Goal: Transaction & Acquisition: Purchase product/service

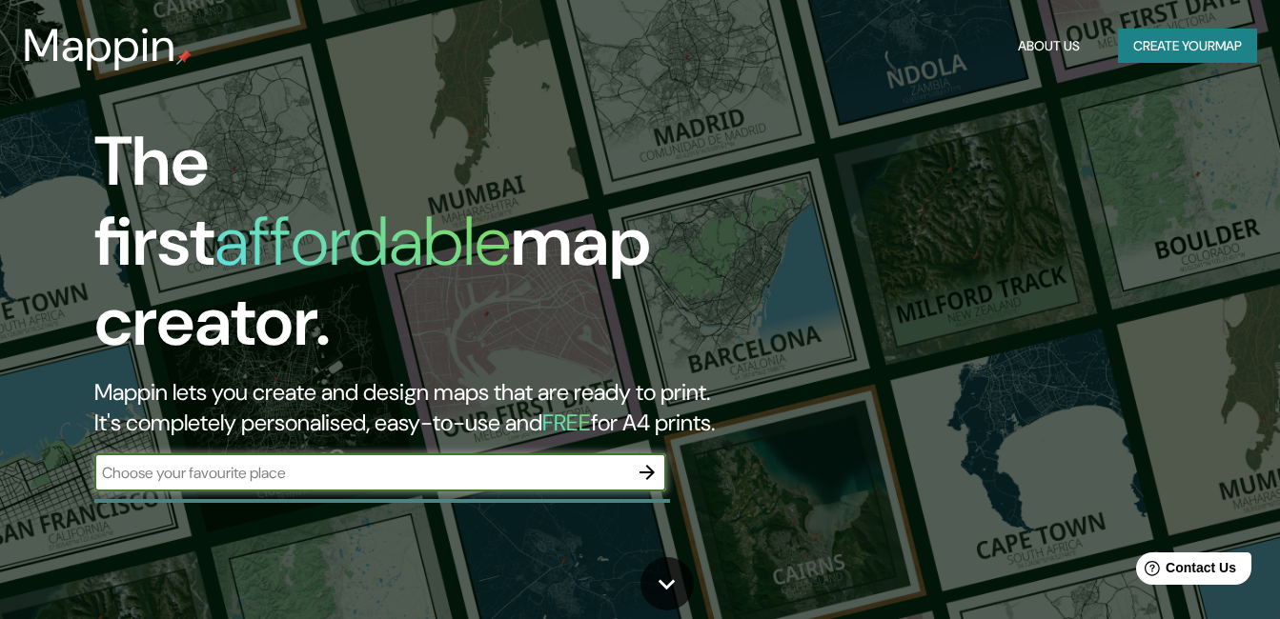
click at [538, 462] on input "text" at bounding box center [361, 473] width 534 height 22
type input "México"
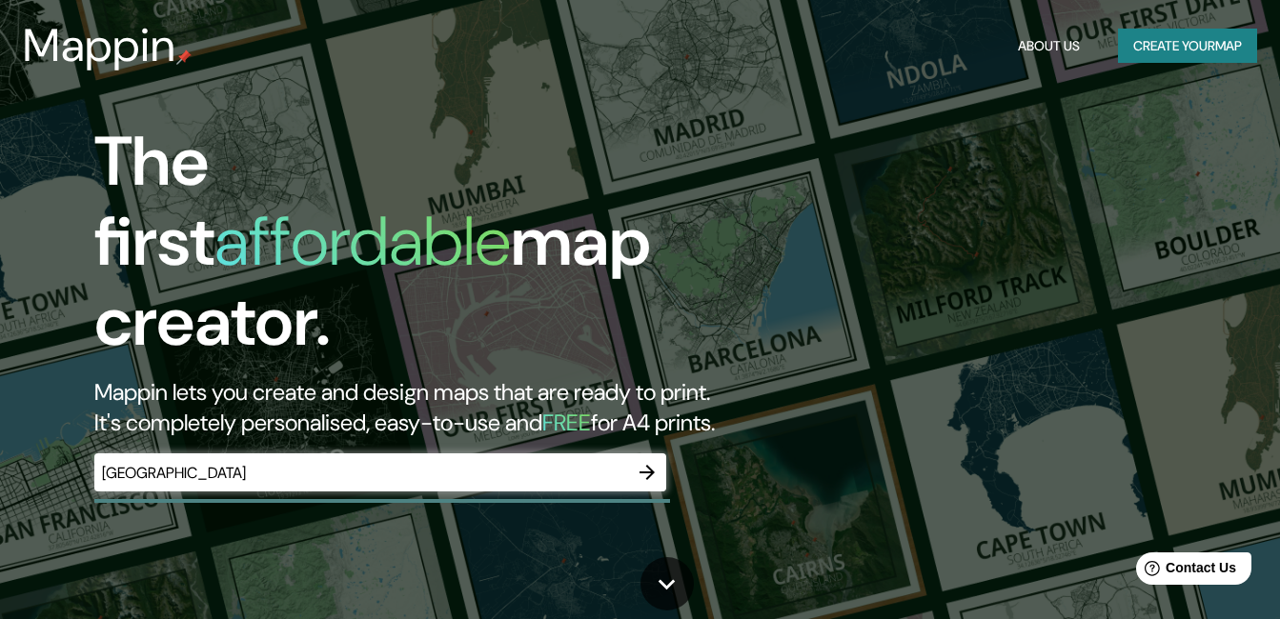
click at [1088, 508] on div "The first affordable map creator. Mappin lets you create and design maps that a…" at bounding box center [640, 309] width 1280 height 619
click at [1194, 43] on button "Create your map" at bounding box center [1187, 46] width 139 height 35
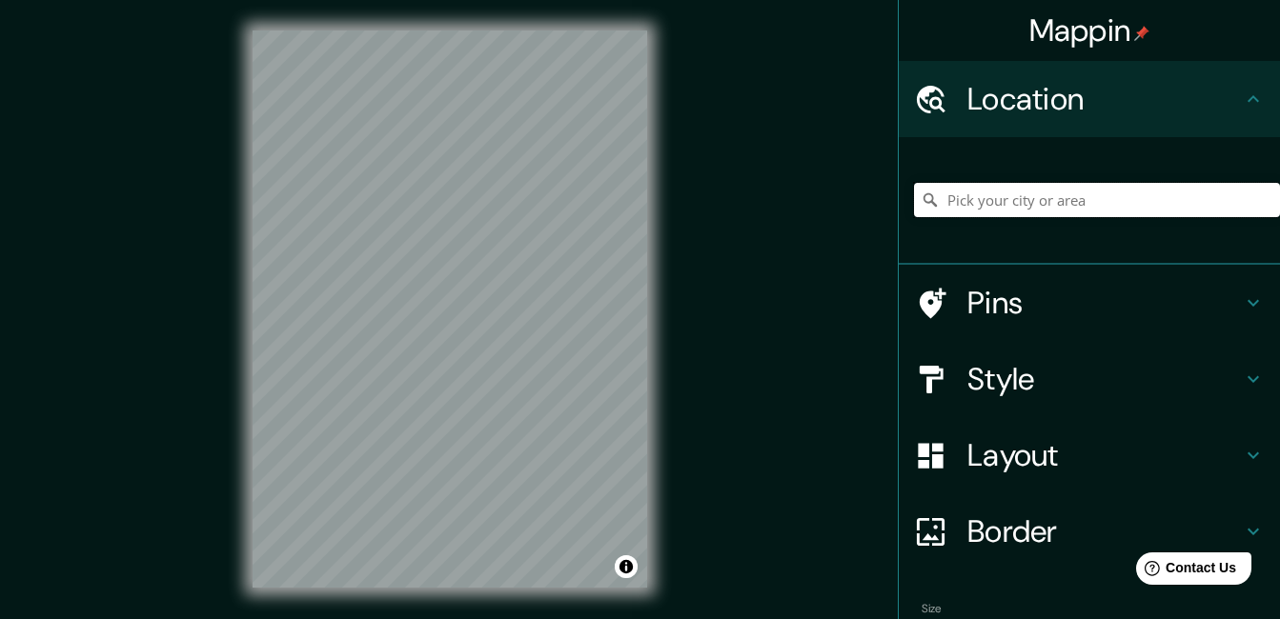
click at [994, 209] on input "Pick your city or area" at bounding box center [1097, 200] width 366 height 34
click at [967, 198] on input "Calle Palizada, 24085 Campeche, Campeche, México" at bounding box center [1097, 200] width 366 height 34
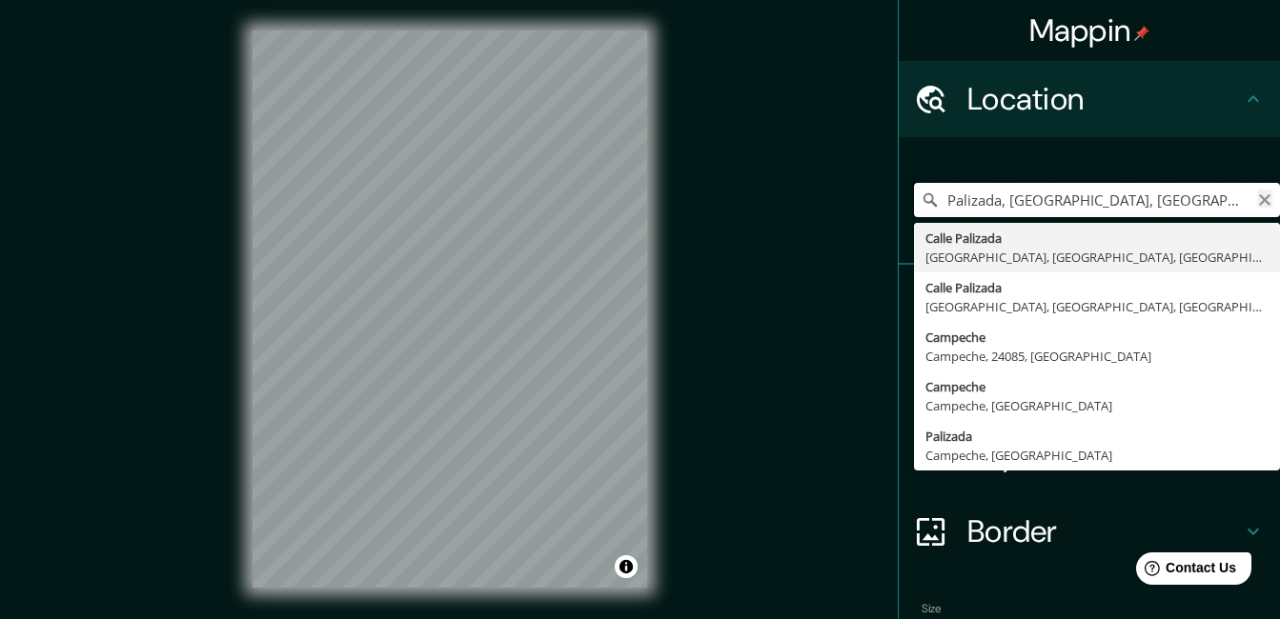
type input "Palizada, 24085 Campeche, Campeche, México"
click at [1259, 202] on icon "Clear" at bounding box center [1264, 199] width 11 height 11
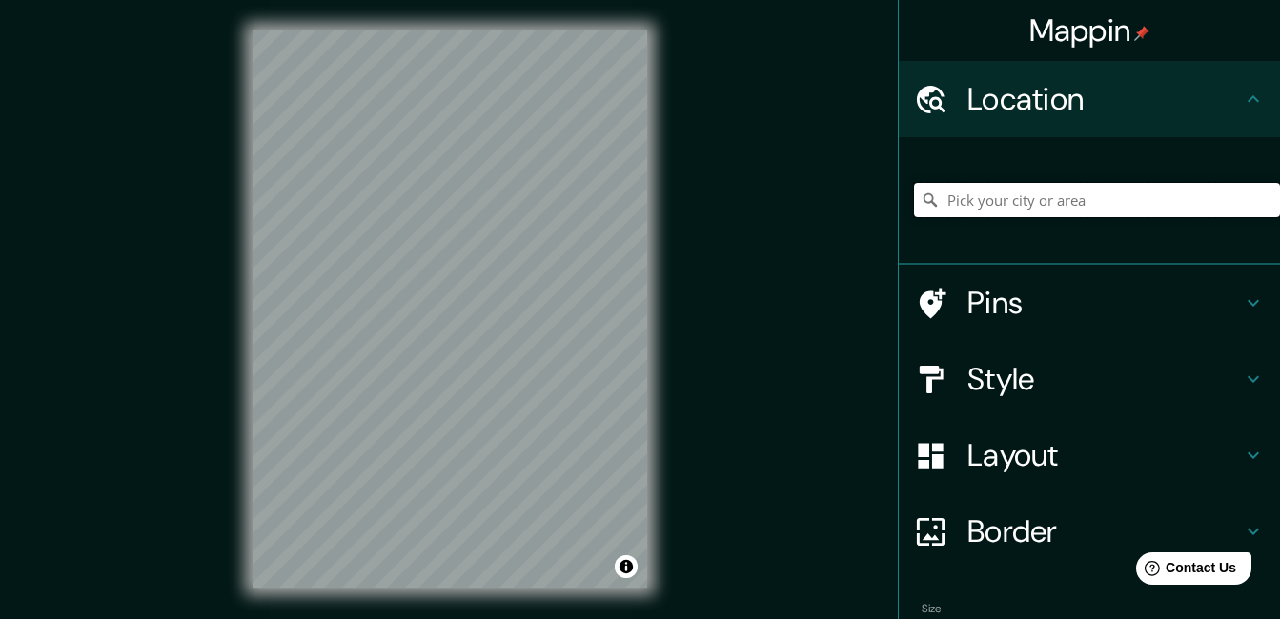
type input "p"
type input "Palizada, Campeche, México"
click at [878, 226] on div "Mappin Location Palizada, Campeche, México Palizada Campeche, México Calle Peri…" at bounding box center [640, 324] width 1280 height 649
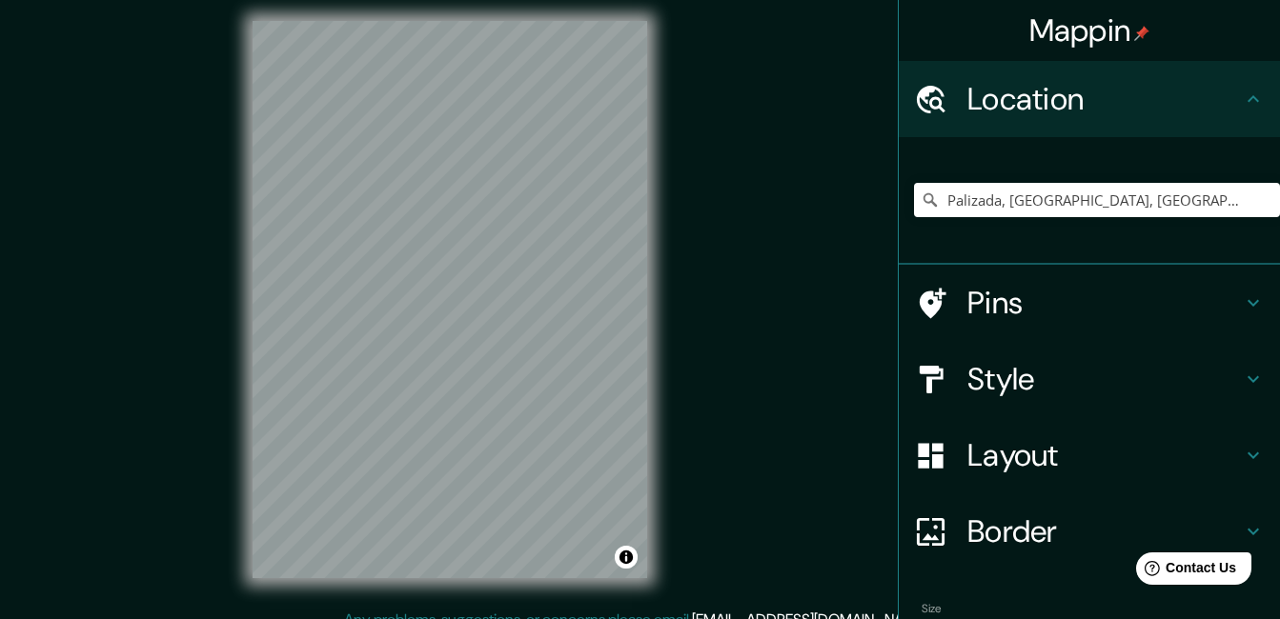
scroll to position [30, 0]
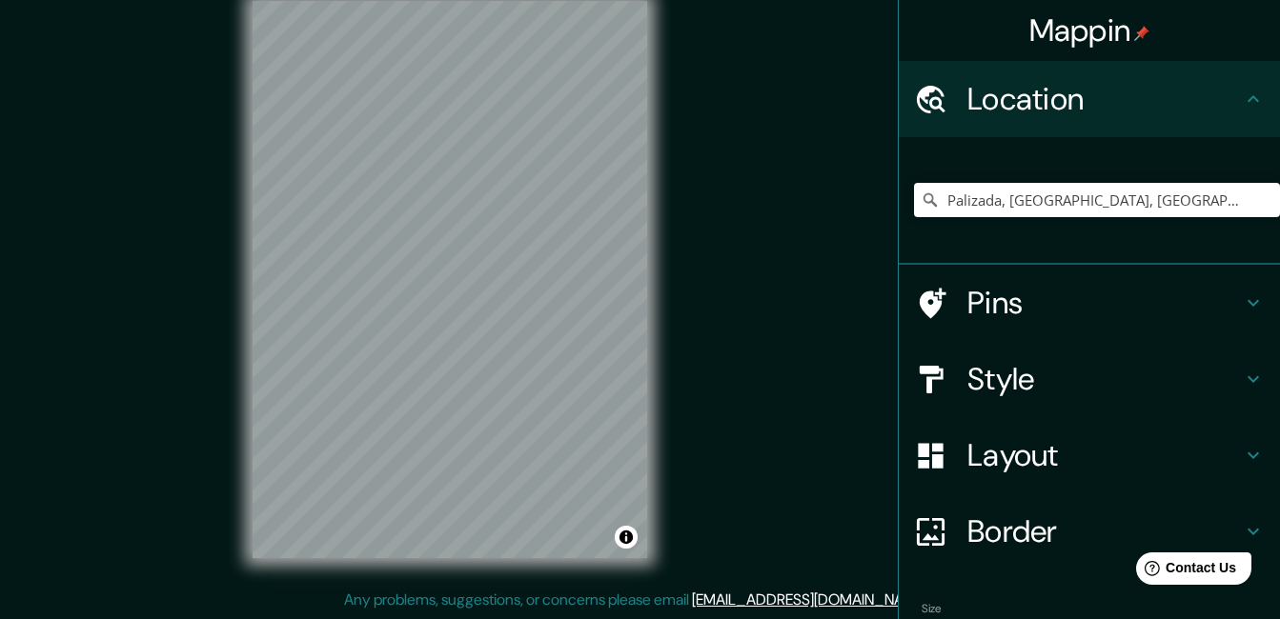
click at [986, 389] on h4 "Style" at bounding box center [1104, 379] width 274 height 38
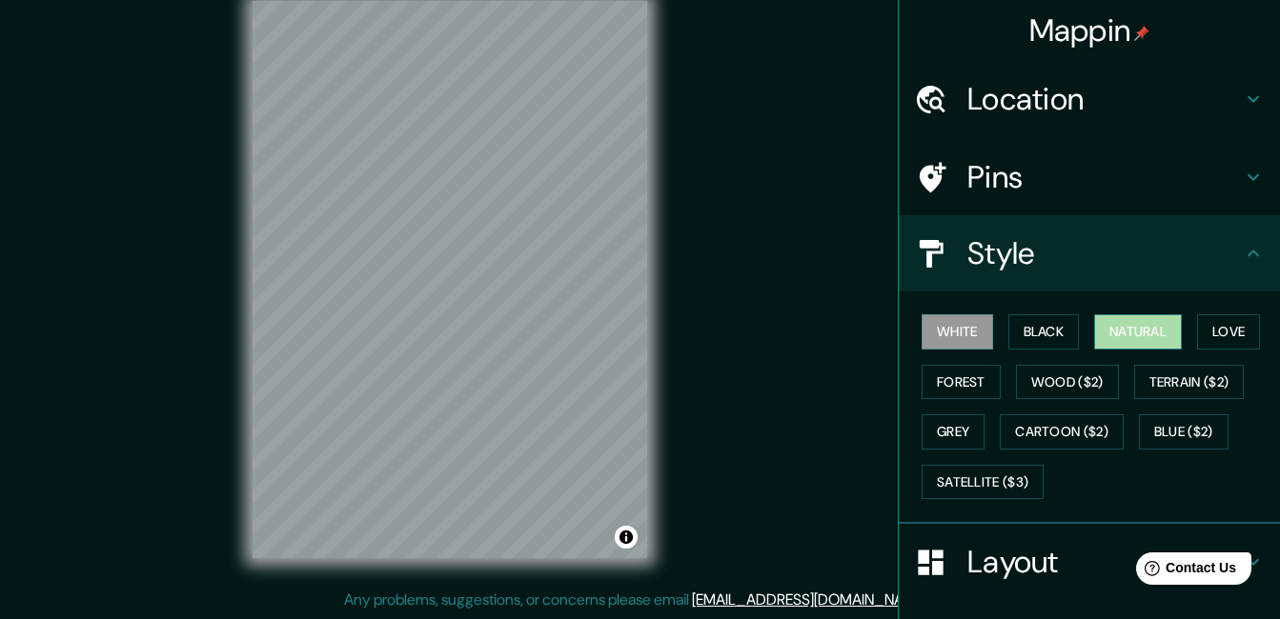
click at [1113, 331] on button "Natural" at bounding box center [1138, 331] width 88 height 35
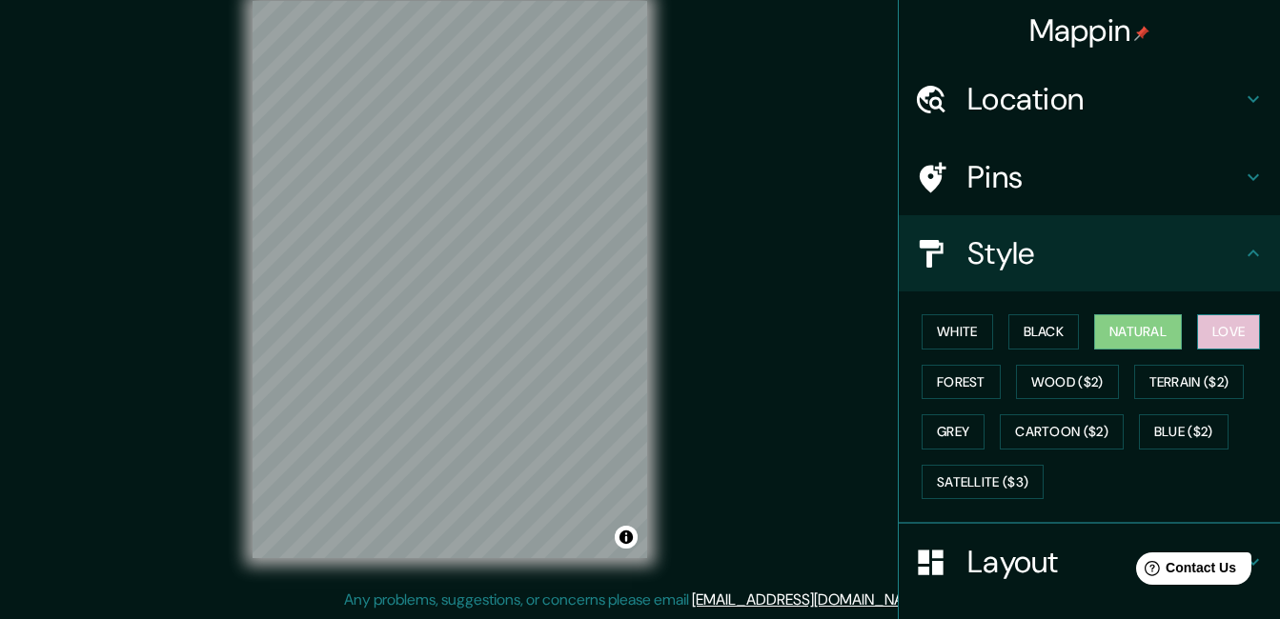
click at [1202, 327] on button "Love" at bounding box center [1228, 331] width 63 height 35
click at [1144, 329] on button "Natural" at bounding box center [1138, 331] width 88 height 35
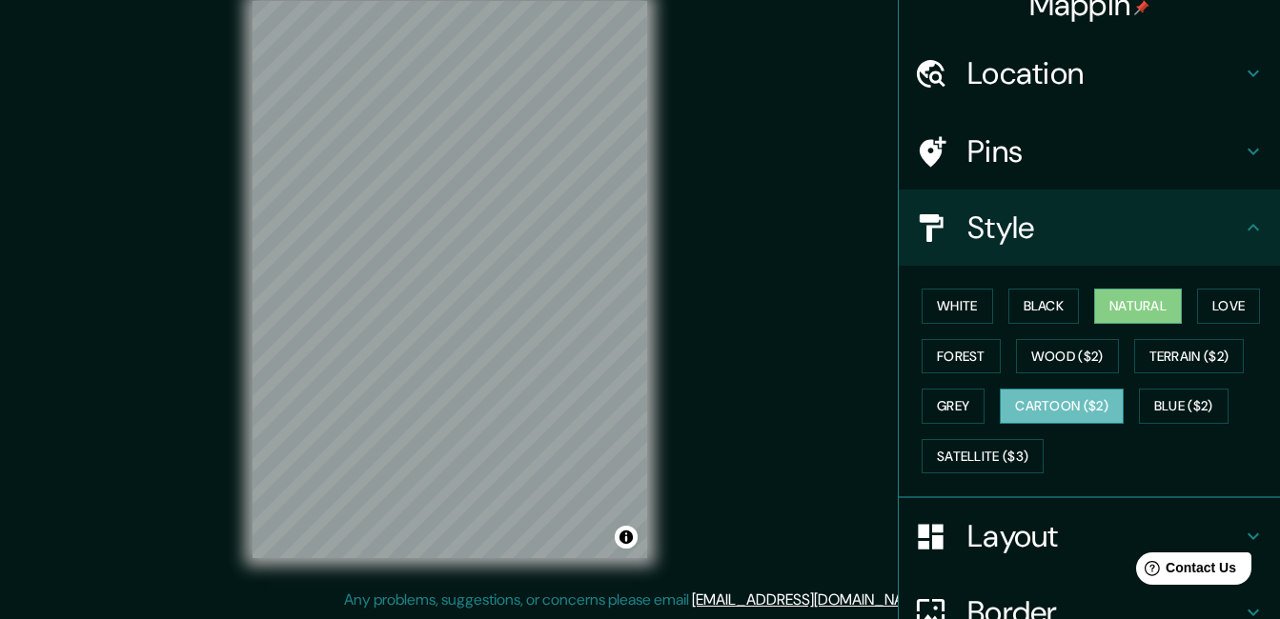
scroll to position [0, 0]
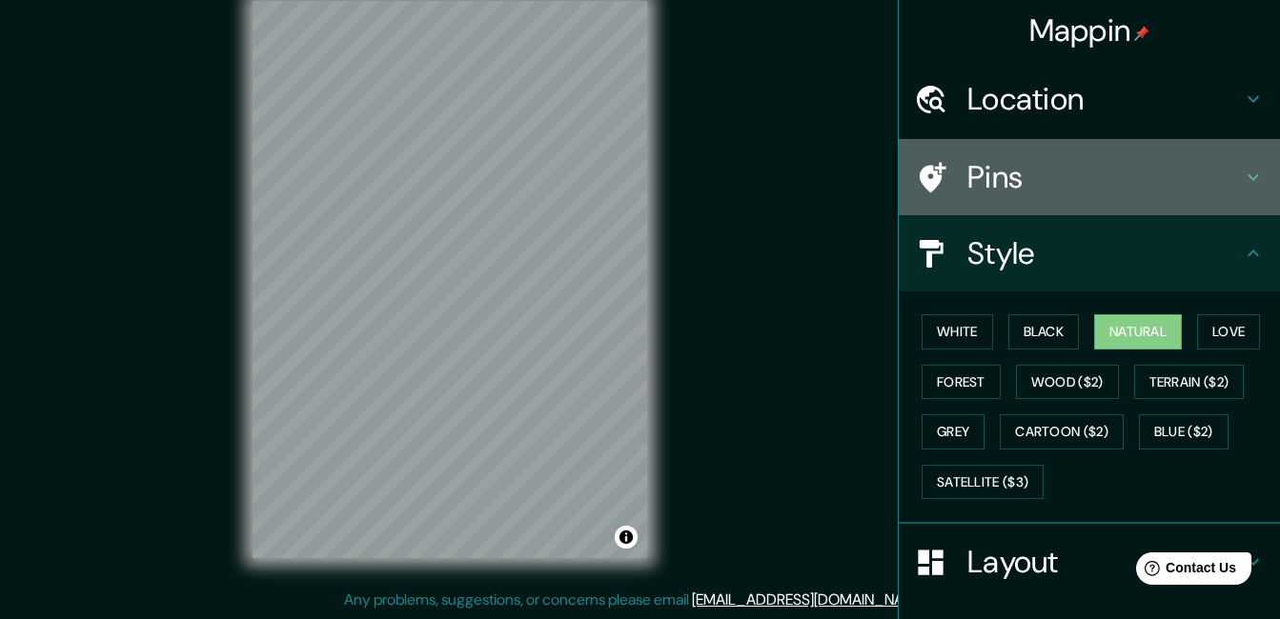
click at [1245, 171] on icon at bounding box center [1252, 177] width 23 height 23
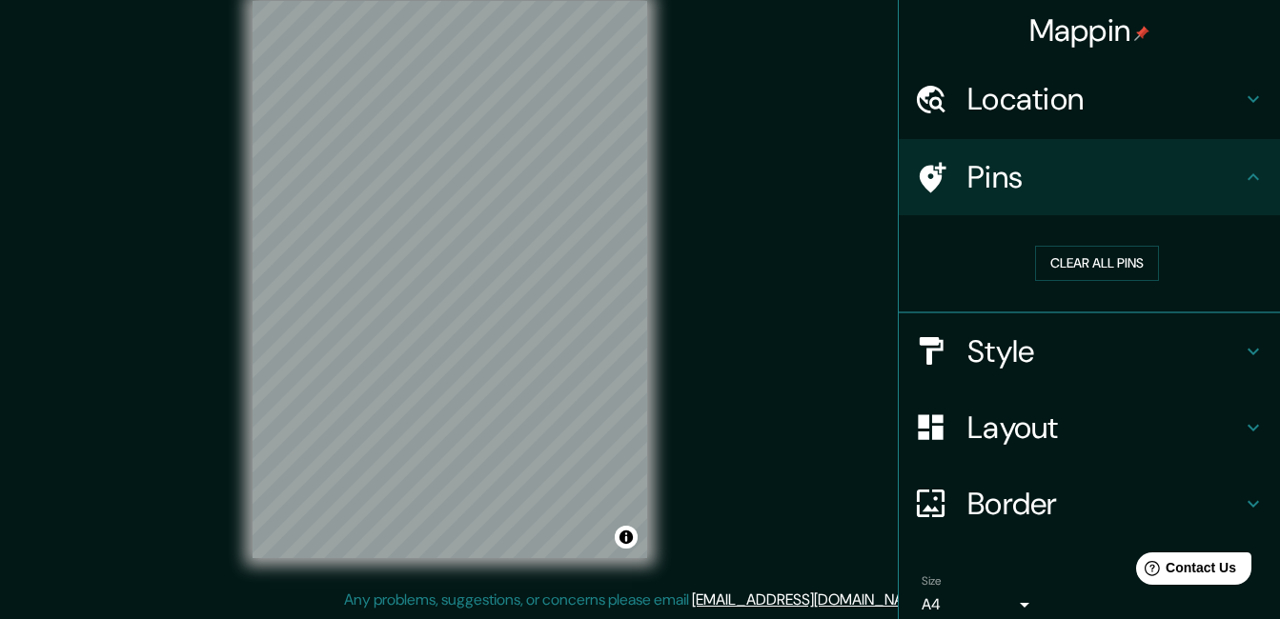
click at [1241, 181] on icon at bounding box center [1252, 177] width 23 height 23
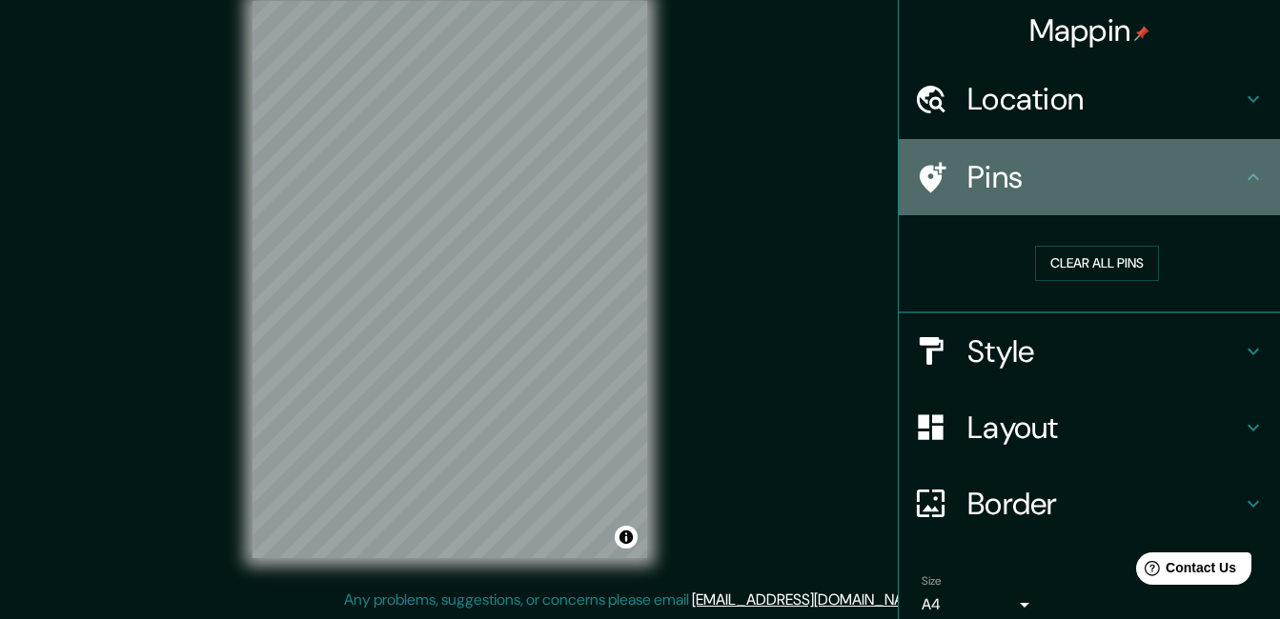
click at [1241, 180] on icon at bounding box center [1252, 177] width 23 height 23
drag, startPoint x: 1240, startPoint y: 175, endPoint x: 1241, endPoint y: 160, distance: 15.4
click at [1241, 174] on icon at bounding box center [1252, 177] width 23 height 23
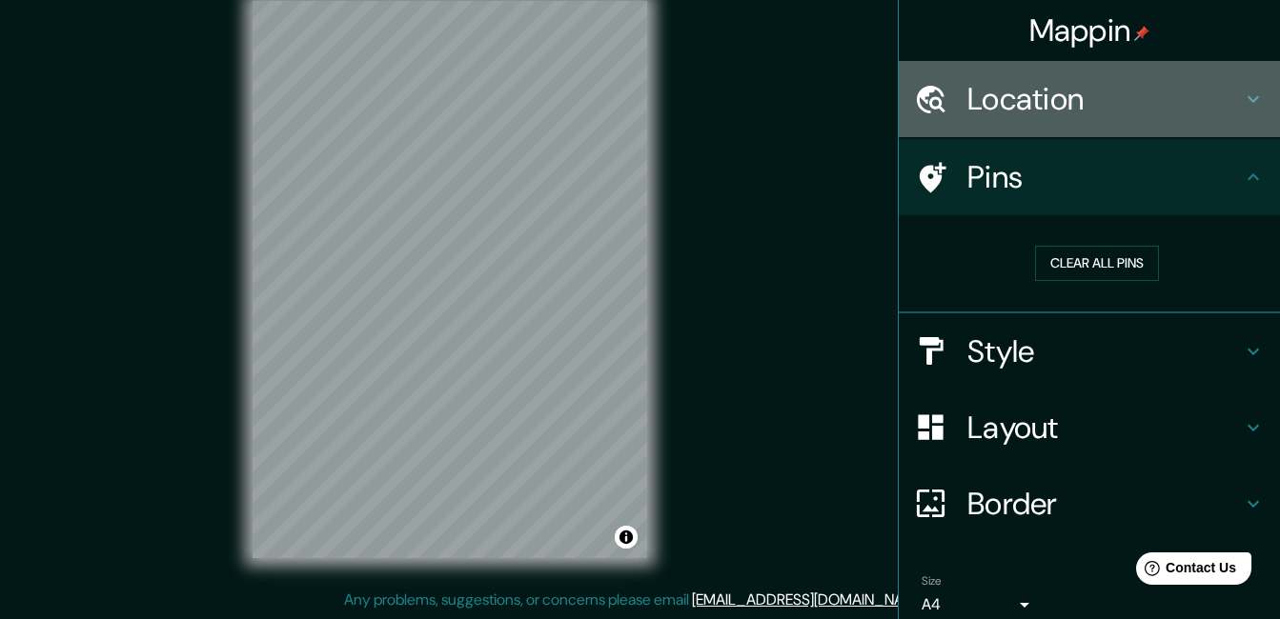
click at [1241, 98] on icon at bounding box center [1252, 99] width 23 height 23
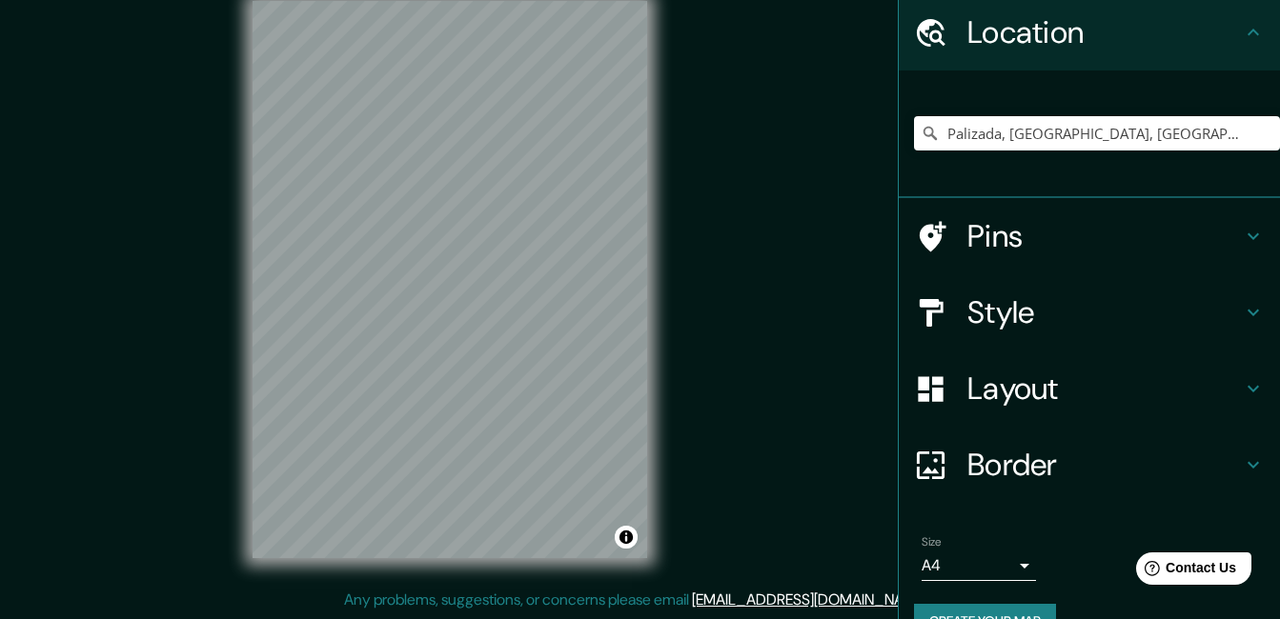
scroll to position [95, 0]
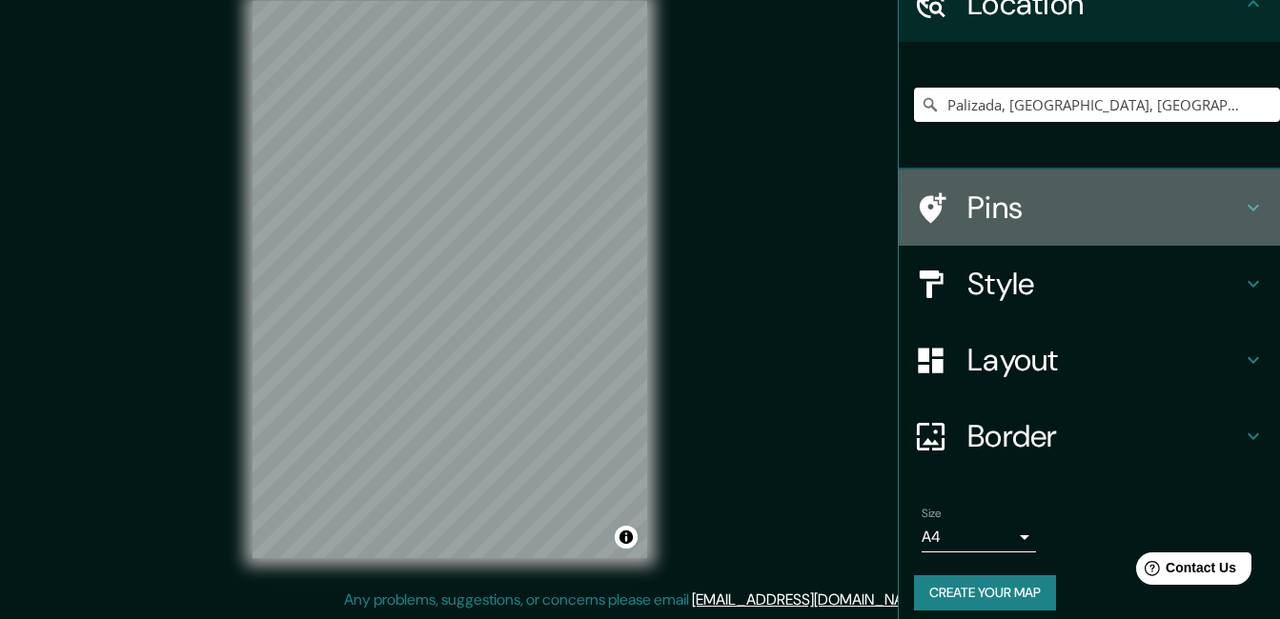
click at [918, 207] on icon at bounding box center [930, 208] width 33 height 33
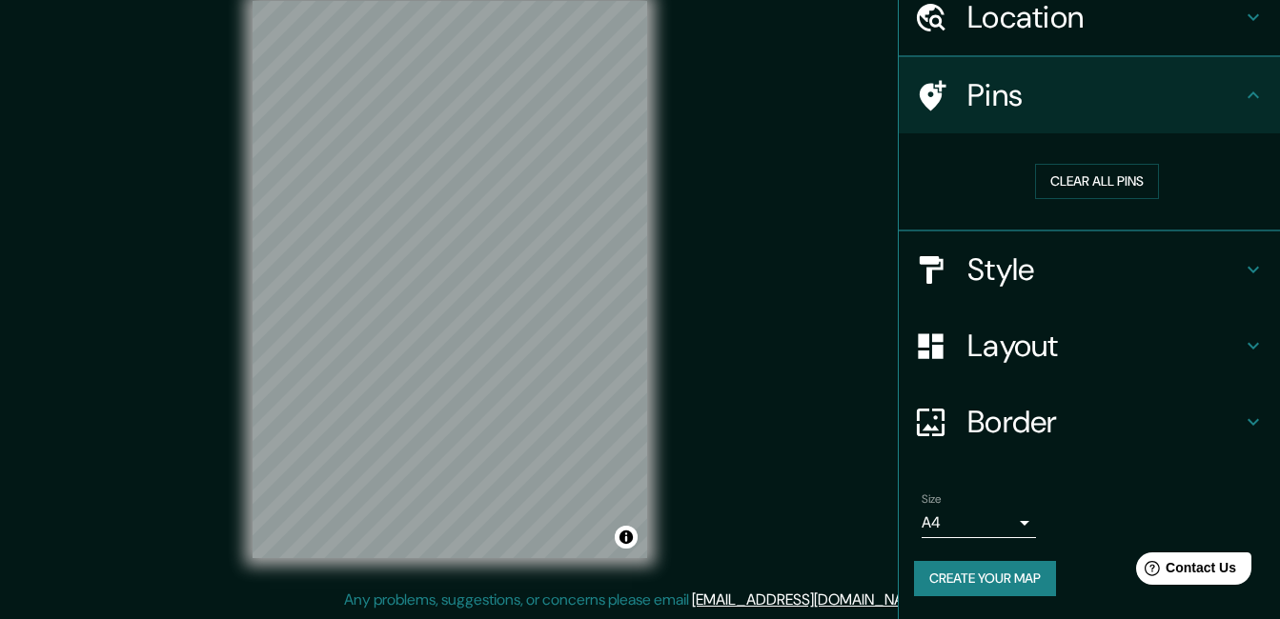
scroll to position [81, 0]
click at [1071, 179] on button "Clear all pins" at bounding box center [1097, 182] width 124 height 35
drag, startPoint x: 414, startPoint y: 256, endPoint x: 410, endPoint y: 232, distance: 24.3
click at [410, 232] on div at bounding box center [408, 233] width 15 height 15
drag, startPoint x: 410, startPoint y: 232, endPoint x: 449, endPoint y: 240, distance: 39.8
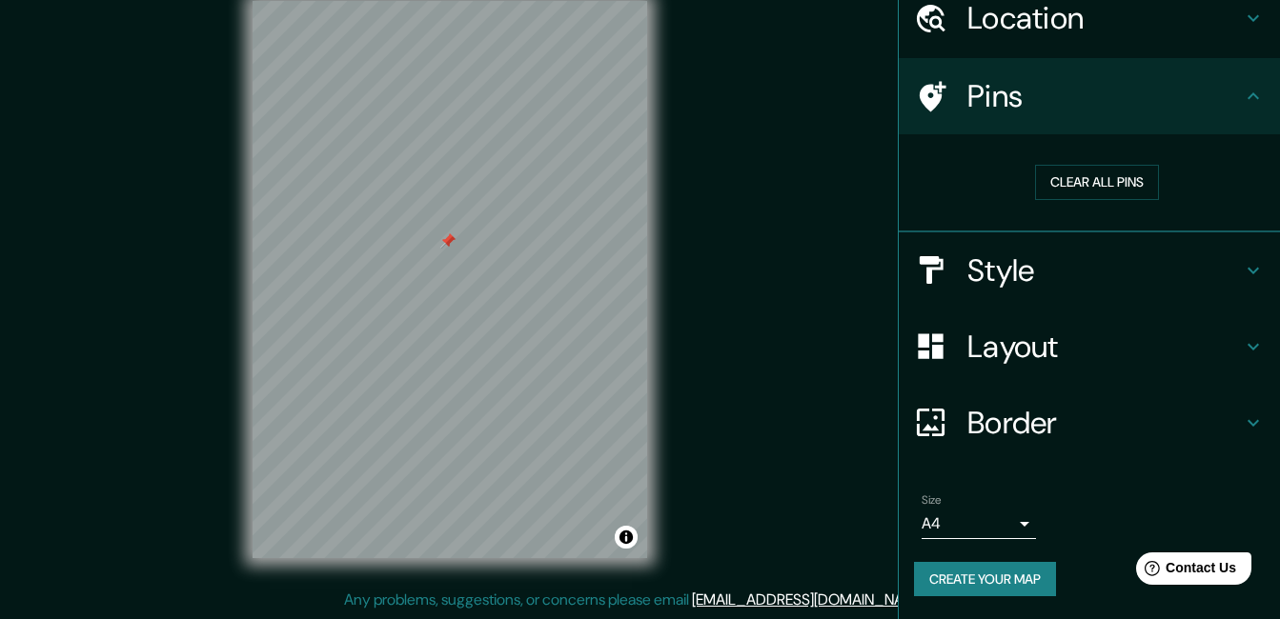
click at [449, 240] on div at bounding box center [447, 240] width 15 height 15
click at [1241, 97] on icon at bounding box center [1252, 96] width 23 height 23
click at [1116, 174] on button "Clear all pins" at bounding box center [1097, 182] width 124 height 35
click at [1087, 178] on button "Clear all pins" at bounding box center [1097, 182] width 124 height 35
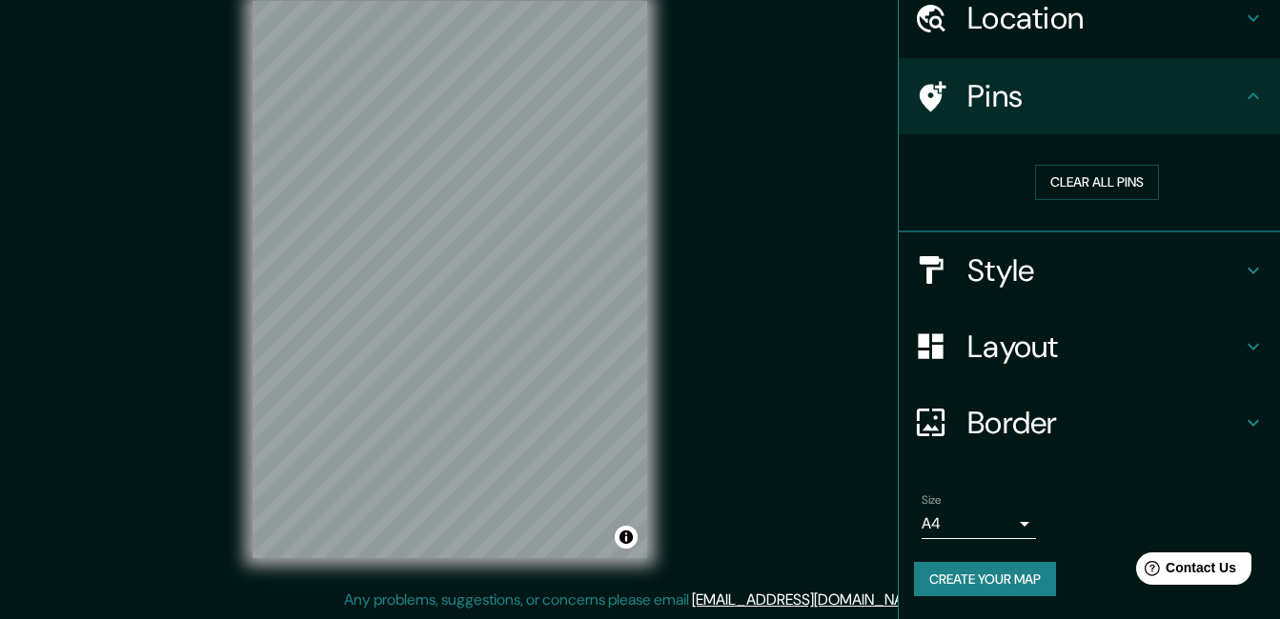
click at [914, 94] on icon at bounding box center [930, 96] width 33 height 33
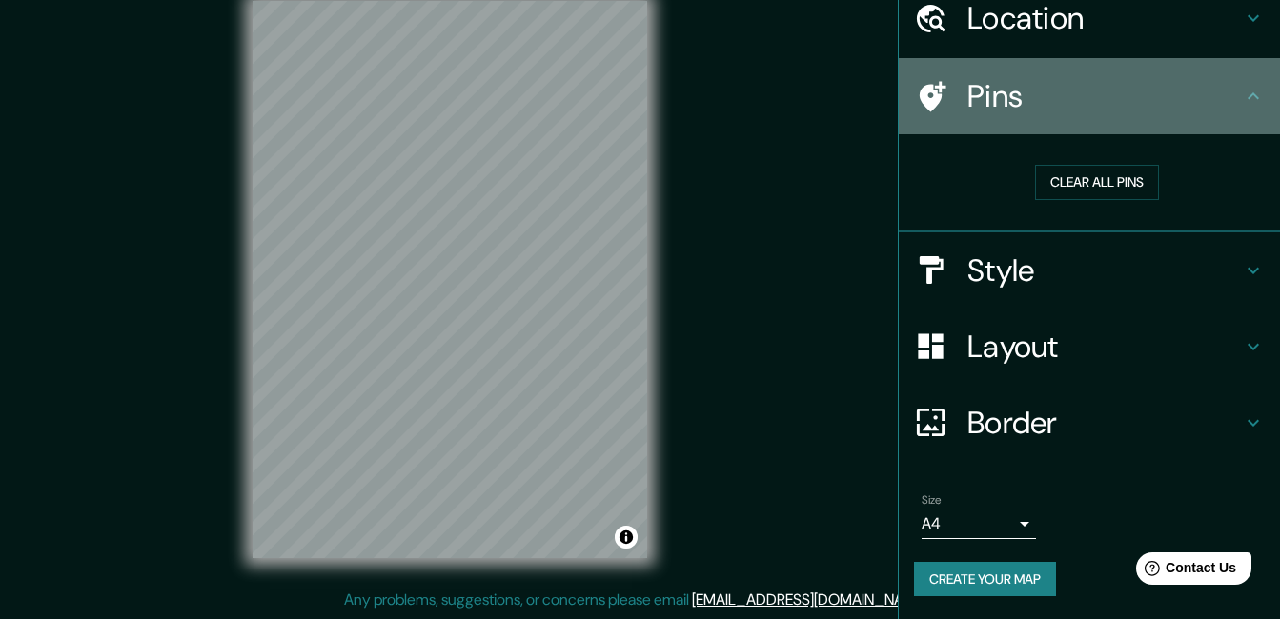
click at [919, 94] on icon at bounding box center [932, 96] width 27 height 30
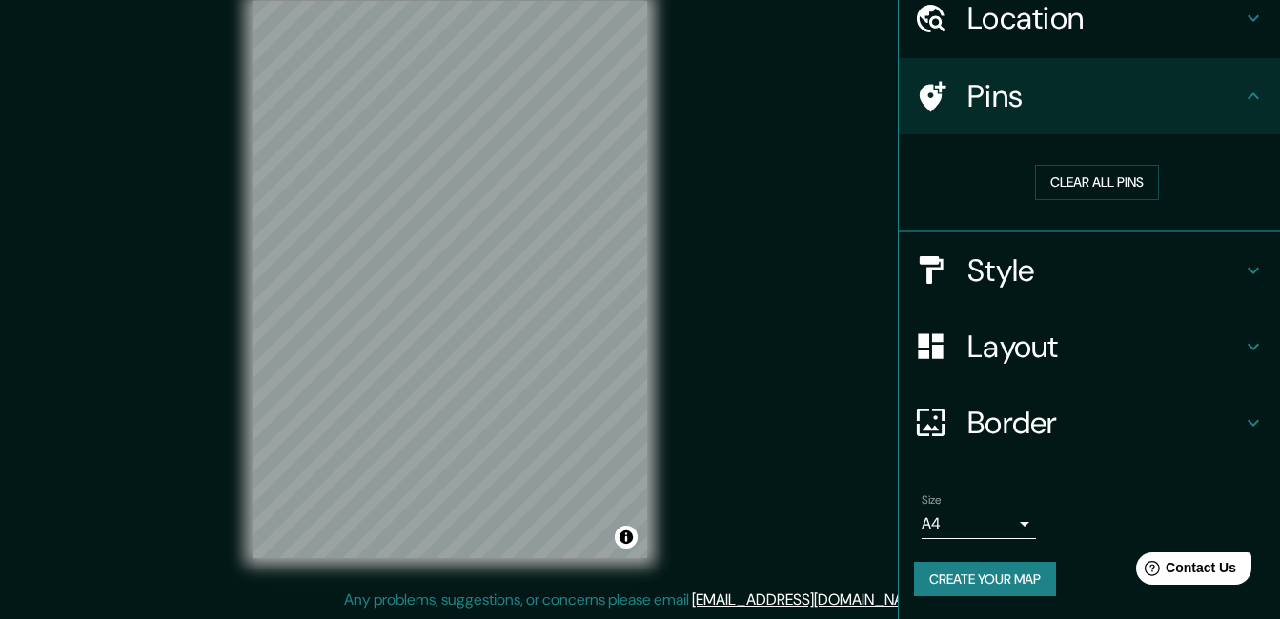
drag, startPoint x: 906, startPoint y: 95, endPoint x: 780, endPoint y: 298, distance: 238.7
click at [780, 298] on div "Mappin Location Palizada, Campeche, México Palizada Campeche, México Calle Peri…" at bounding box center [640, 294] width 1280 height 649
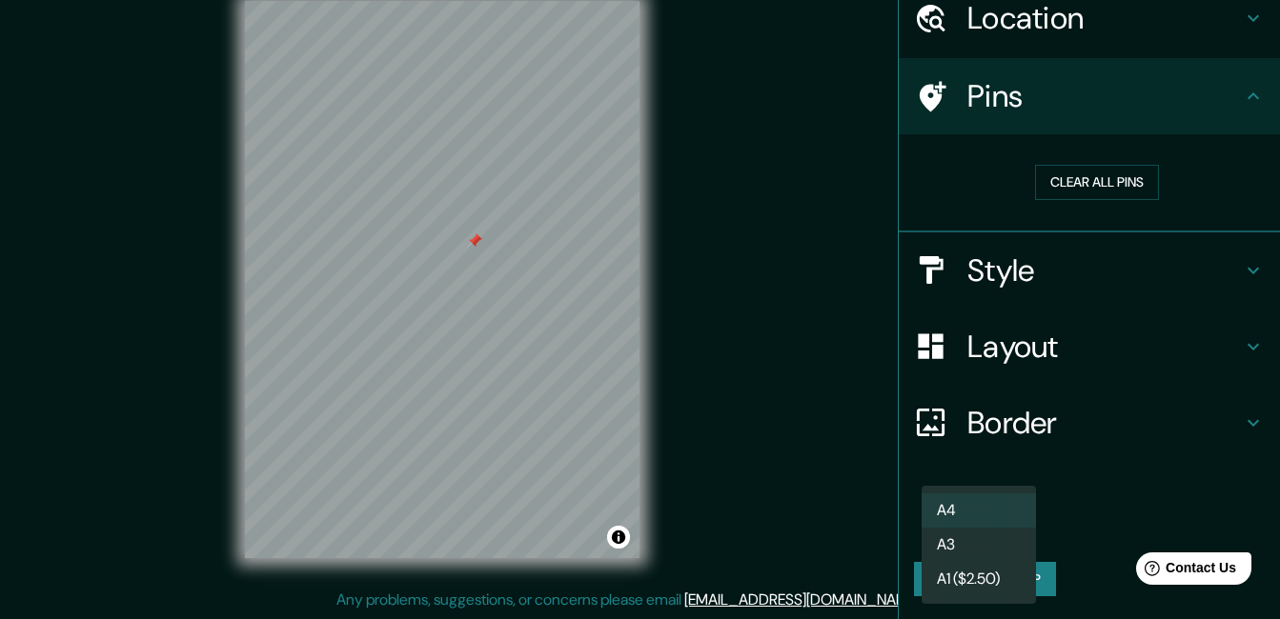
click at [1011, 523] on body "Mappin Location Palizada, Campeche, México Palizada Campeche, México Calle Peri…" at bounding box center [640, 279] width 1280 height 619
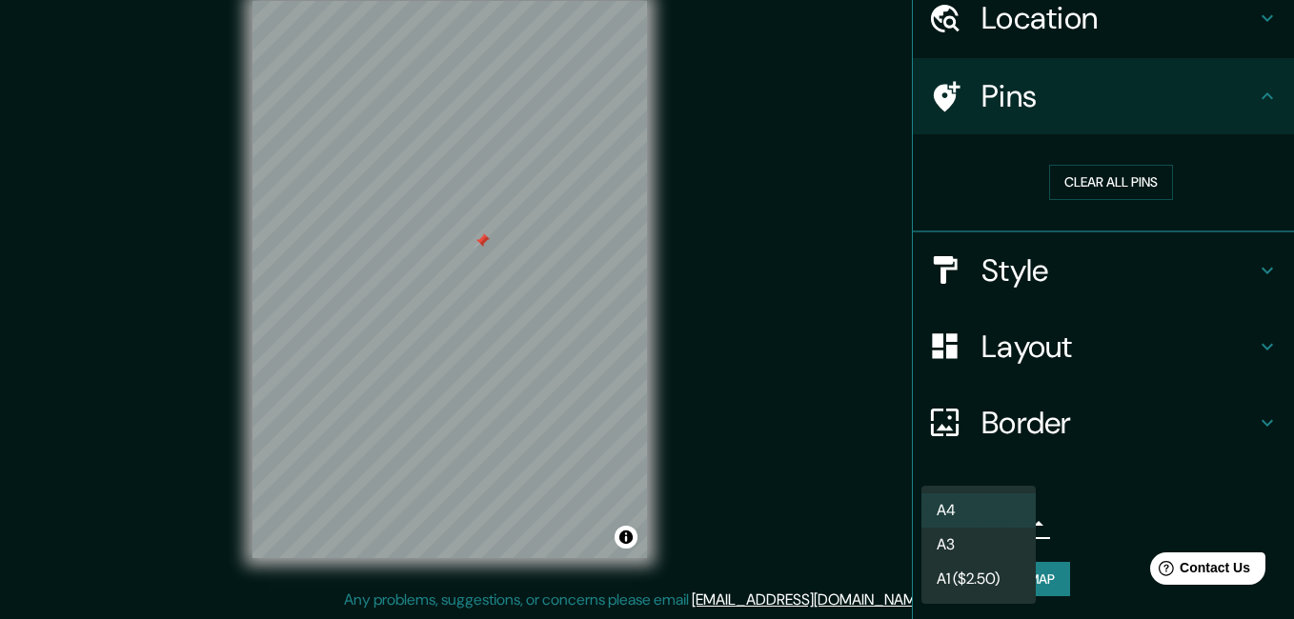
click at [859, 526] on div at bounding box center [647, 309] width 1294 height 619
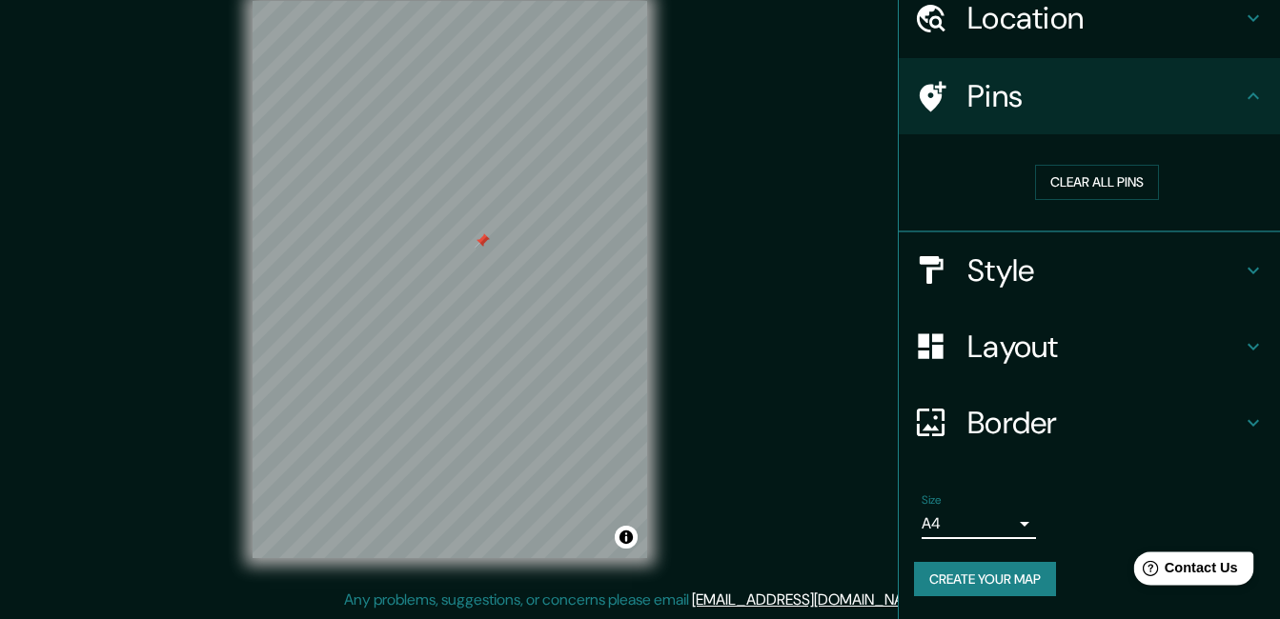
click at [1212, 570] on span "Contact Us" at bounding box center [1200, 568] width 73 height 16
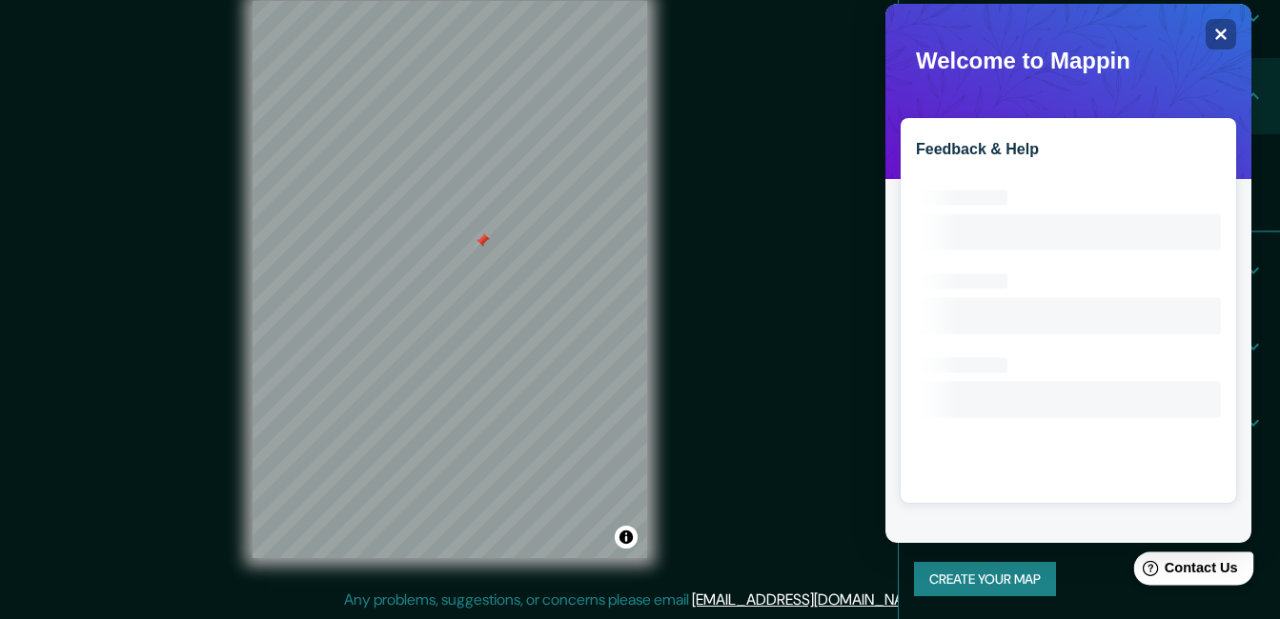
scroll to position [0, 0]
click at [1230, 30] on div "Close" at bounding box center [1220, 34] width 30 height 30
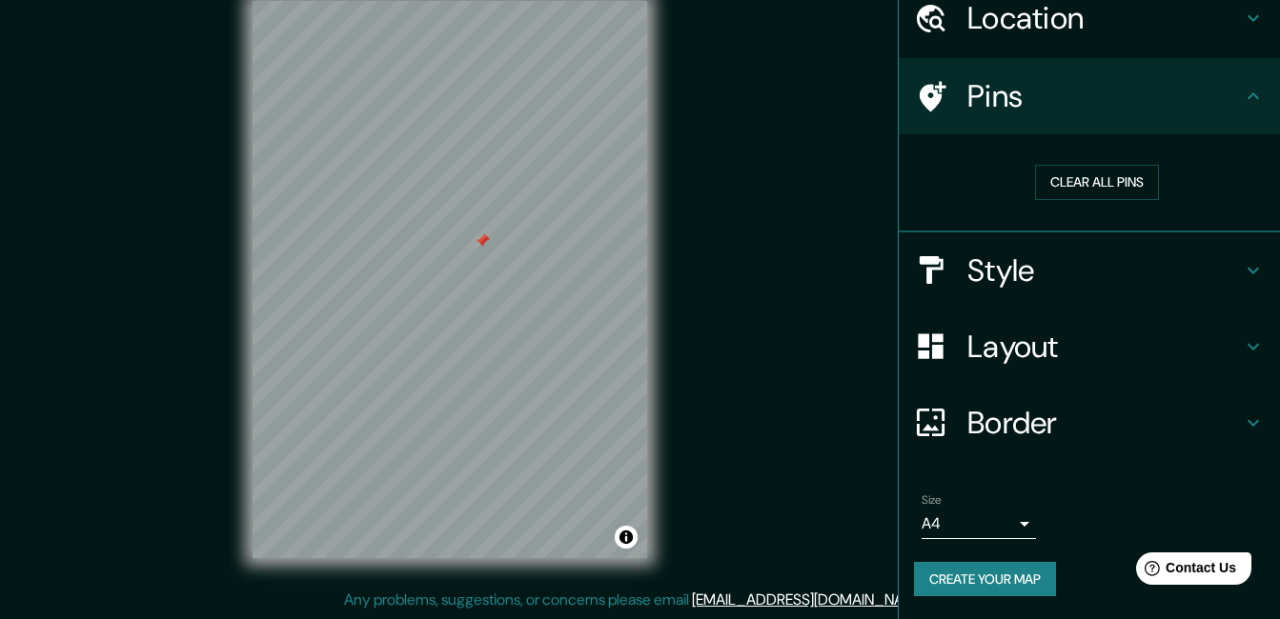
click at [842, 595] on link "[EMAIL_ADDRESS][DOMAIN_NAME]" at bounding box center [809, 600] width 235 height 20
click at [1056, 173] on button "Clear all pins" at bounding box center [1097, 182] width 124 height 35
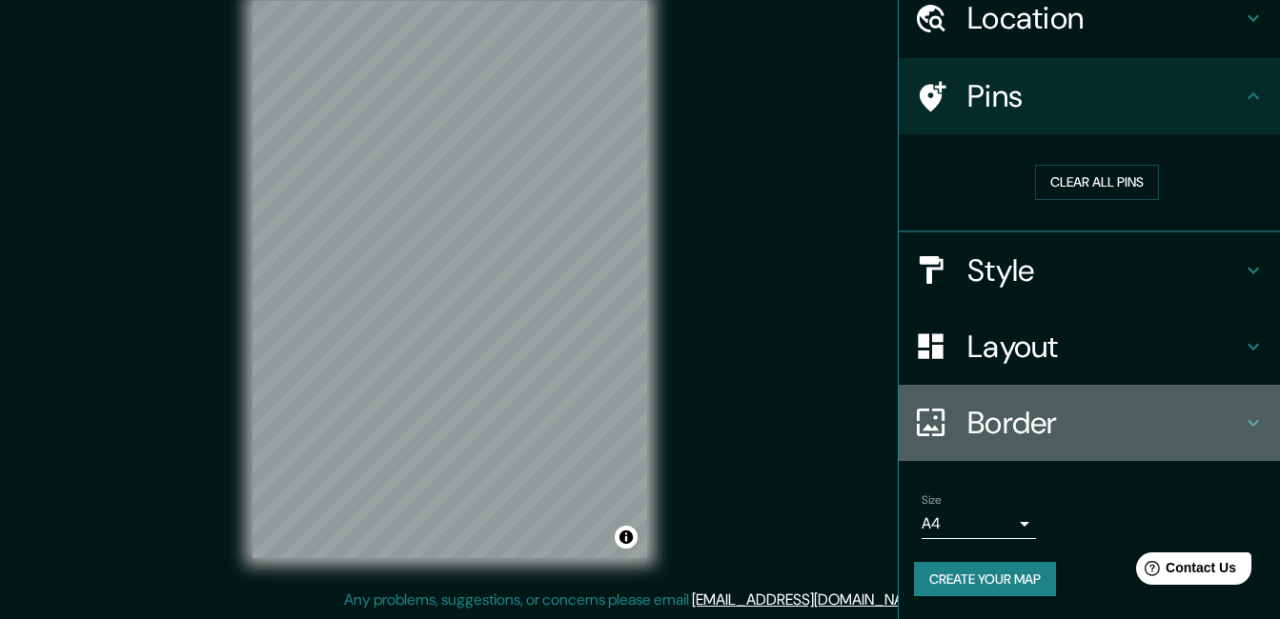
click at [1015, 425] on h4 "Border" at bounding box center [1104, 423] width 274 height 38
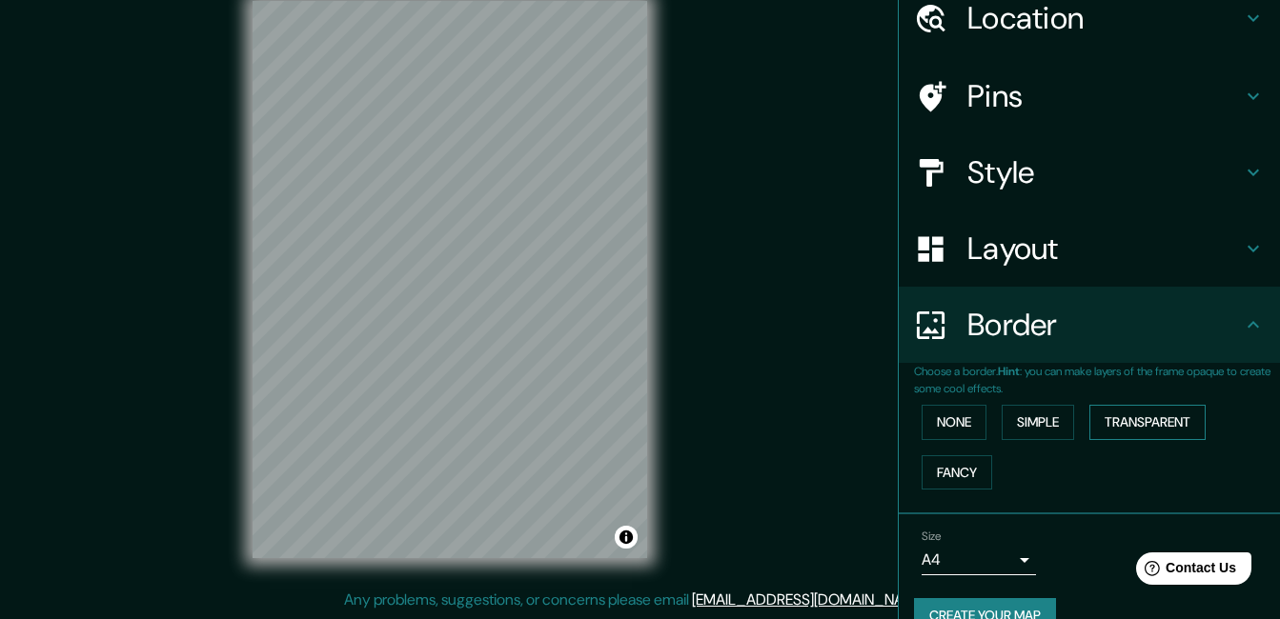
click at [1138, 413] on button "Transparent" at bounding box center [1147, 422] width 116 height 35
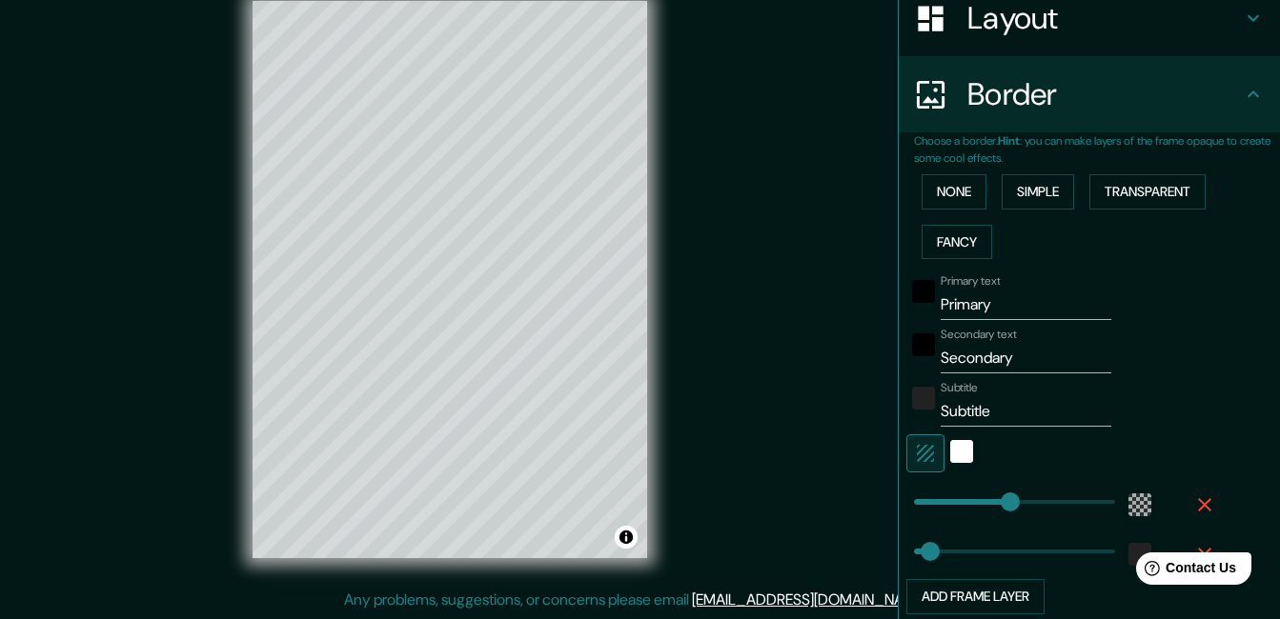
scroll to position [367, 0]
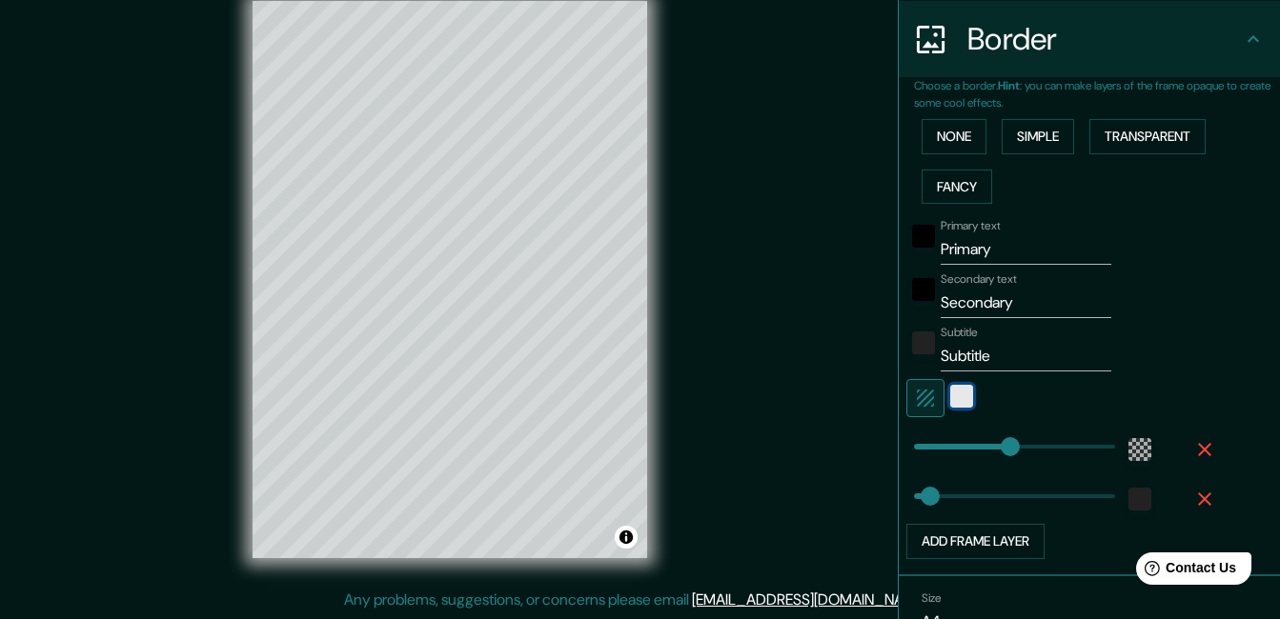
click at [950, 395] on div "white" at bounding box center [961, 396] width 23 height 23
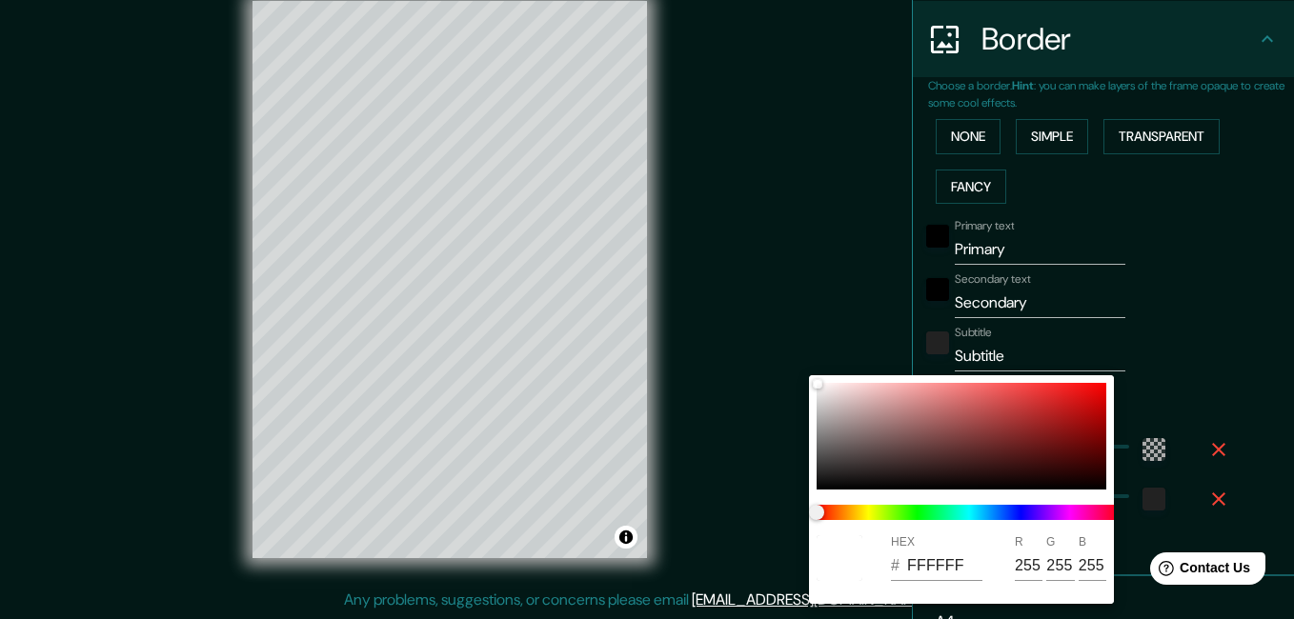
click at [1140, 448] on div at bounding box center [647, 309] width 1294 height 619
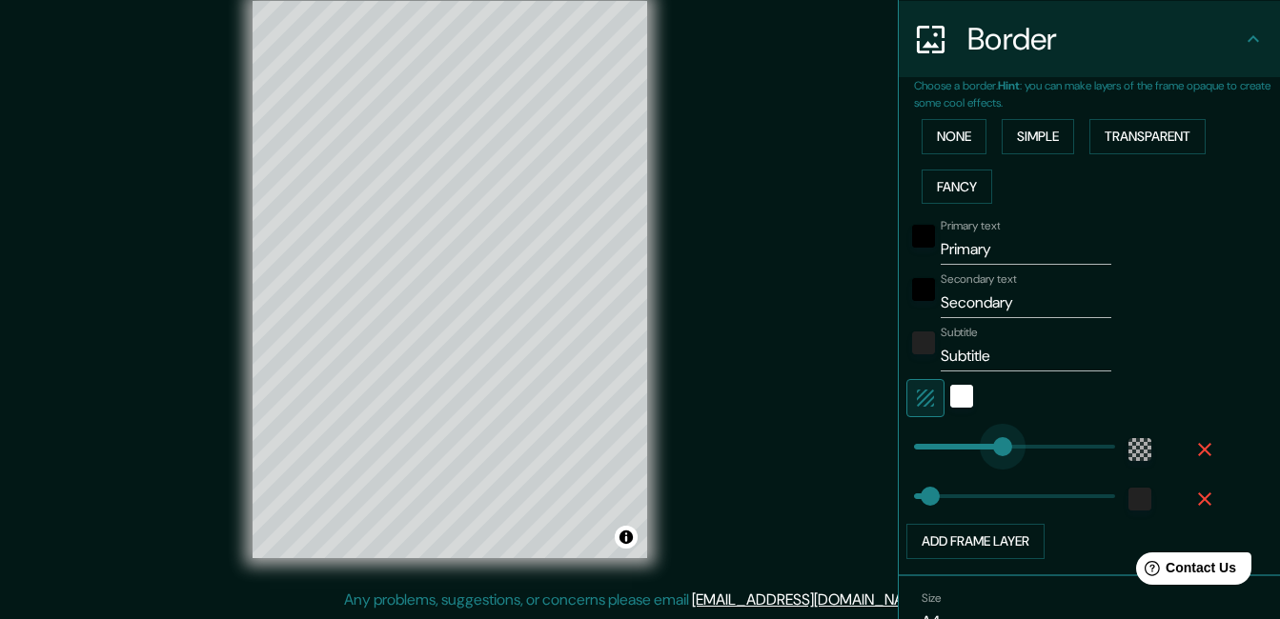
type input "0"
drag, startPoint x: 996, startPoint y: 447, endPoint x: 882, endPoint y: 450, distance: 113.4
type input "33"
type input "340"
drag, startPoint x: 896, startPoint y: 445, endPoint x: 1064, endPoint y: 456, distance: 169.0
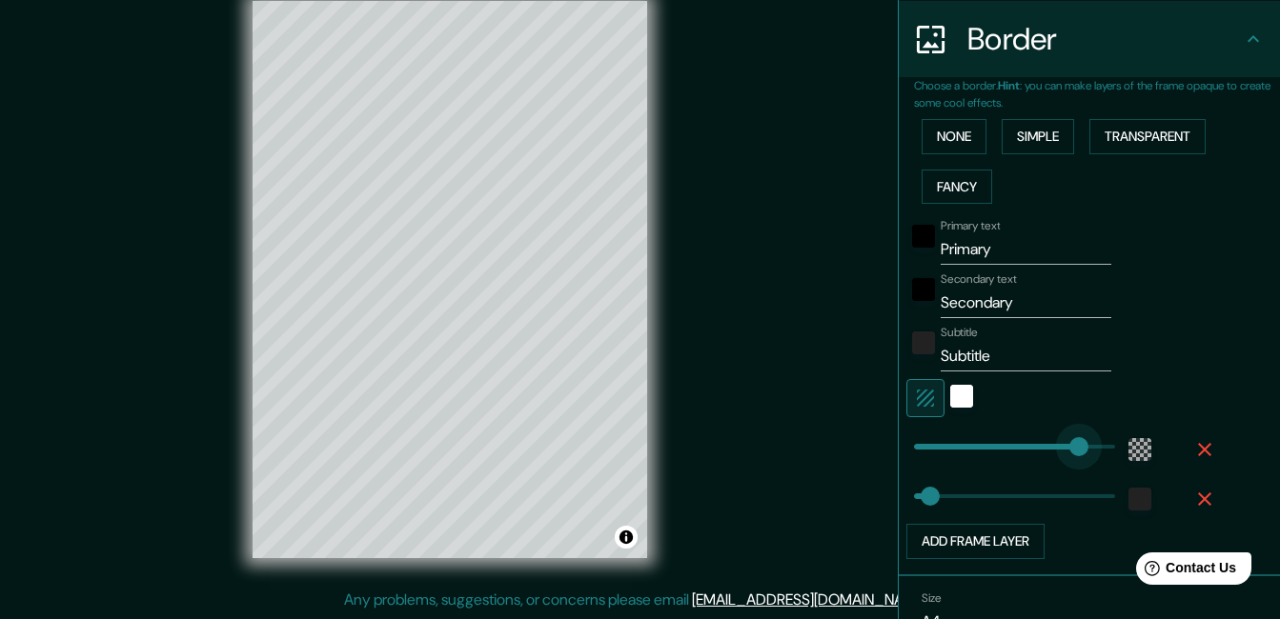
type input "33"
type input "187"
drag, startPoint x: 1061, startPoint y: 450, endPoint x: 990, endPoint y: 444, distance: 71.7
type input "33"
type input "104"
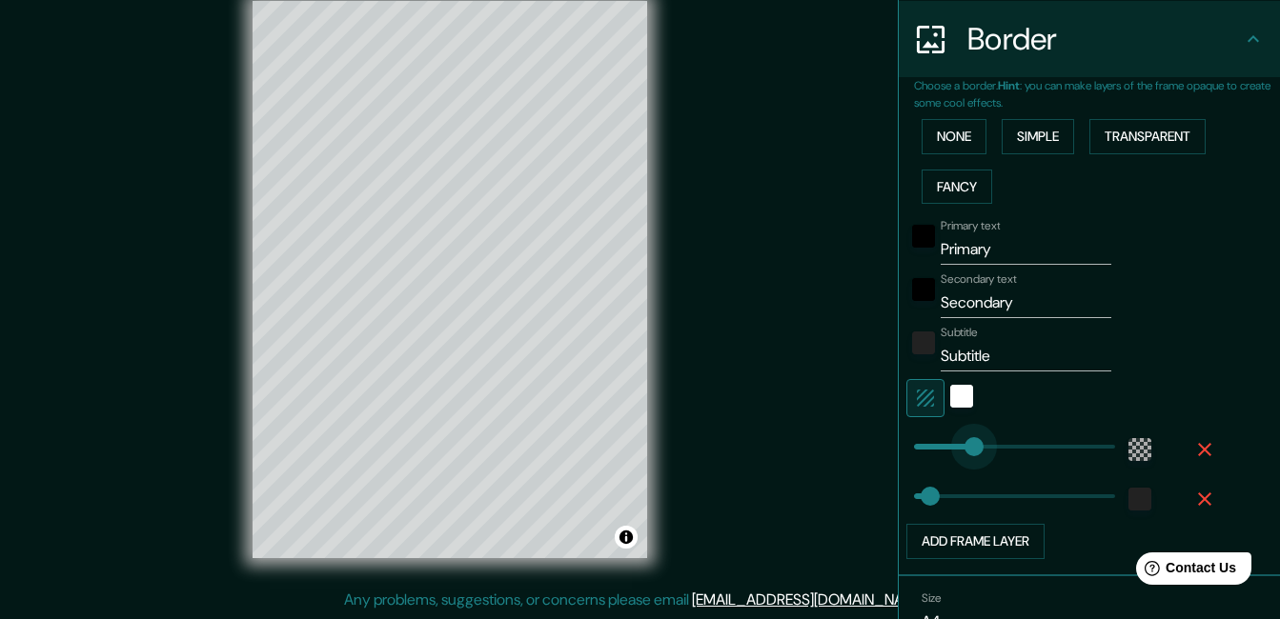
drag, startPoint x: 990, startPoint y: 440, endPoint x: 950, endPoint y: 439, distance: 40.0
type input "138"
drag, startPoint x: 914, startPoint y: 495, endPoint x: 966, endPoint y: 495, distance: 52.4
type input "55"
drag, startPoint x: 965, startPoint y: 490, endPoint x: 926, endPoint y: 492, distance: 39.1
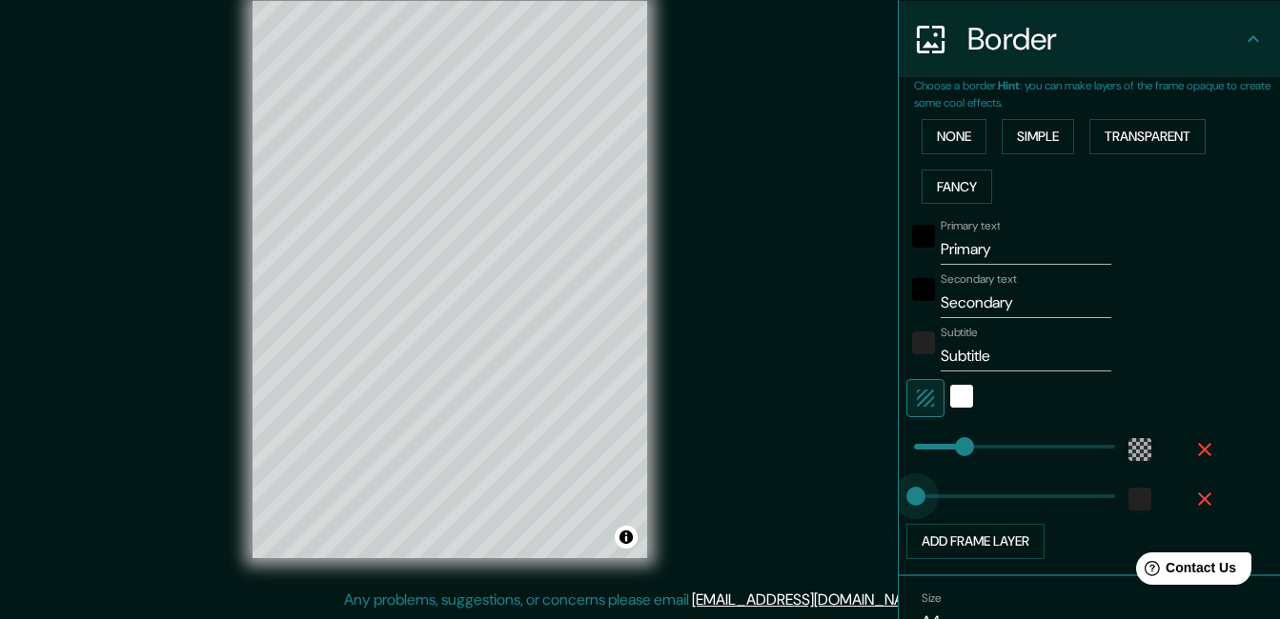
type input "0"
drag, startPoint x: 912, startPoint y: 489, endPoint x: 879, endPoint y: 487, distance: 32.4
type input "49"
drag, startPoint x: 901, startPoint y: 494, endPoint x: 923, endPoint y: 492, distance: 22.0
type input "59"
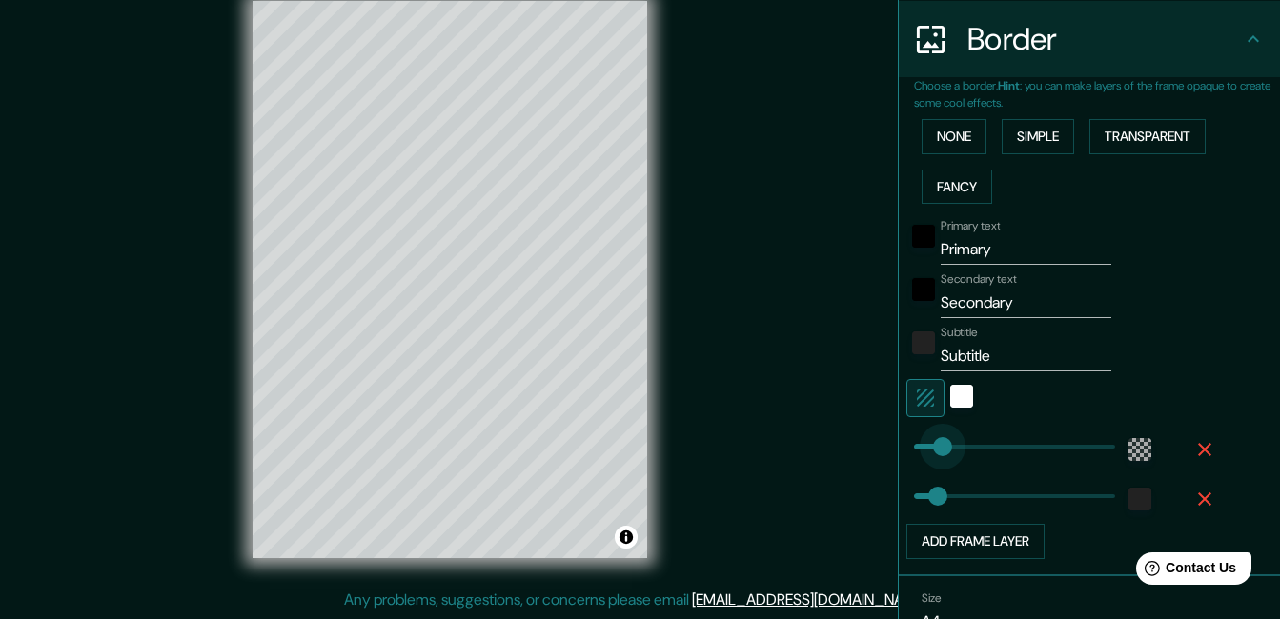
drag, startPoint x: 952, startPoint y: 453, endPoint x: 928, endPoint y: 455, distance: 24.0
click at [918, 398] on icon "button" at bounding box center [925, 398] width 17 height 17
type input "90"
drag, startPoint x: 926, startPoint y: 444, endPoint x: 943, endPoint y: 441, distance: 17.4
type input "0"
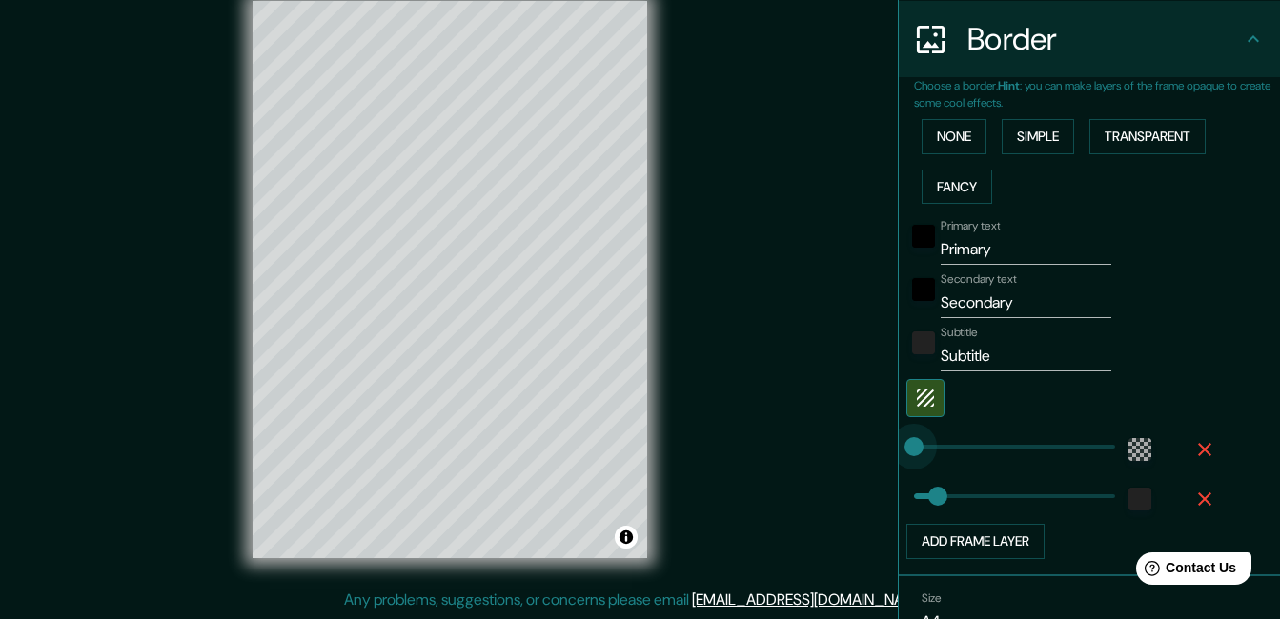
drag, startPoint x: 938, startPoint y: 439, endPoint x: 896, endPoint y: 438, distance: 42.9
click at [1193, 453] on icon "button" at bounding box center [1204, 449] width 23 height 23
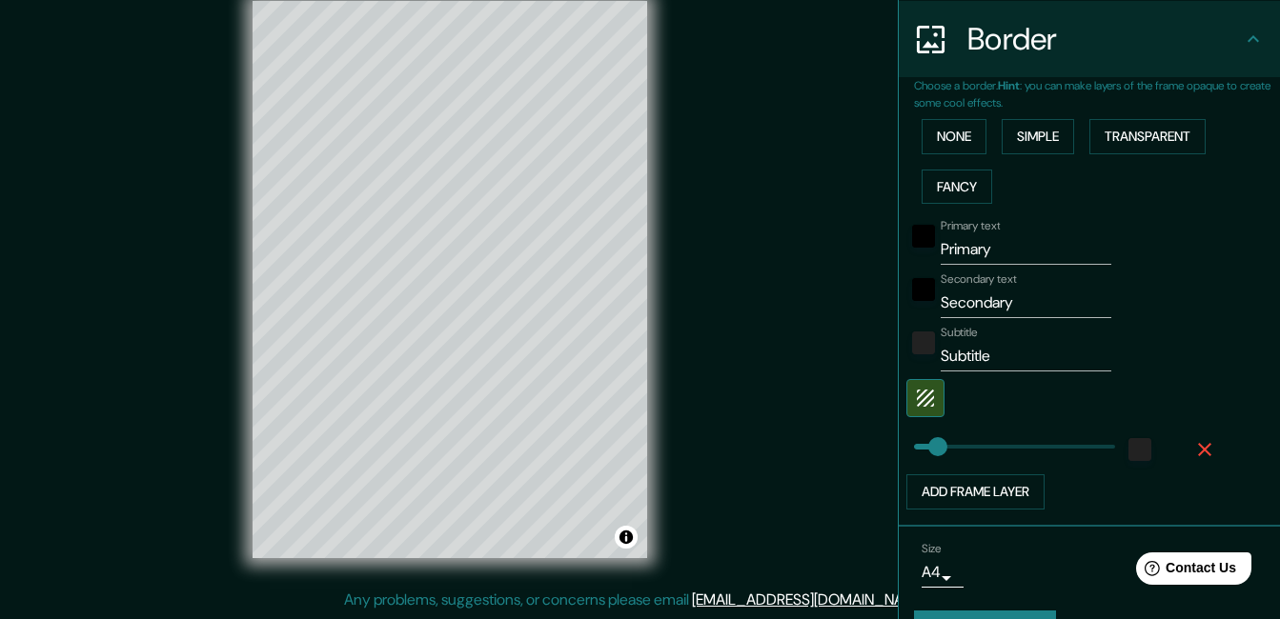
click at [1193, 448] on icon "button" at bounding box center [1204, 449] width 23 height 23
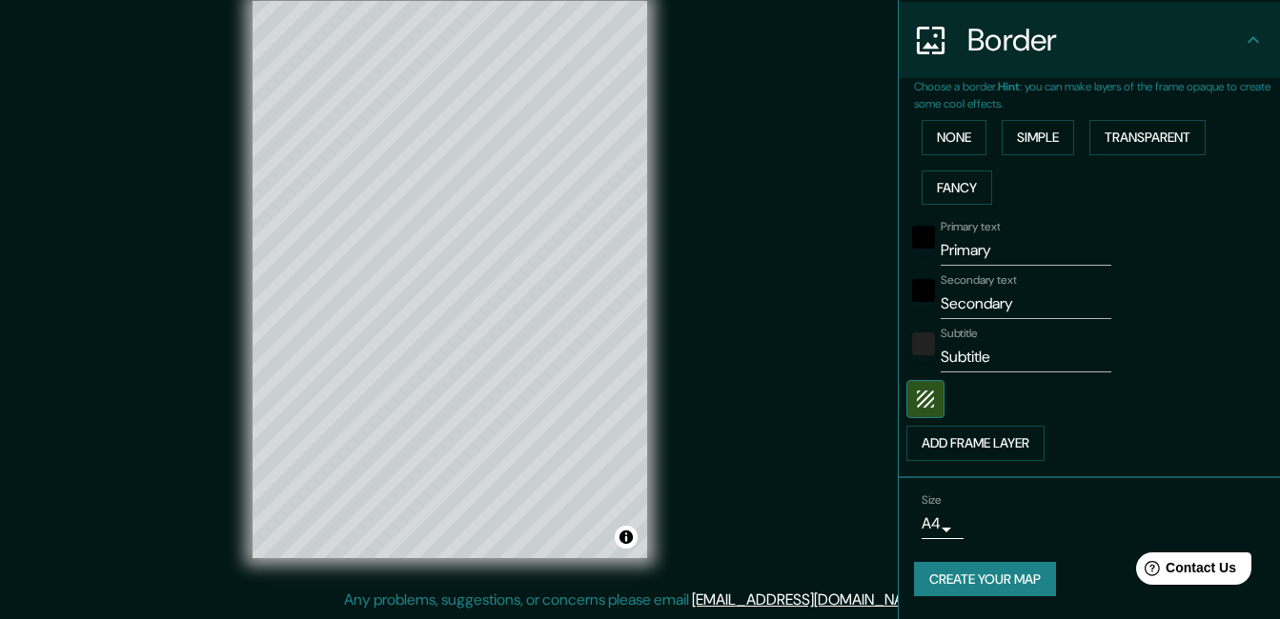
scroll to position [366, 0]
click at [958, 360] on input "Subtitle" at bounding box center [1025, 357] width 171 height 30
type input "S"
type input "plano palizada"
click at [1130, 136] on button "Transparent" at bounding box center [1147, 137] width 116 height 35
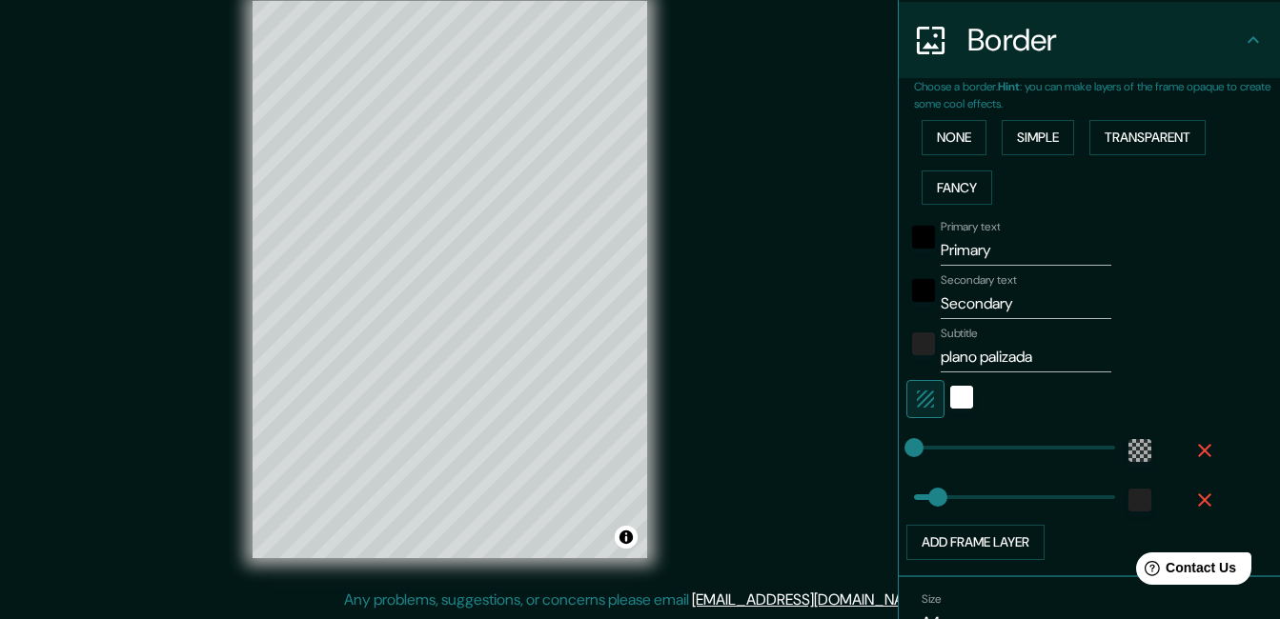
scroll to position [271, 0]
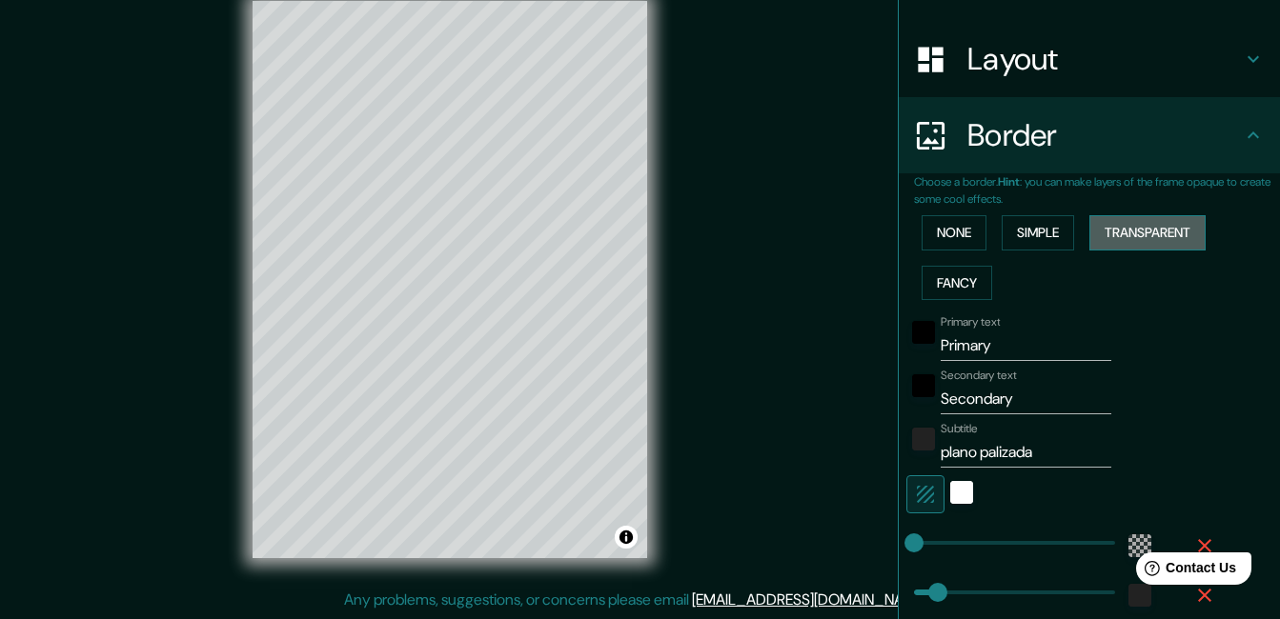
click at [1136, 235] on button "Transparent" at bounding box center [1147, 232] width 116 height 35
click at [1014, 225] on button "Simple" at bounding box center [1037, 232] width 72 height 35
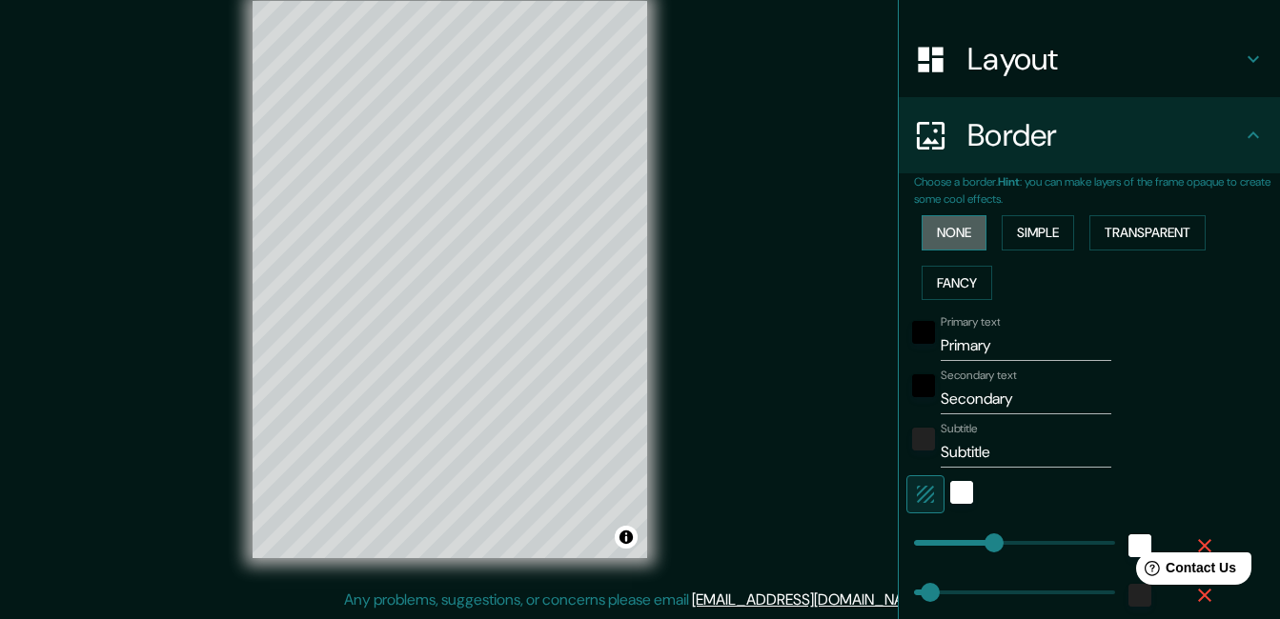
click at [936, 229] on button "None" at bounding box center [953, 232] width 65 height 35
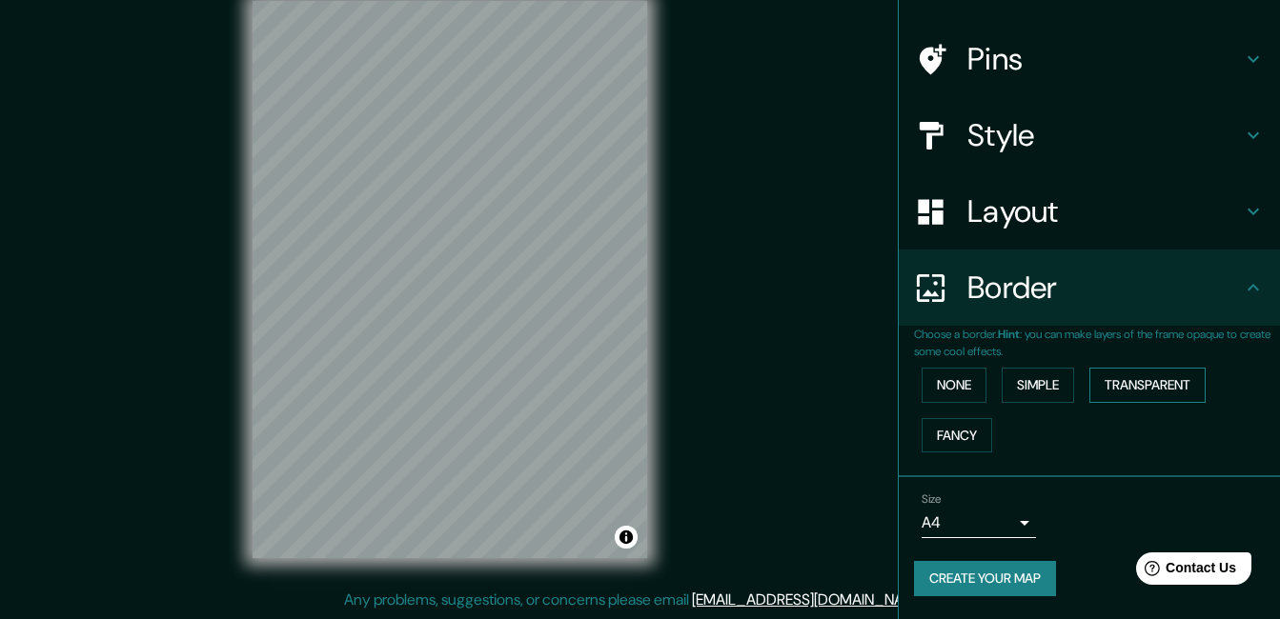
click at [1117, 391] on button "Transparent" at bounding box center [1147, 385] width 116 height 35
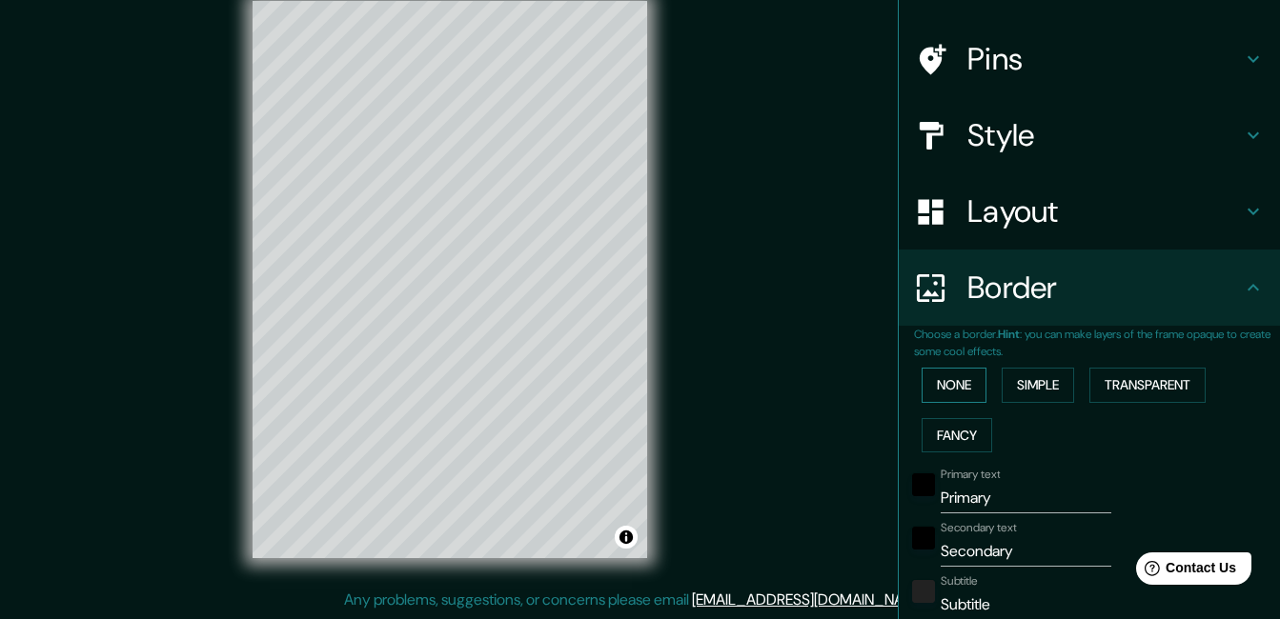
click at [938, 385] on button "None" at bounding box center [953, 385] width 65 height 35
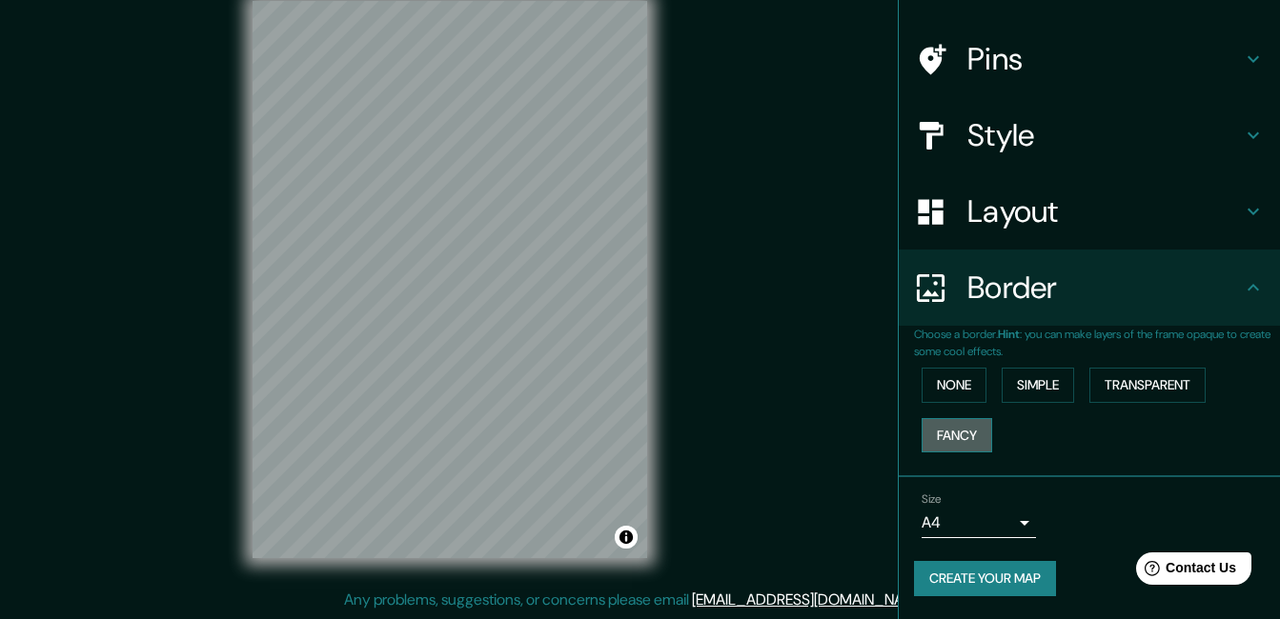
click at [942, 429] on button "Fancy" at bounding box center [956, 435] width 71 height 35
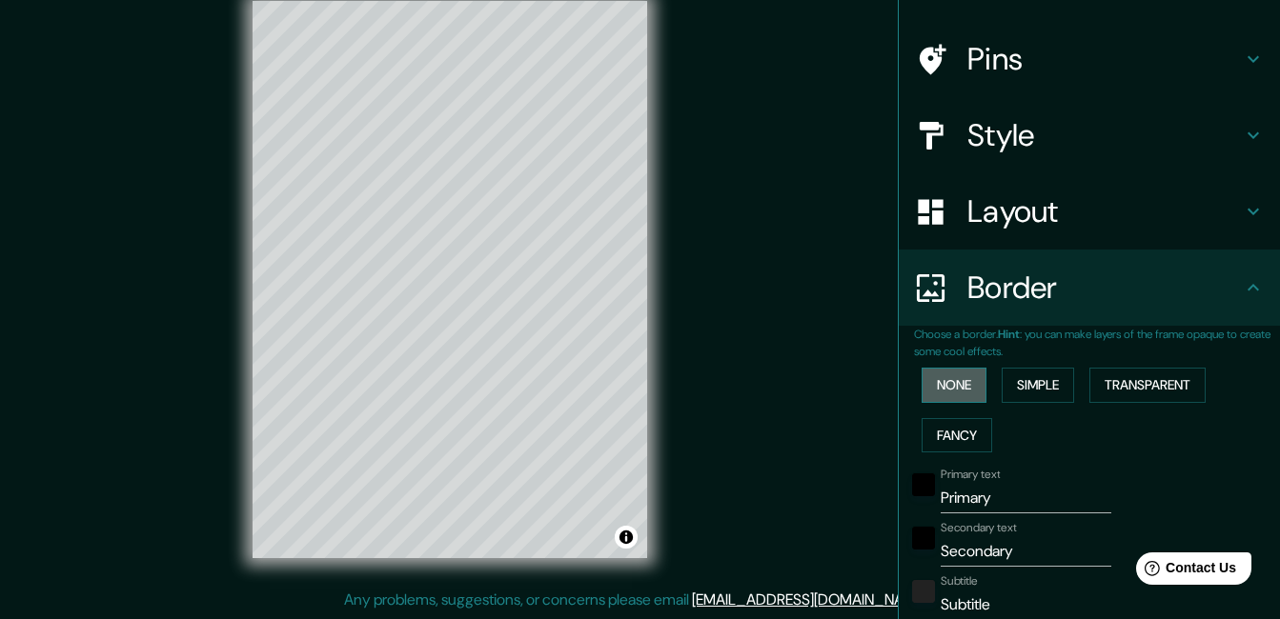
click at [939, 373] on button "None" at bounding box center [953, 385] width 65 height 35
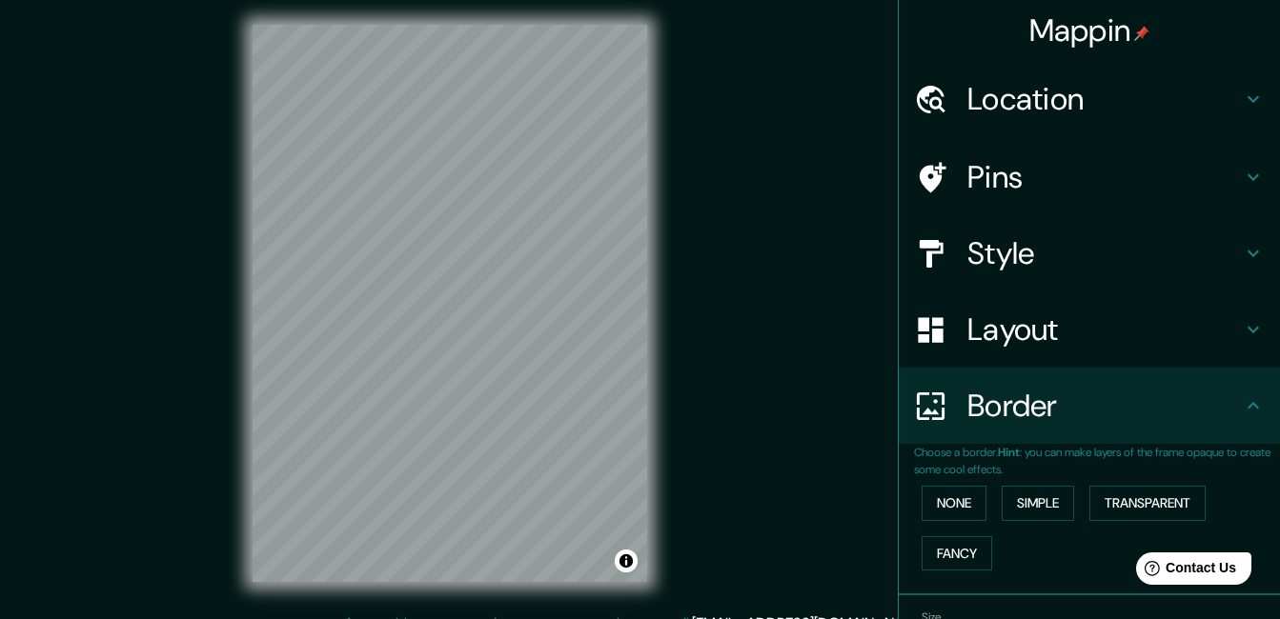
scroll to position [0, 0]
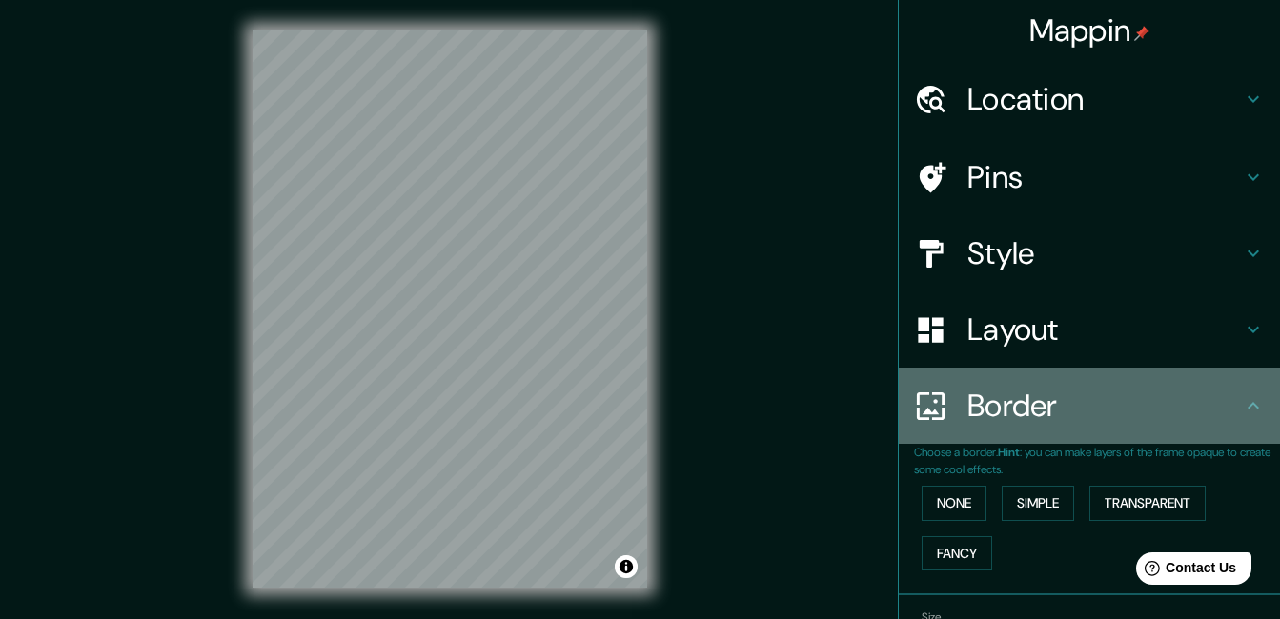
click at [1013, 407] on h4 "Border" at bounding box center [1104, 406] width 274 height 38
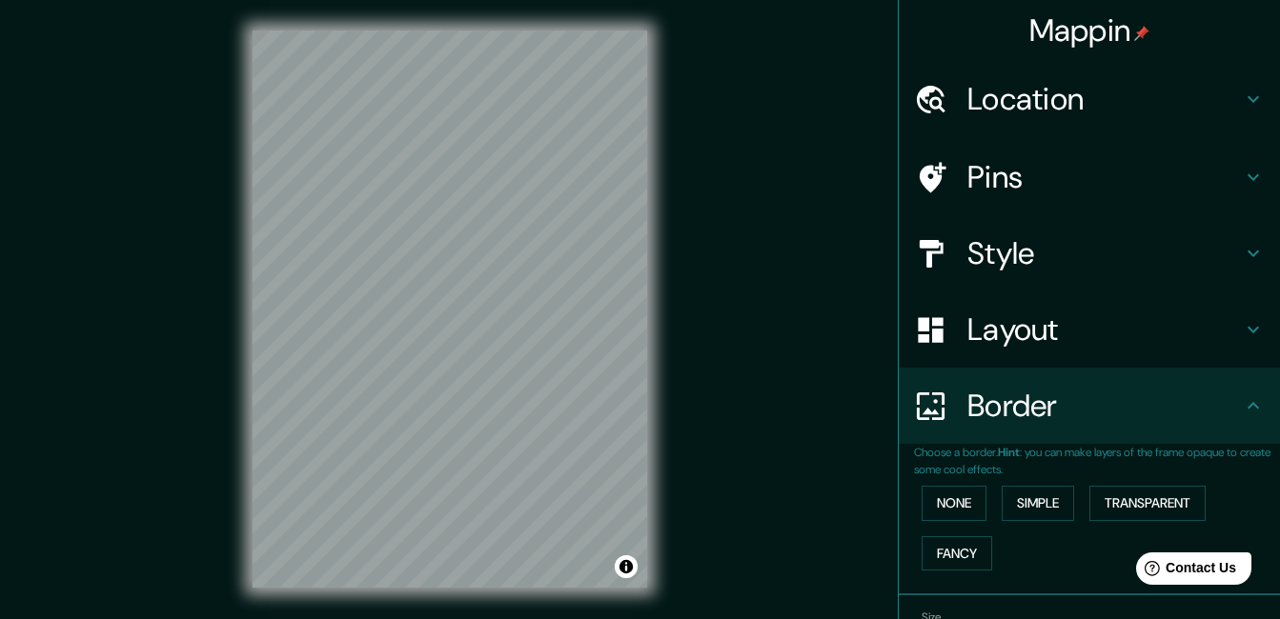
click at [1019, 396] on h4 "Border" at bounding box center [1104, 406] width 274 height 38
click at [1059, 510] on button "Simple" at bounding box center [1037, 503] width 72 height 35
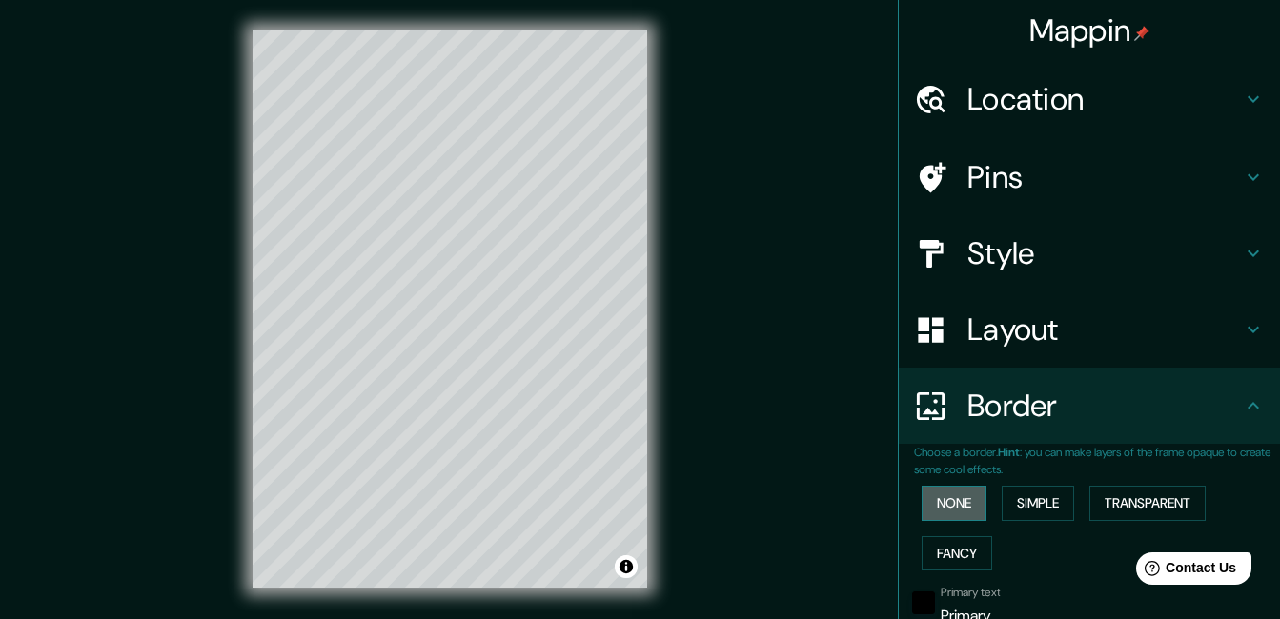
click at [947, 499] on button "None" at bounding box center [953, 503] width 65 height 35
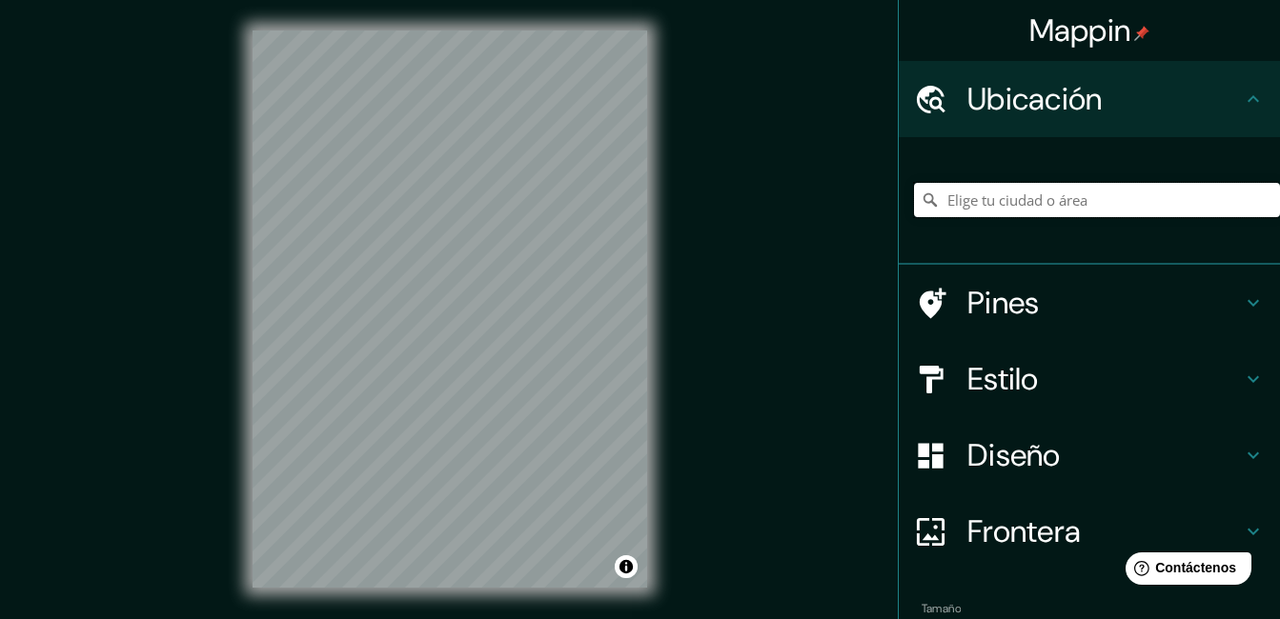
click at [1011, 204] on input "Elige tu ciudad o área" at bounding box center [1097, 200] width 366 height 34
type input "Palizada, [GEOGRAPHIC_DATA], [GEOGRAPHIC_DATA]"
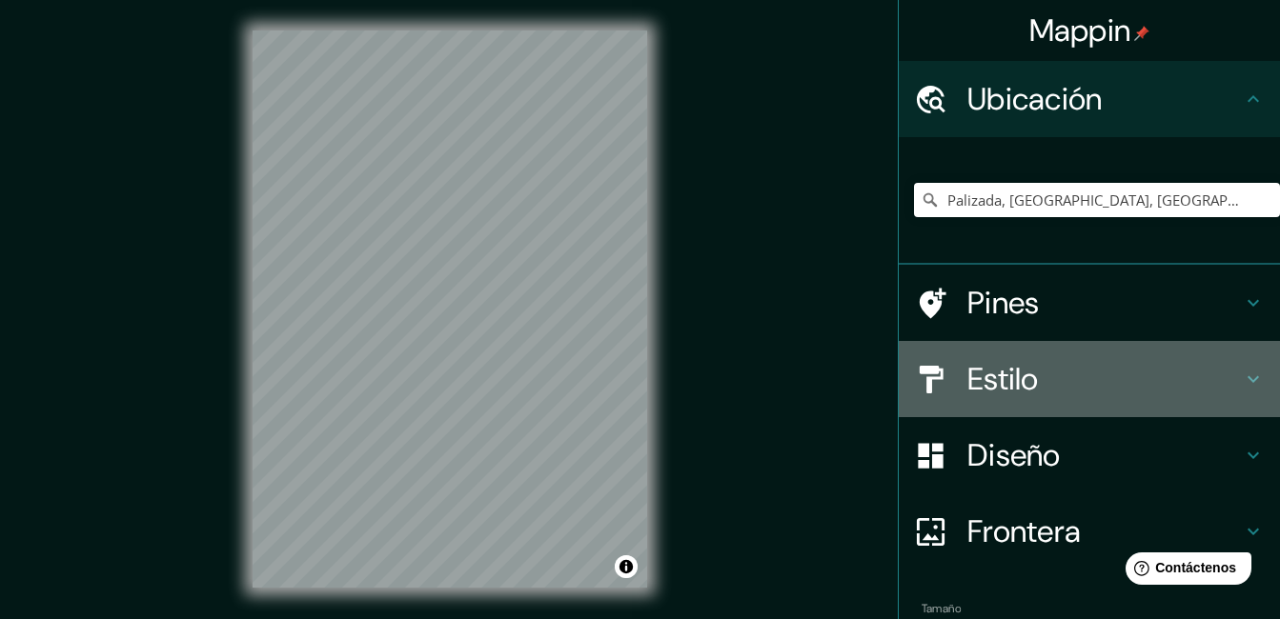
click at [944, 389] on div at bounding box center [940, 379] width 53 height 33
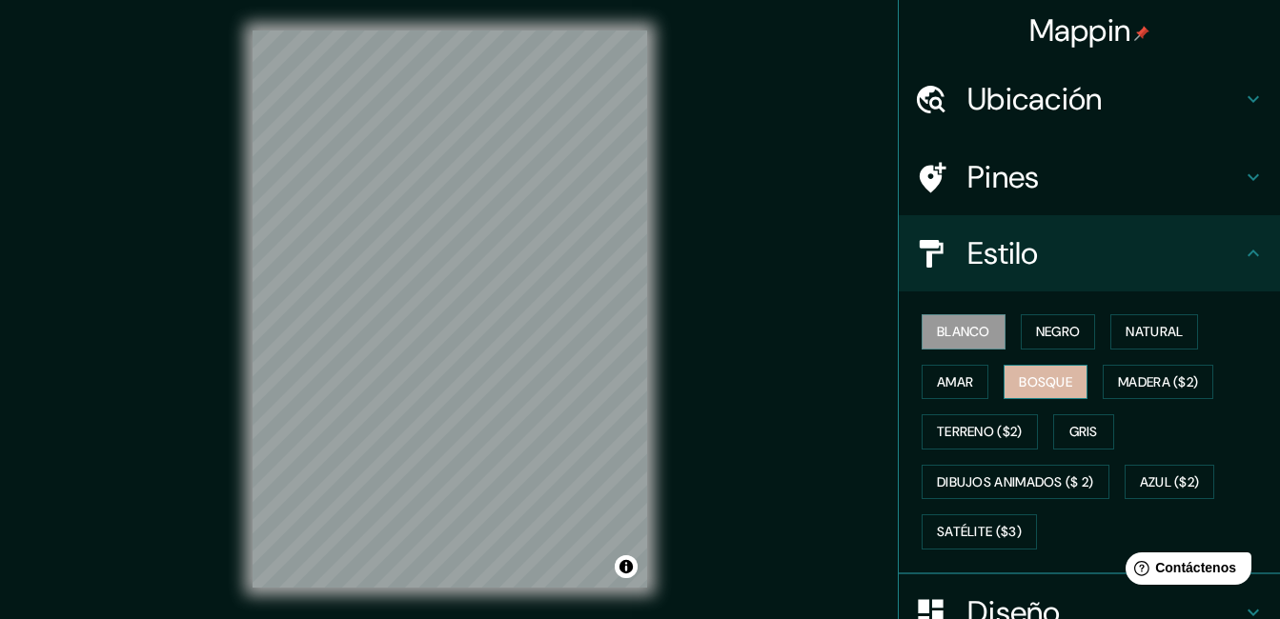
click at [1026, 386] on font "Bosque" at bounding box center [1045, 383] width 53 height 24
click at [951, 381] on font "Amar" at bounding box center [955, 383] width 36 height 24
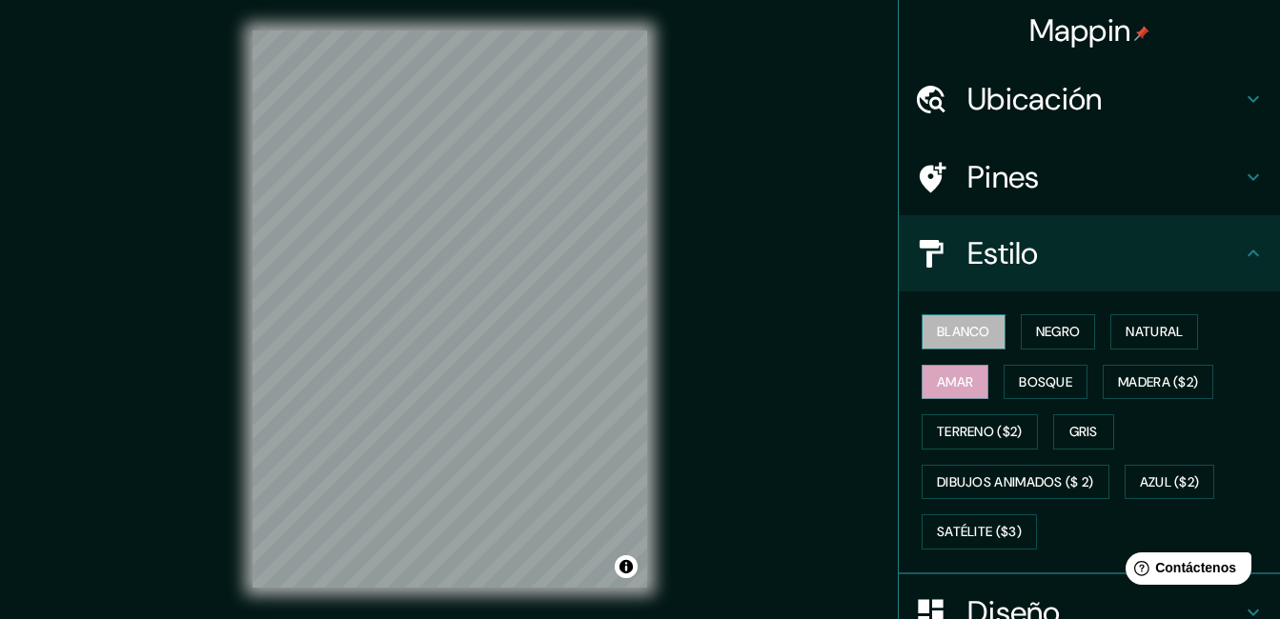
click at [954, 333] on font "Blanco" at bounding box center [963, 332] width 53 height 24
click at [1036, 331] on font "Negro" at bounding box center [1058, 332] width 45 height 24
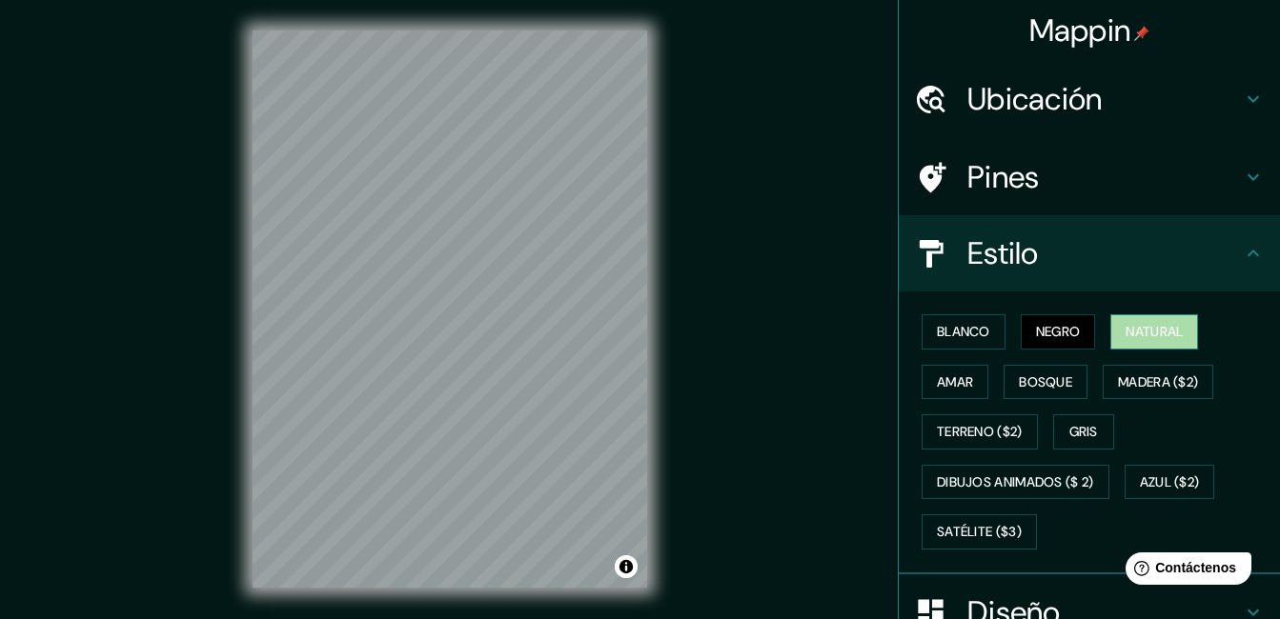
click at [1132, 326] on font "Natural" at bounding box center [1153, 332] width 57 height 24
drag, startPoint x: 648, startPoint y: 205, endPoint x: 671, endPoint y: 202, distance: 23.0
click at [671, 204] on div "© Mapbox © OpenStreetMap Improve this map" at bounding box center [449, 309] width 455 height 618
click at [628, 568] on button "Alternar atribución" at bounding box center [626, 566] width 23 height 23
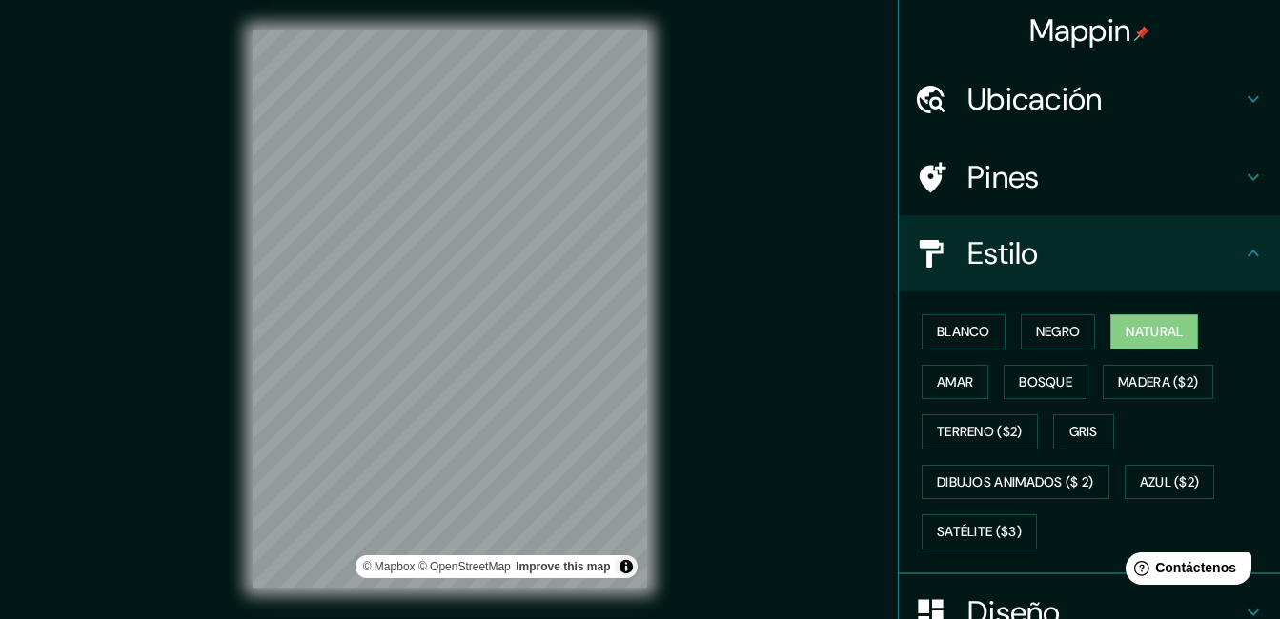
click at [770, 519] on div "Mappin Ubicación Palizada, Campeche, México Palizada Campeche, México Calle Per…" at bounding box center [640, 324] width 1280 height 649
click at [628, 564] on button "Alternar atribución" at bounding box center [626, 566] width 23 height 23
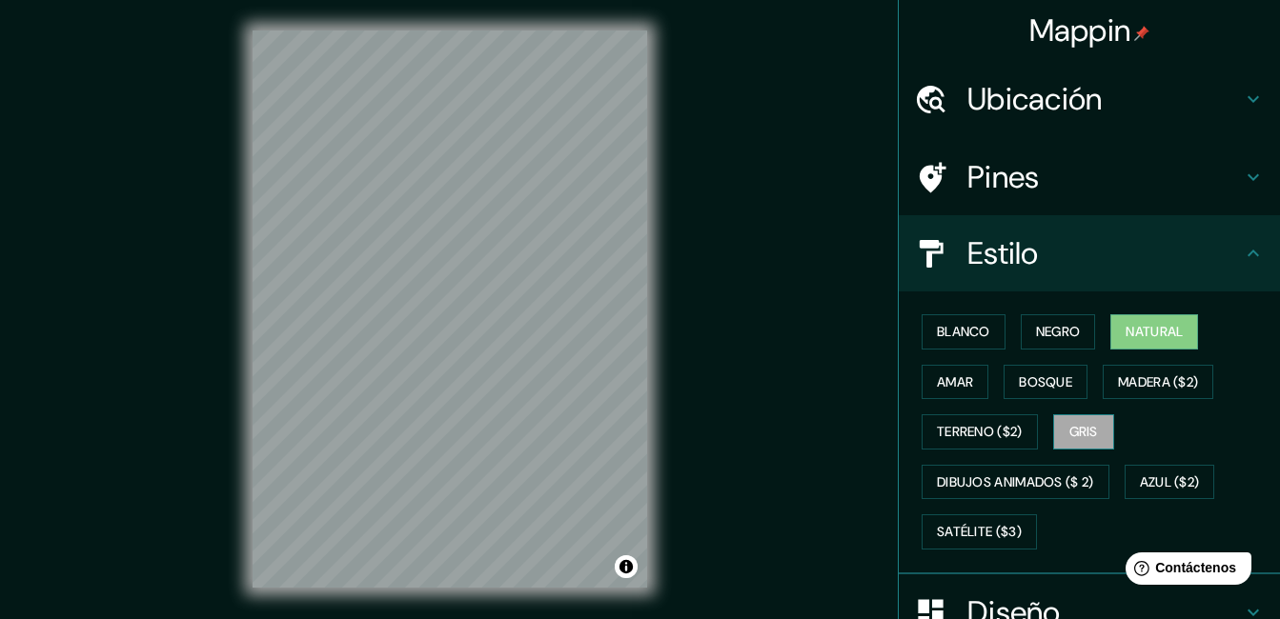
click at [1069, 434] on font "Gris" at bounding box center [1083, 432] width 29 height 24
click at [1125, 334] on font "Natural" at bounding box center [1153, 332] width 57 height 24
click at [241, 334] on div "© Mapbox © OpenStreetMap Improve this map" at bounding box center [449, 309] width 455 height 618
click at [216, 424] on div "Mappin Ubicación Palizada, Campeche, México Palizada Campeche, México Calle Per…" at bounding box center [640, 324] width 1280 height 649
click at [652, 366] on div "© Mapbox © OpenStreetMap Improve this map" at bounding box center [449, 309] width 455 height 618
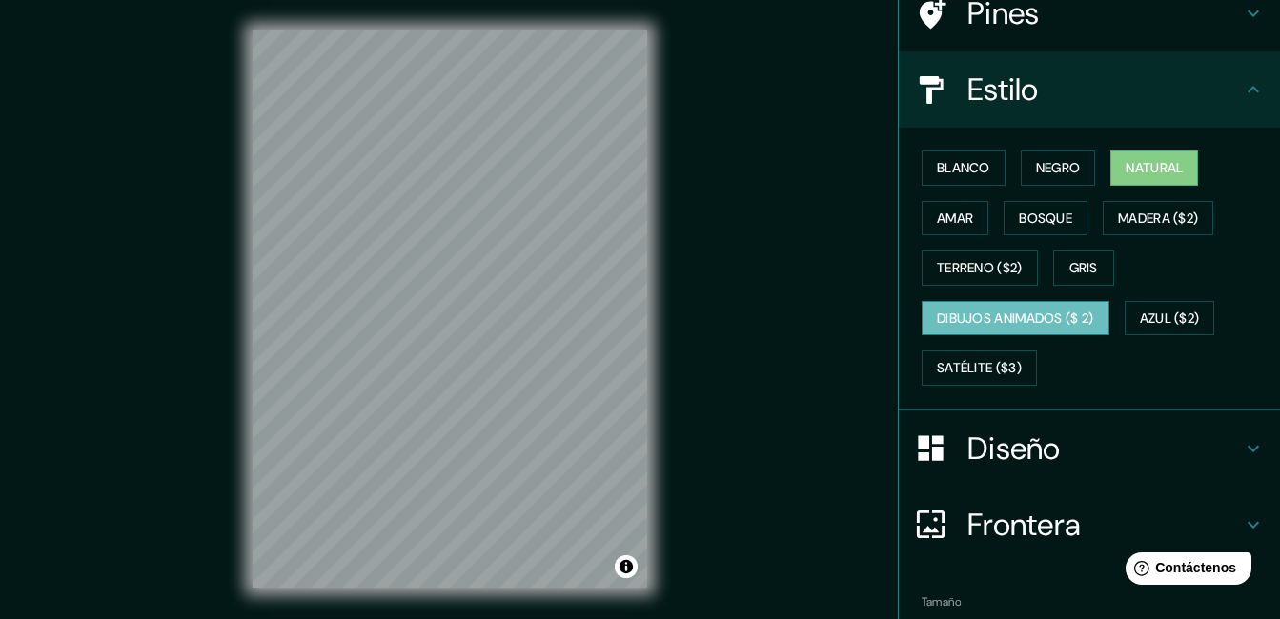
scroll to position [266, 0]
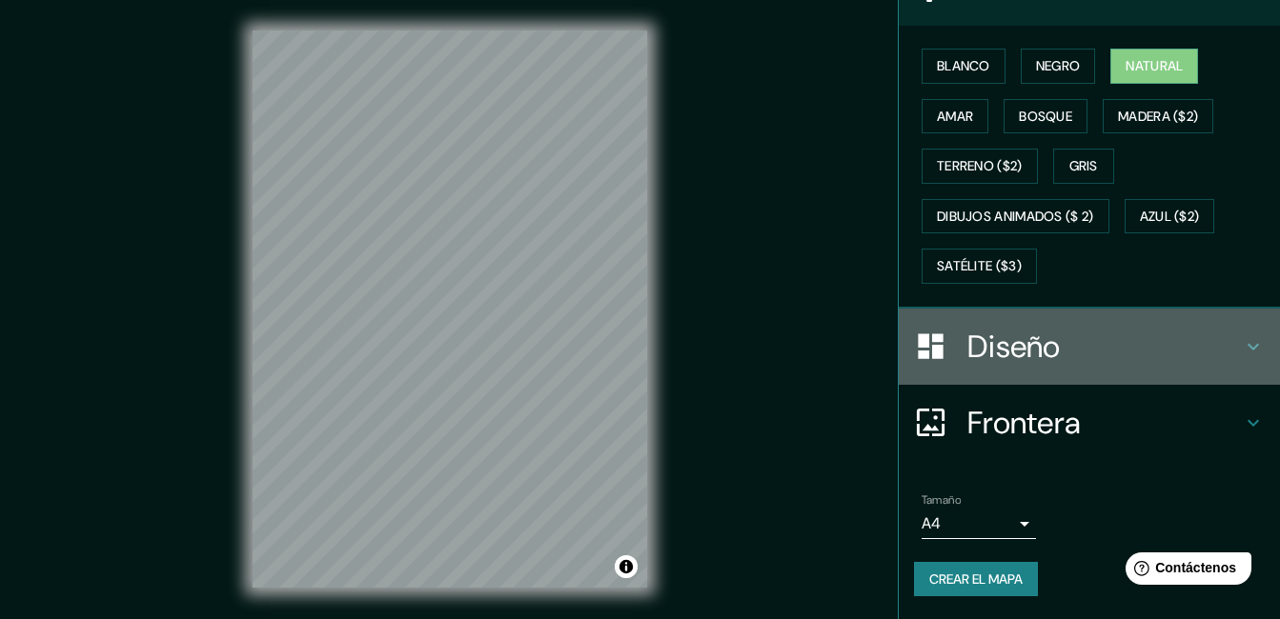
click at [1017, 340] on h4 "Diseño" at bounding box center [1104, 347] width 274 height 38
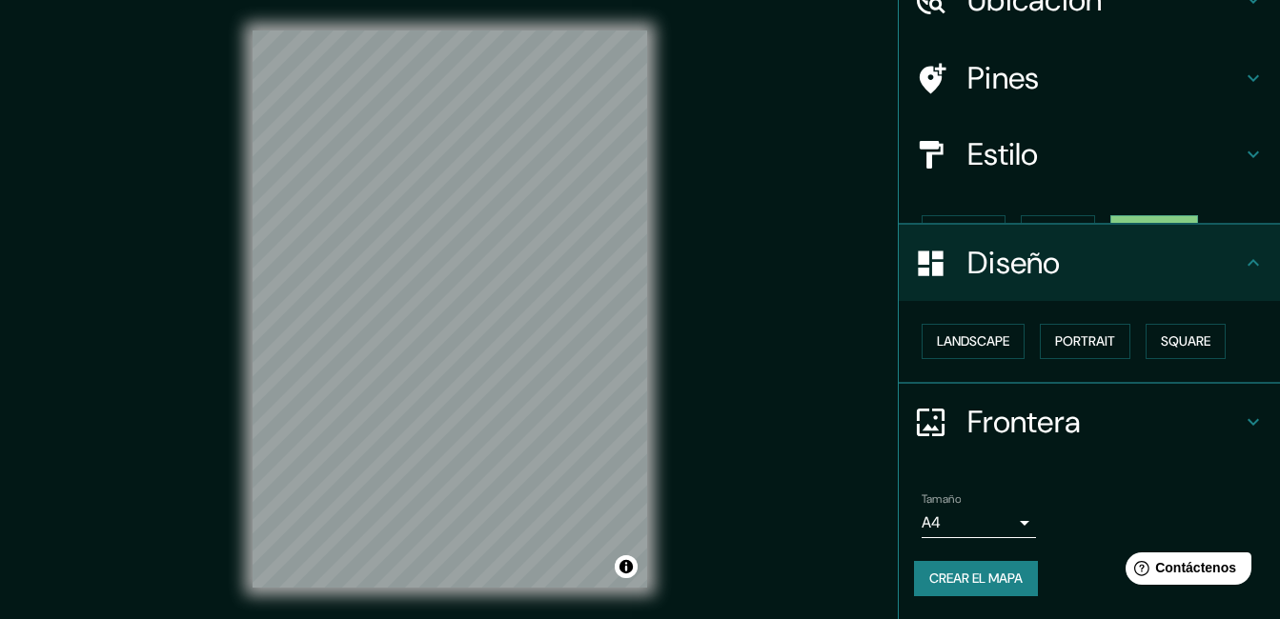
scroll to position [66, 0]
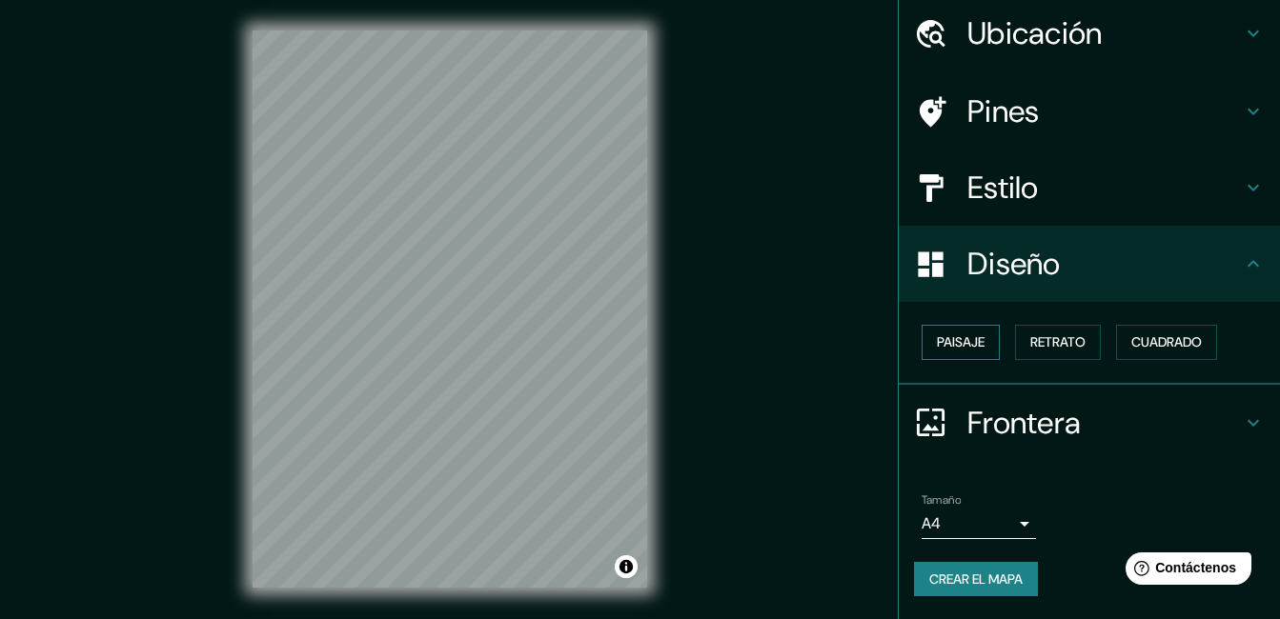
click at [970, 350] on font "Paisaje" at bounding box center [961, 343] width 48 height 24
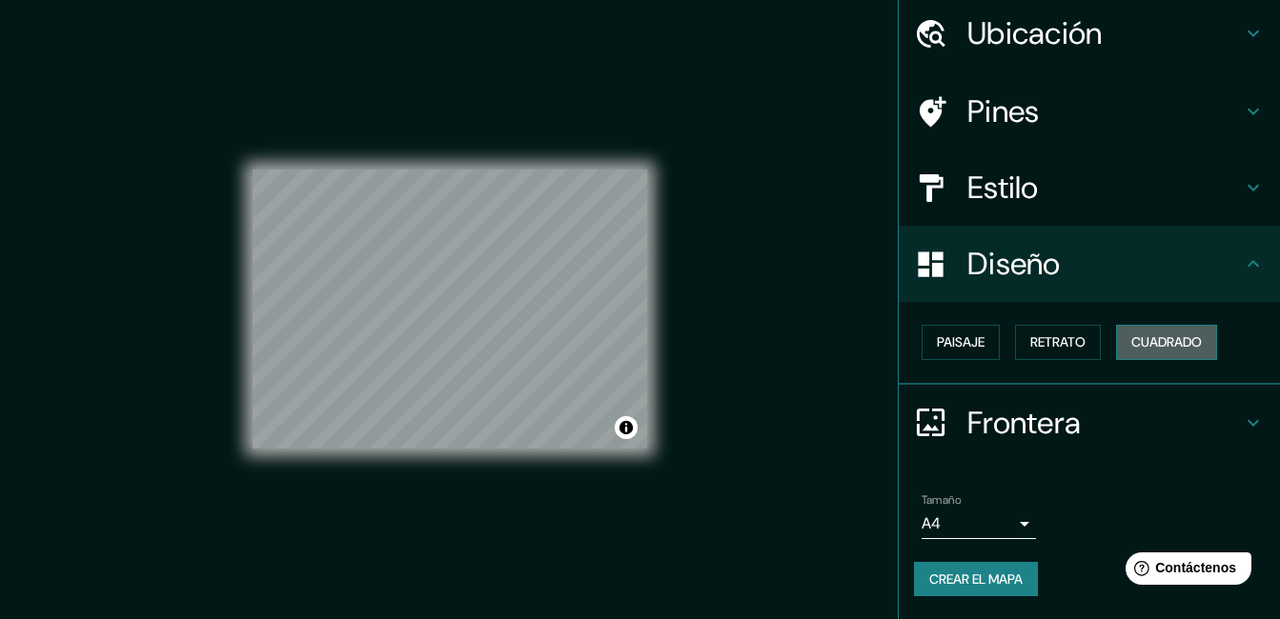
click at [1131, 338] on font "Cuadrado" at bounding box center [1166, 343] width 71 height 24
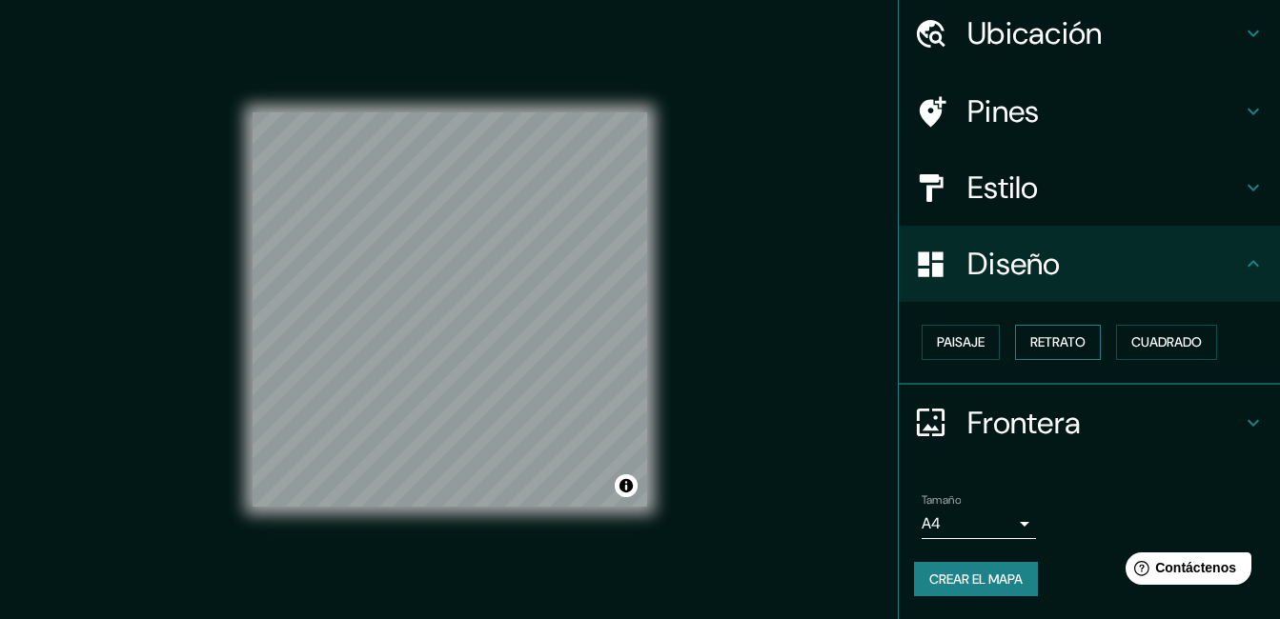
click at [1069, 338] on font "Retrato" at bounding box center [1057, 343] width 55 height 24
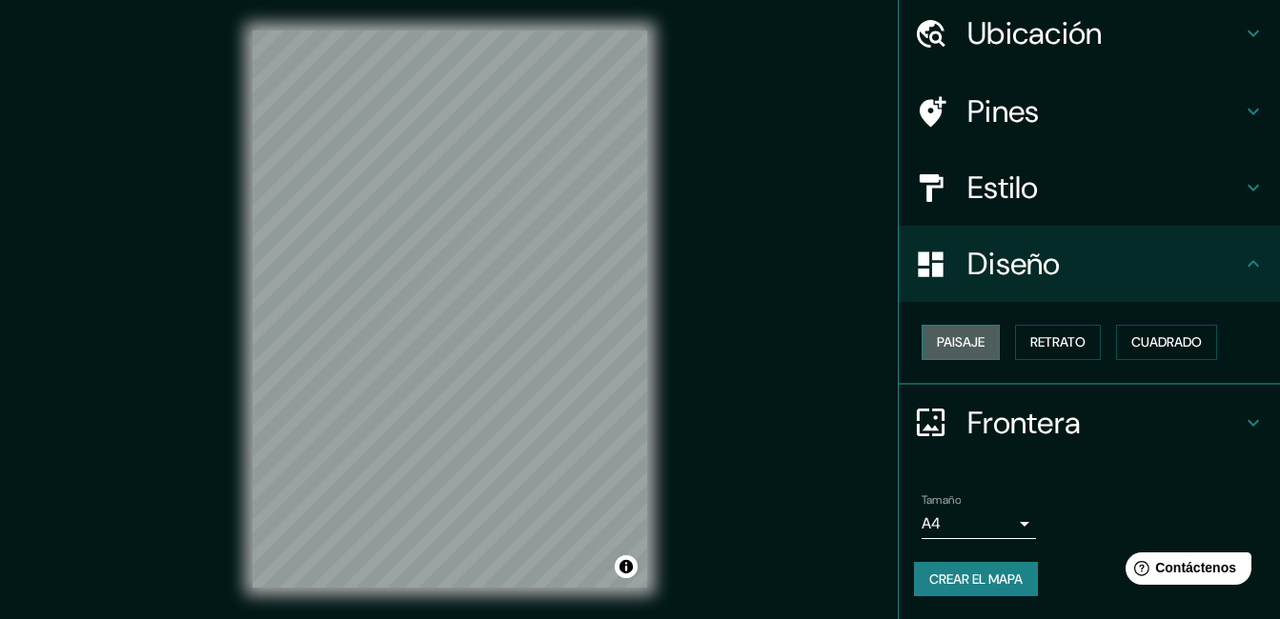
click at [943, 338] on font "Paisaje" at bounding box center [961, 343] width 48 height 24
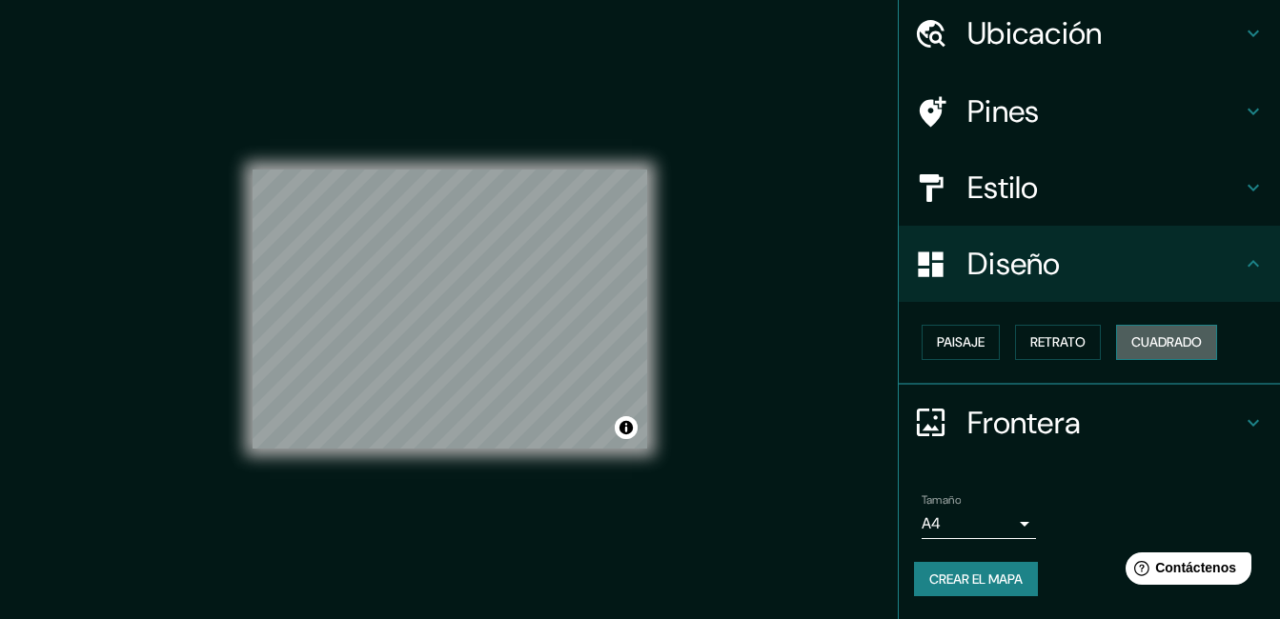
click at [1131, 345] on font "Cuadrado" at bounding box center [1166, 343] width 71 height 24
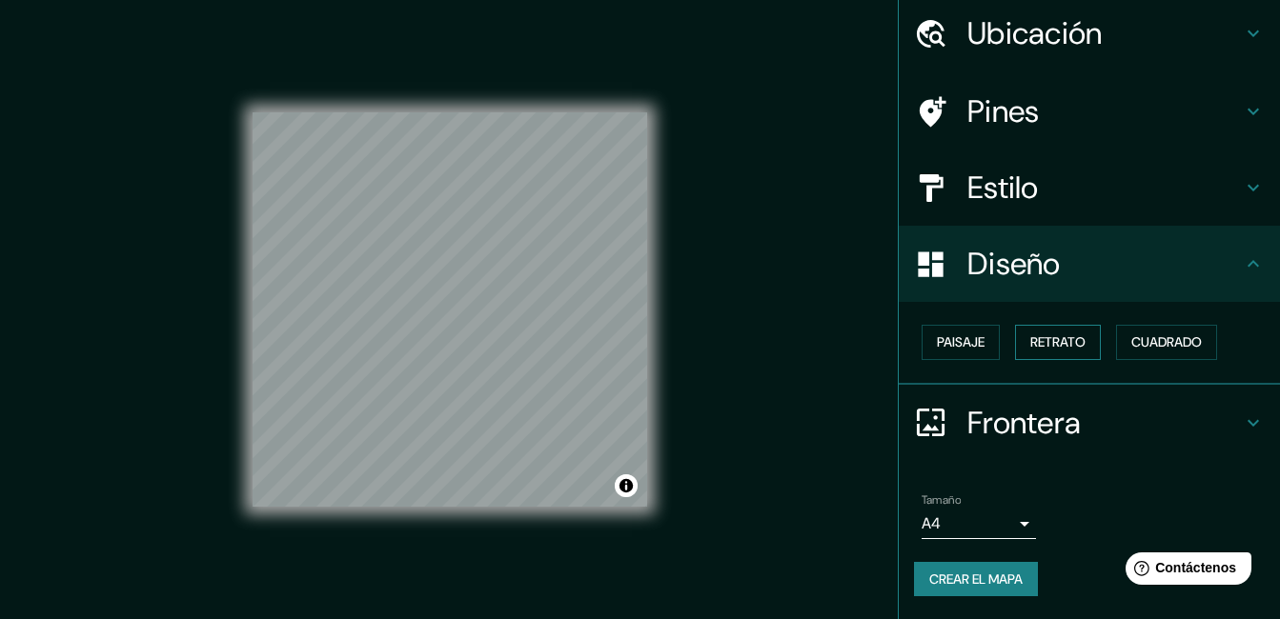
click at [1064, 341] on font "Retrato" at bounding box center [1057, 343] width 55 height 24
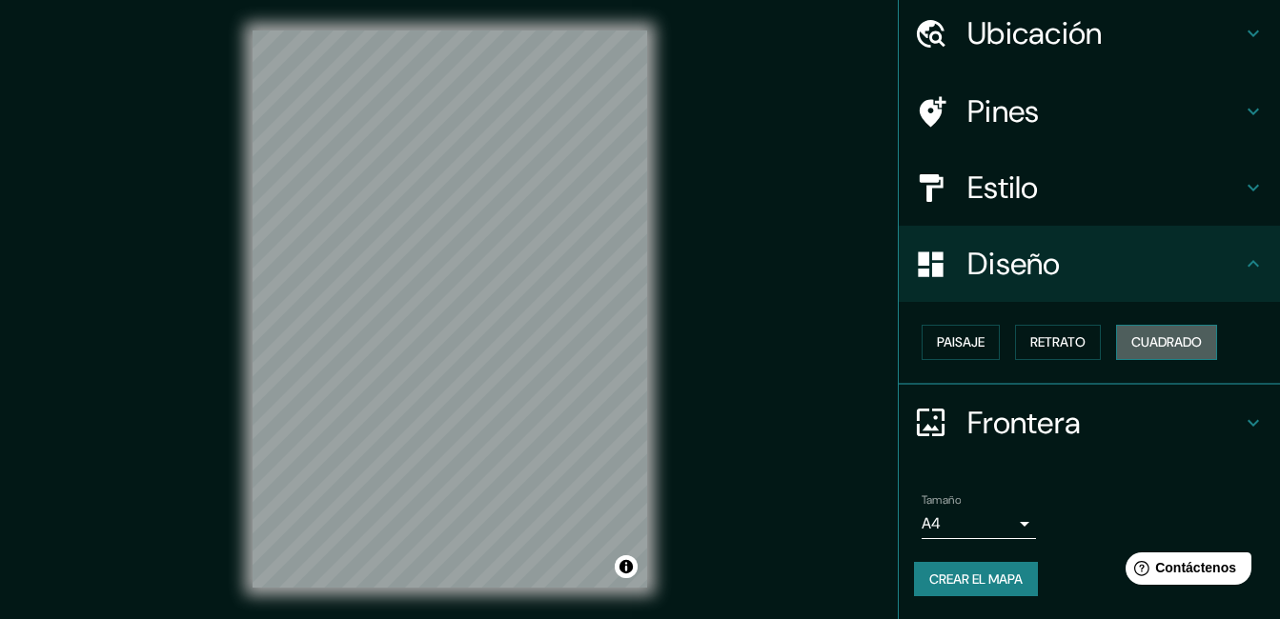
click at [1131, 338] on font "Cuadrado" at bounding box center [1166, 343] width 71 height 24
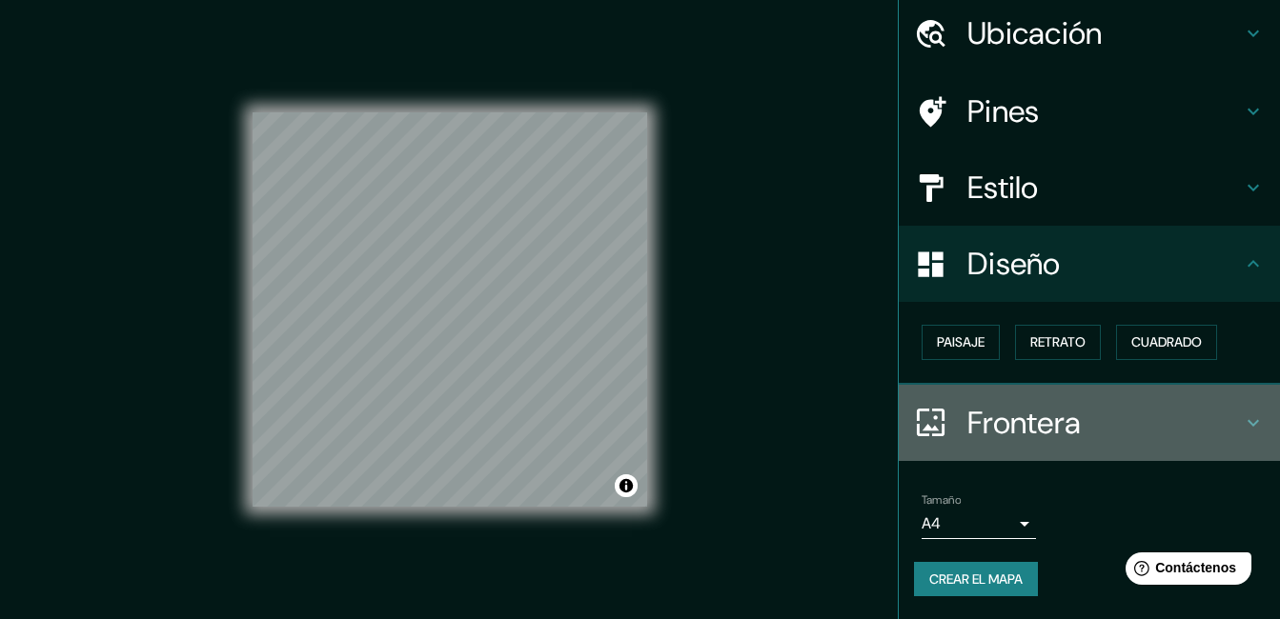
click at [980, 425] on h4 "Frontera" at bounding box center [1104, 423] width 274 height 38
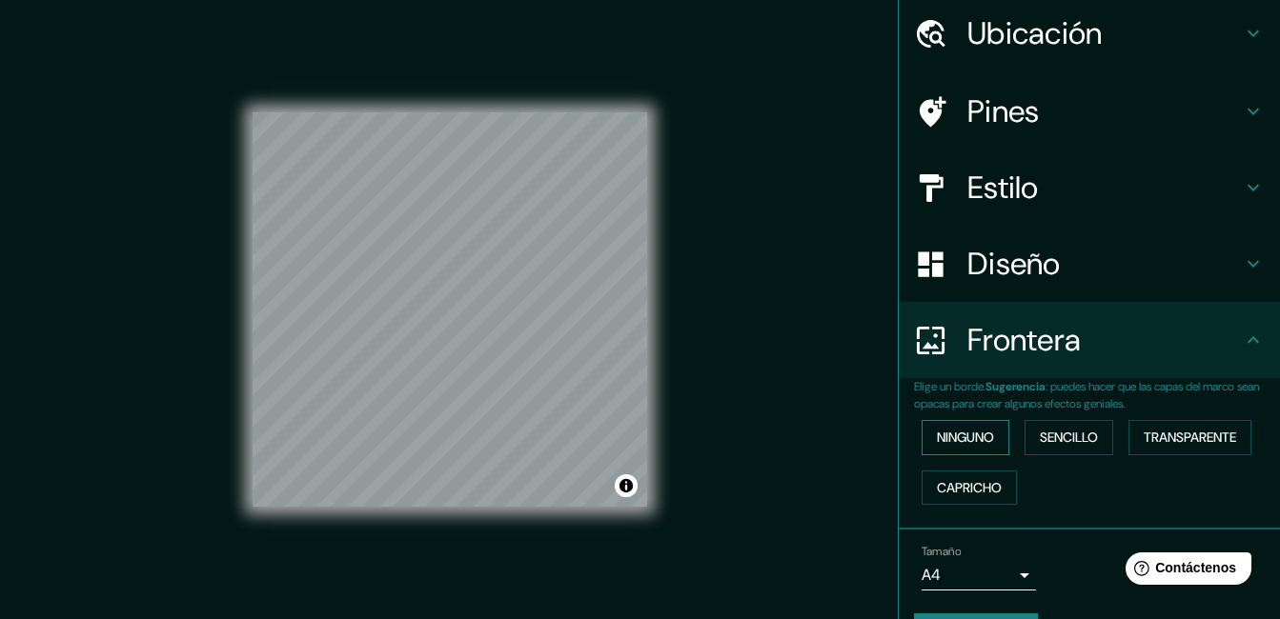
click at [969, 427] on font "Ninguno" at bounding box center [965, 438] width 57 height 24
click at [1040, 442] on font "Sencillo" at bounding box center [1068, 438] width 58 height 24
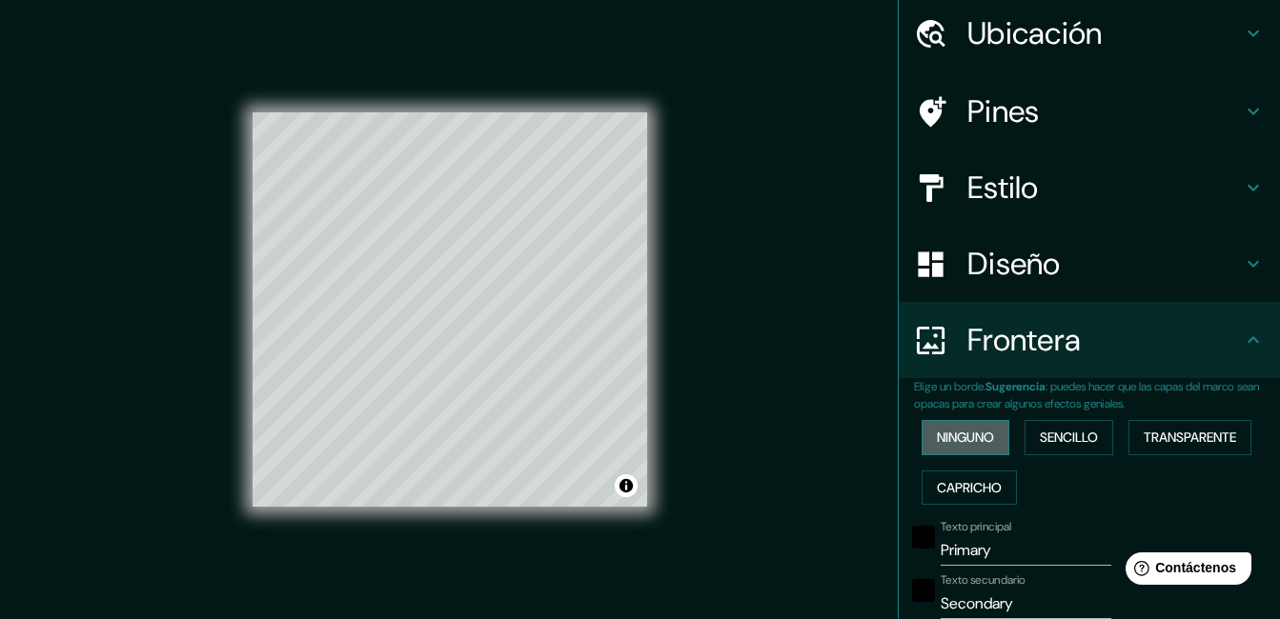
click at [973, 434] on font "Ninguno" at bounding box center [965, 438] width 57 height 24
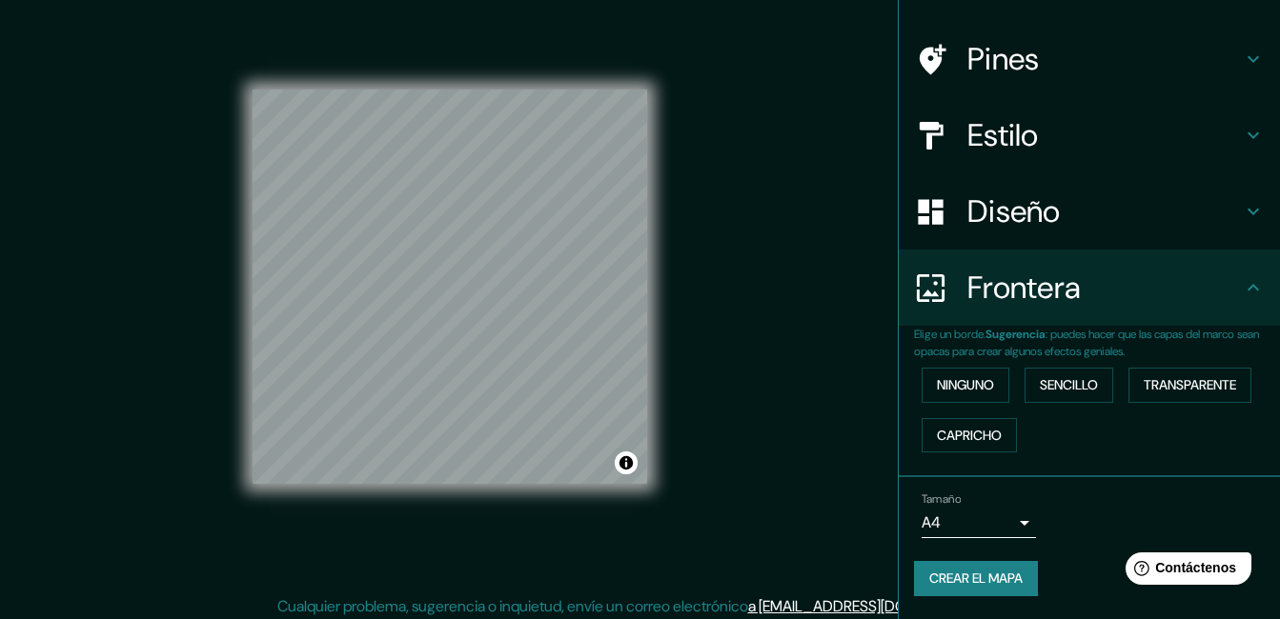
scroll to position [30, 0]
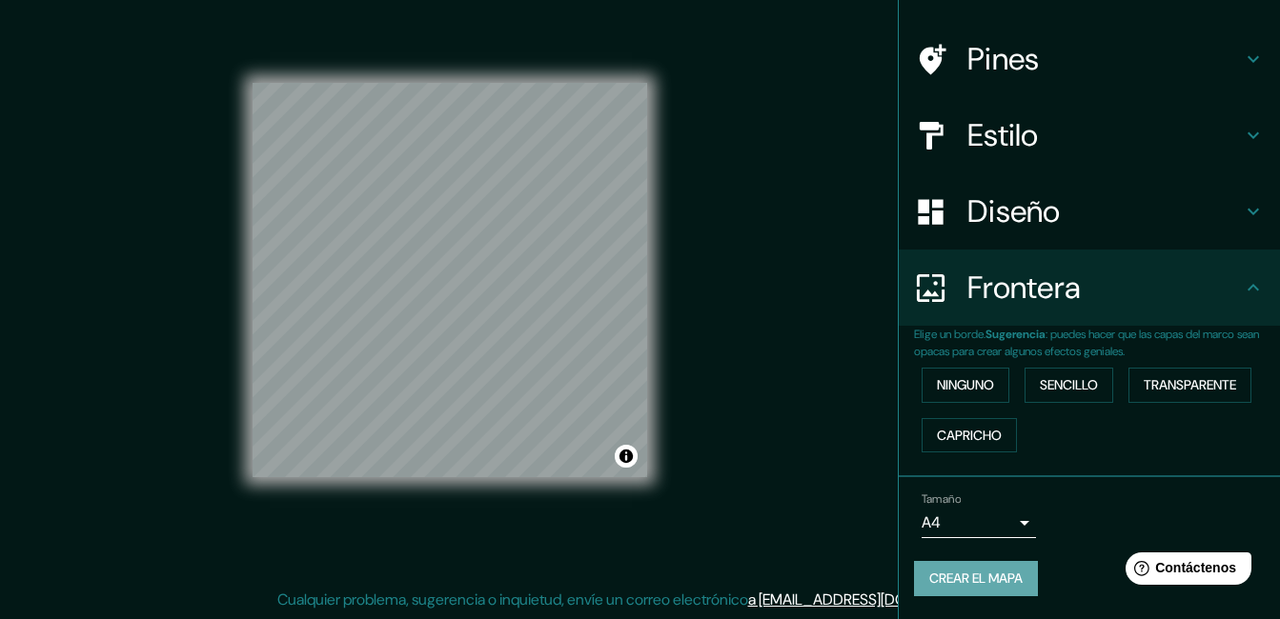
click at [988, 569] on font "Crear el mapa" at bounding box center [975, 579] width 93 height 24
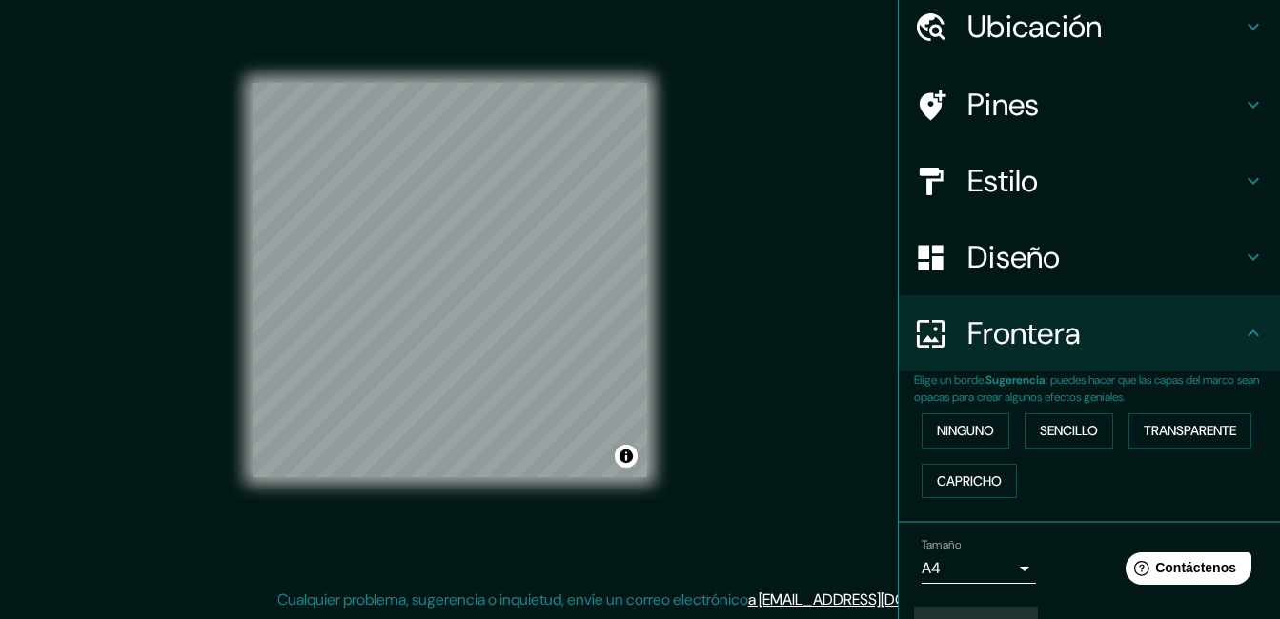
scroll to position [118, 0]
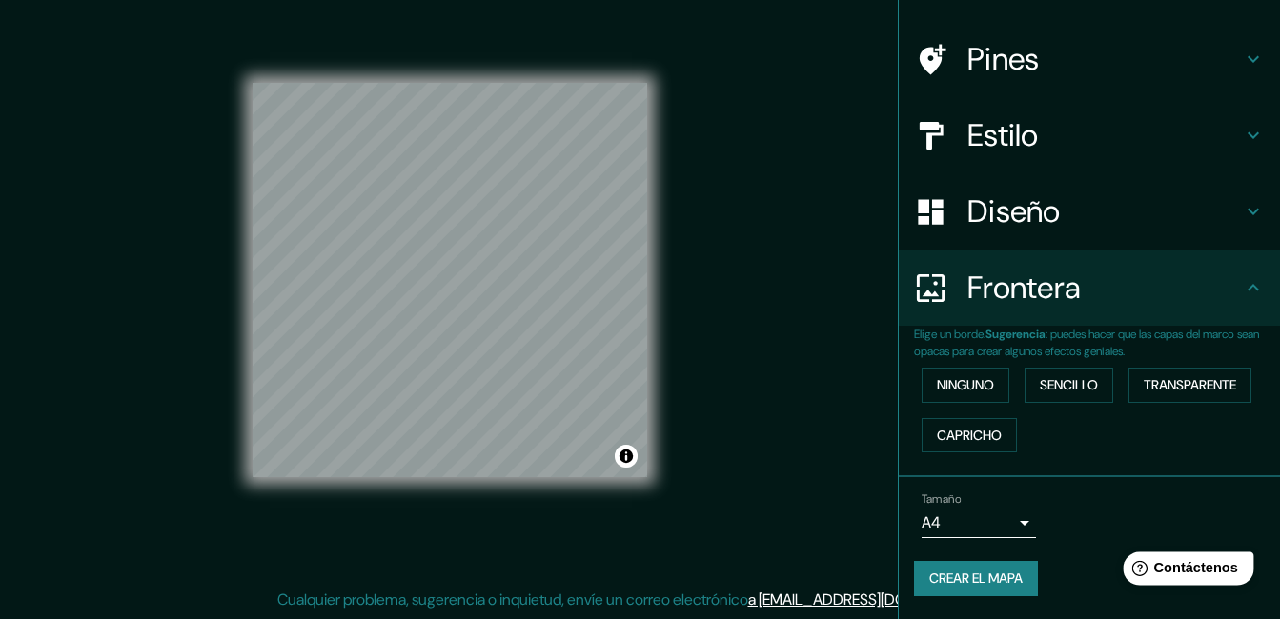
click at [1173, 574] on span "Contáctenos" at bounding box center [1196, 568] width 84 height 16
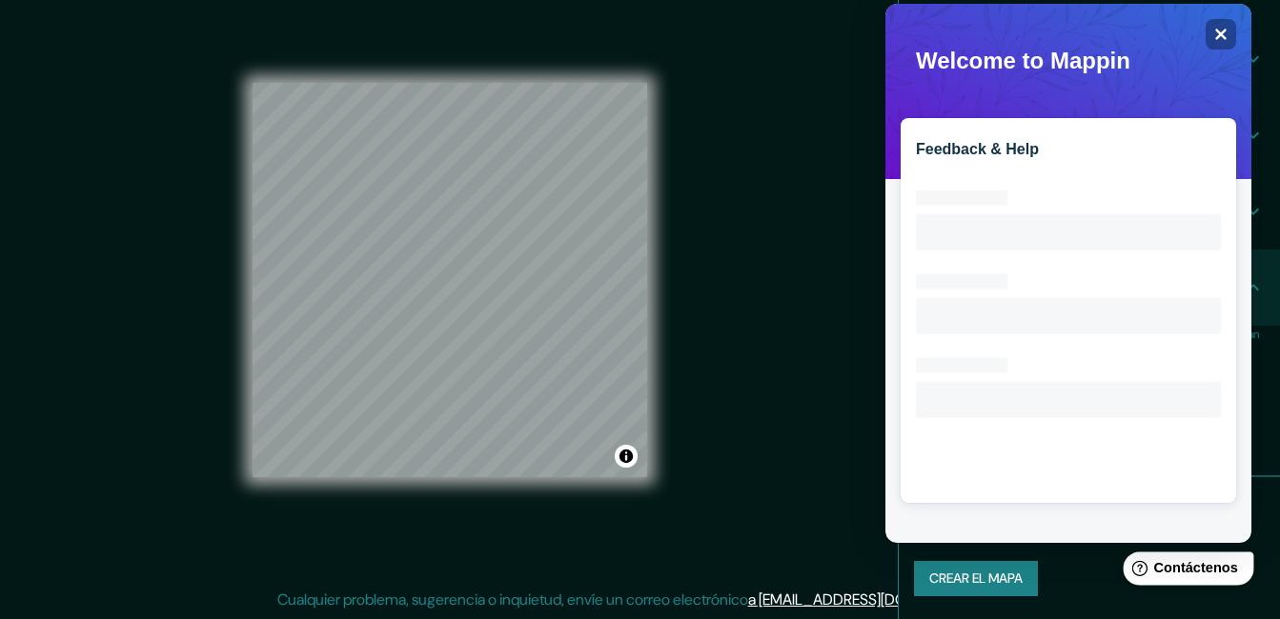
scroll to position [0, 0]
click at [1214, 32] on icon "Close" at bounding box center [1220, 34] width 14 height 14
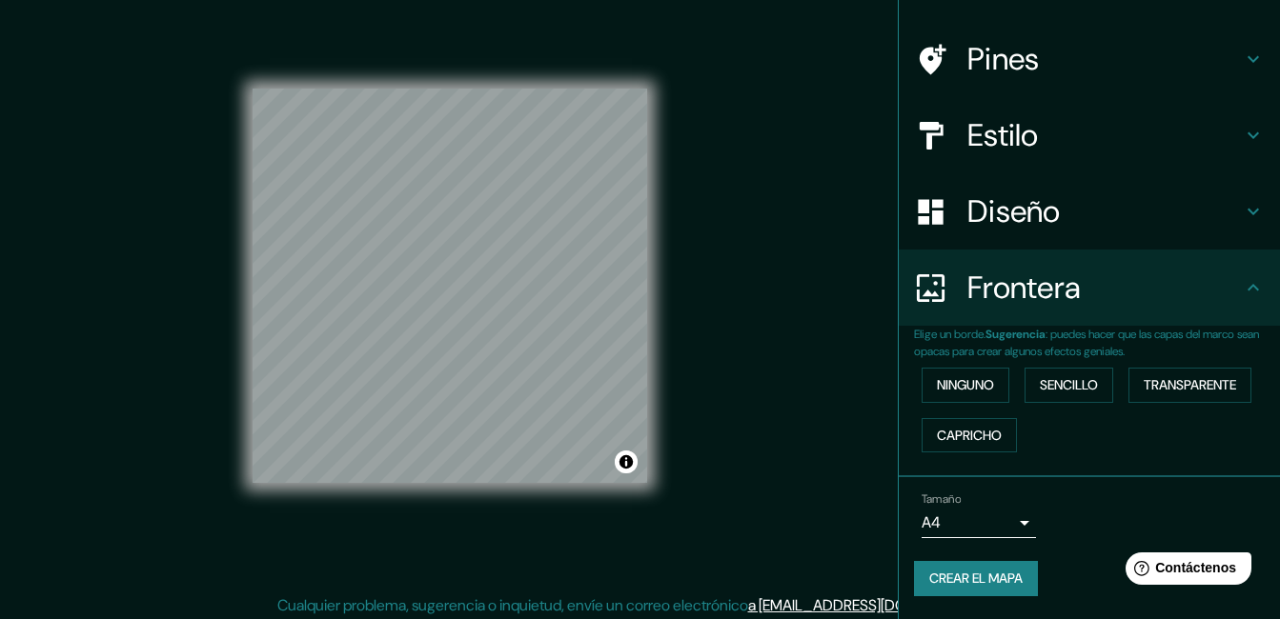
scroll to position [30, 0]
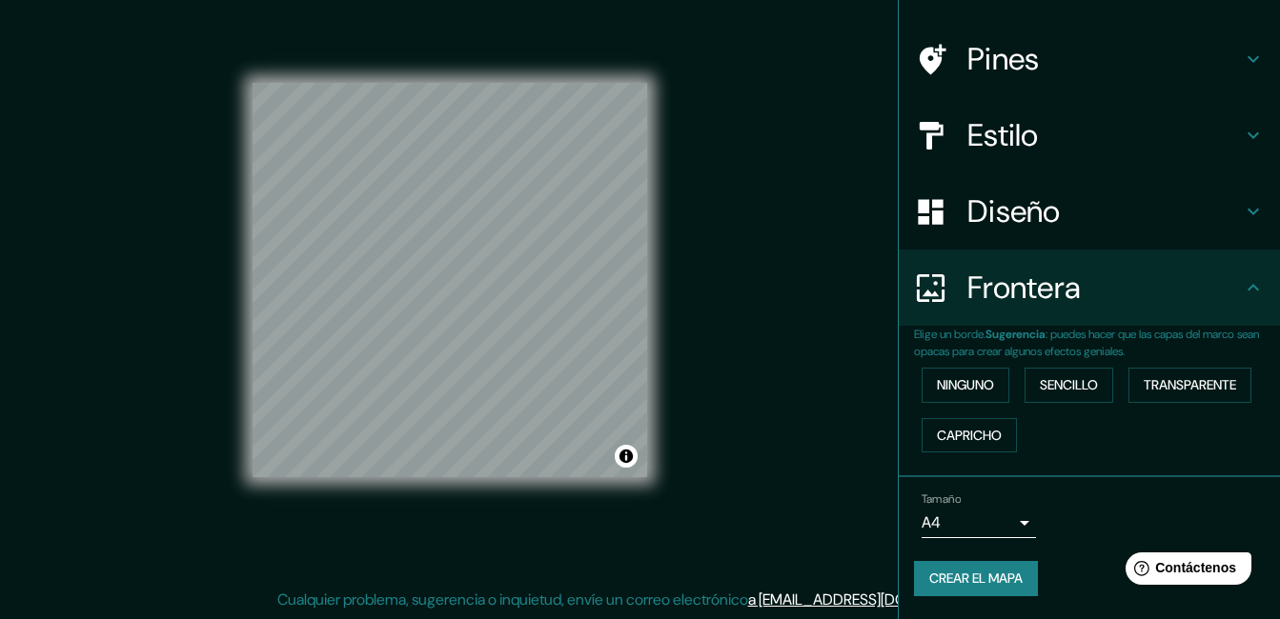
click at [917, 288] on icon at bounding box center [930, 288] width 33 height 33
click at [943, 332] on p "Elige un borde. Sugerencia : puedes hacer que las capas del marco sean opacas p…" at bounding box center [1097, 343] width 366 height 34
click at [961, 350] on p "Elige un borde. Sugerencia : puedes hacer que las capas del marco sean opacas p…" at bounding box center [1097, 343] width 366 height 34
click at [972, 576] on font "Crear el mapa" at bounding box center [975, 579] width 93 height 24
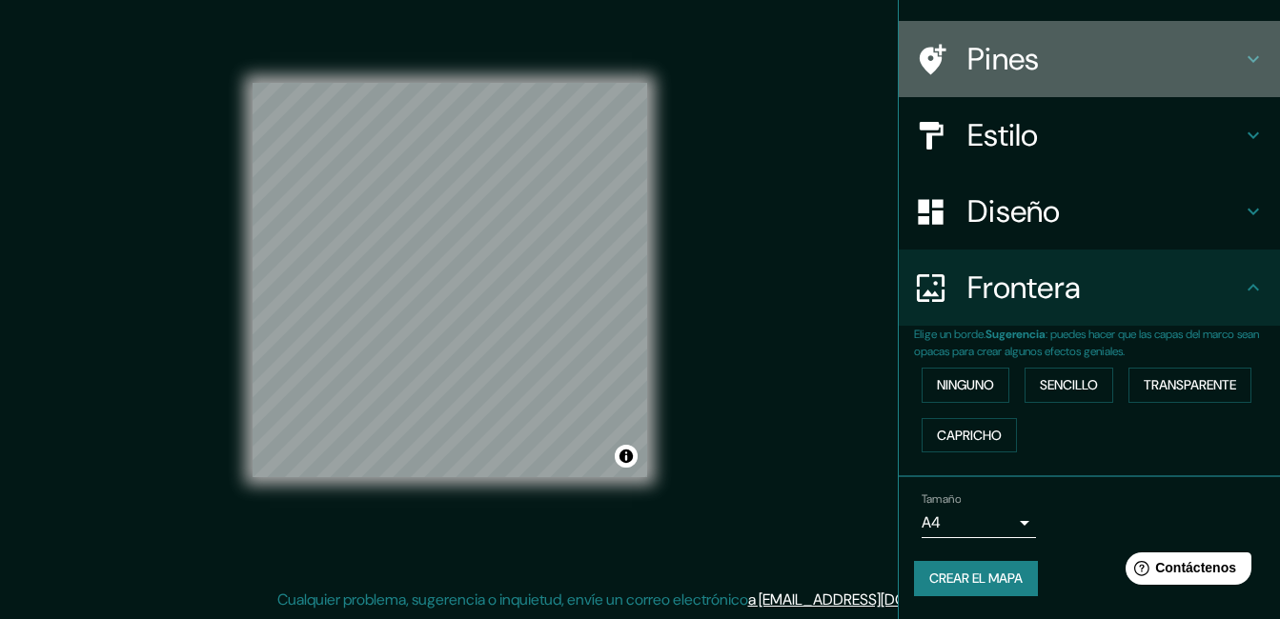
click at [967, 60] on h4 "Pines" at bounding box center [1104, 59] width 274 height 38
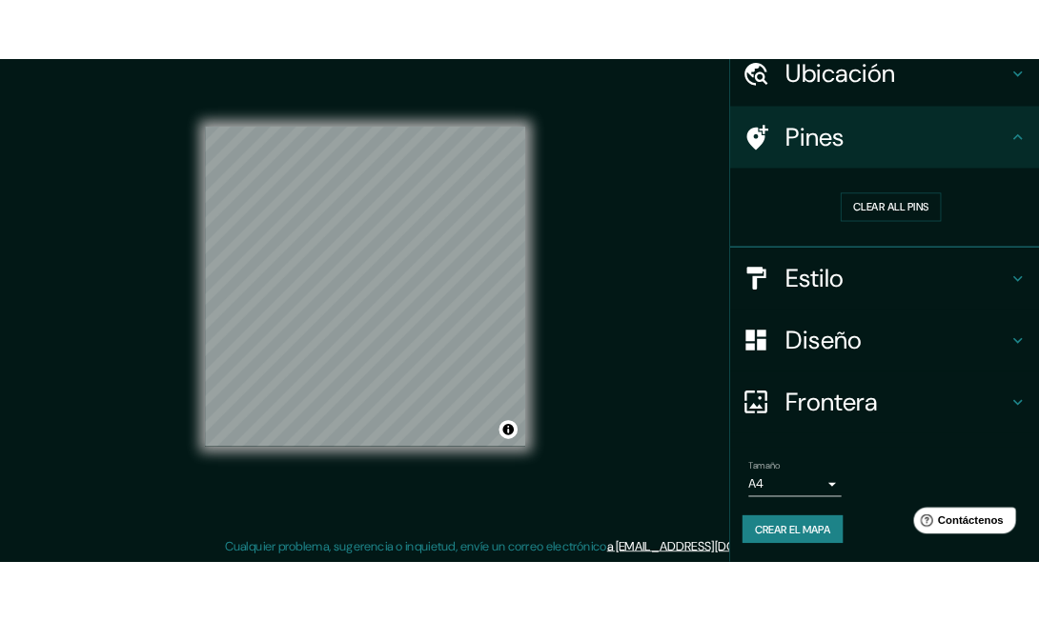
scroll to position [81, 0]
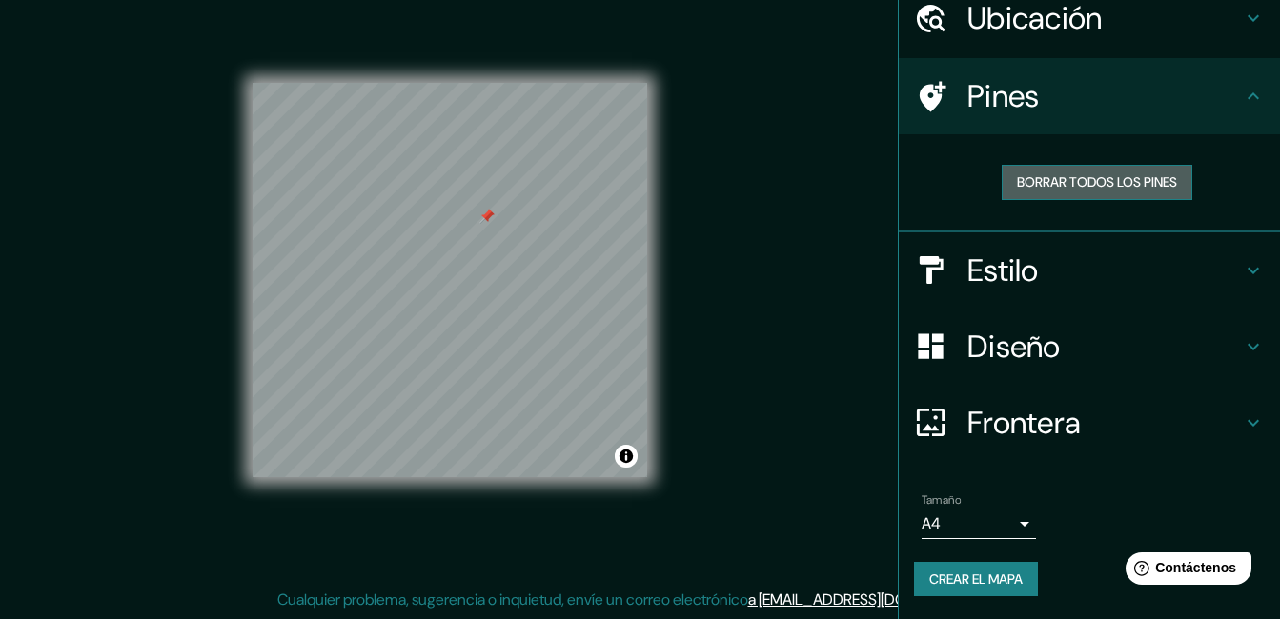
click at [1019, 177] on font "Borrar todos los pines" at bounding box center [1097, 183] width 160 height 24
drag, startPoint x: 1023, startPoint y: 172, endPoint x: 982, endPoint y: 175, distance: 41.1
click at [1021, 173] on font "Borrar todos los pines" at bounding box center [1097, 183] width 160 height 24
click at [1017, 173] on font "Borrar todos los pines" at bounding box center [1097, 183] width 160 height 24
click at [982, 575] on font "Crear el mapa" at bounding box center [975, 580] width 93 height 24
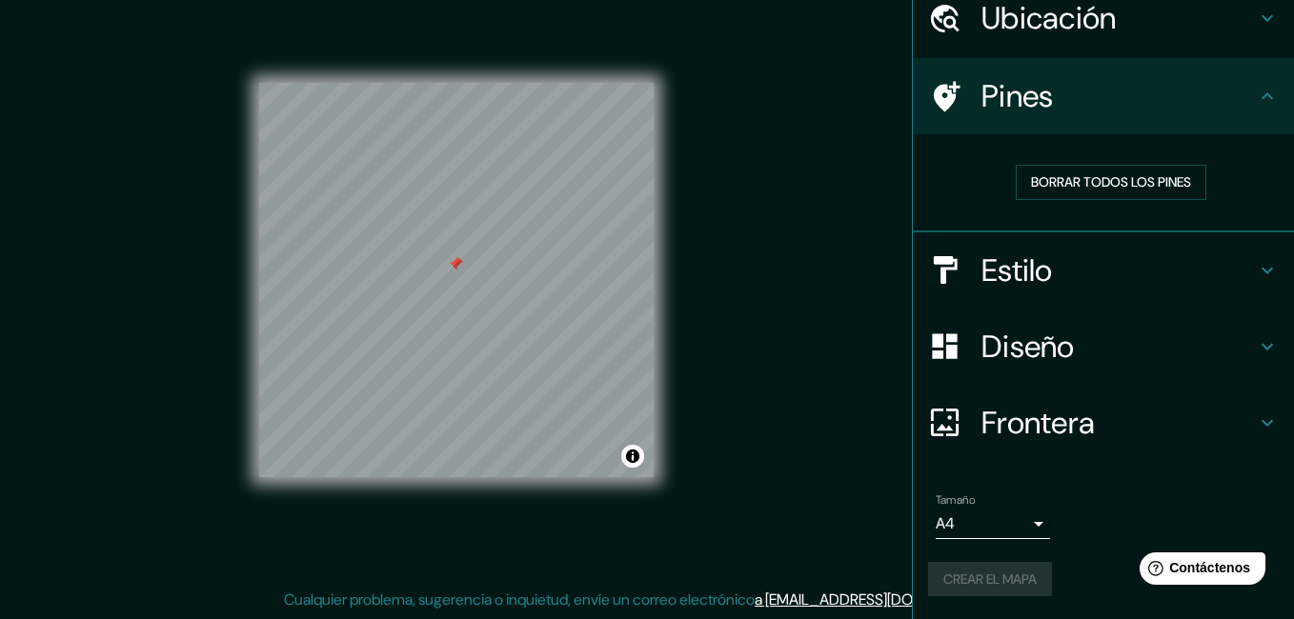
click at [1013, 524] on body "Mappin Ubicación Palizada, Campeche, México Palizada Campeche, México Calle Per…" at bounding box center [647, 279] width 1294 height 619
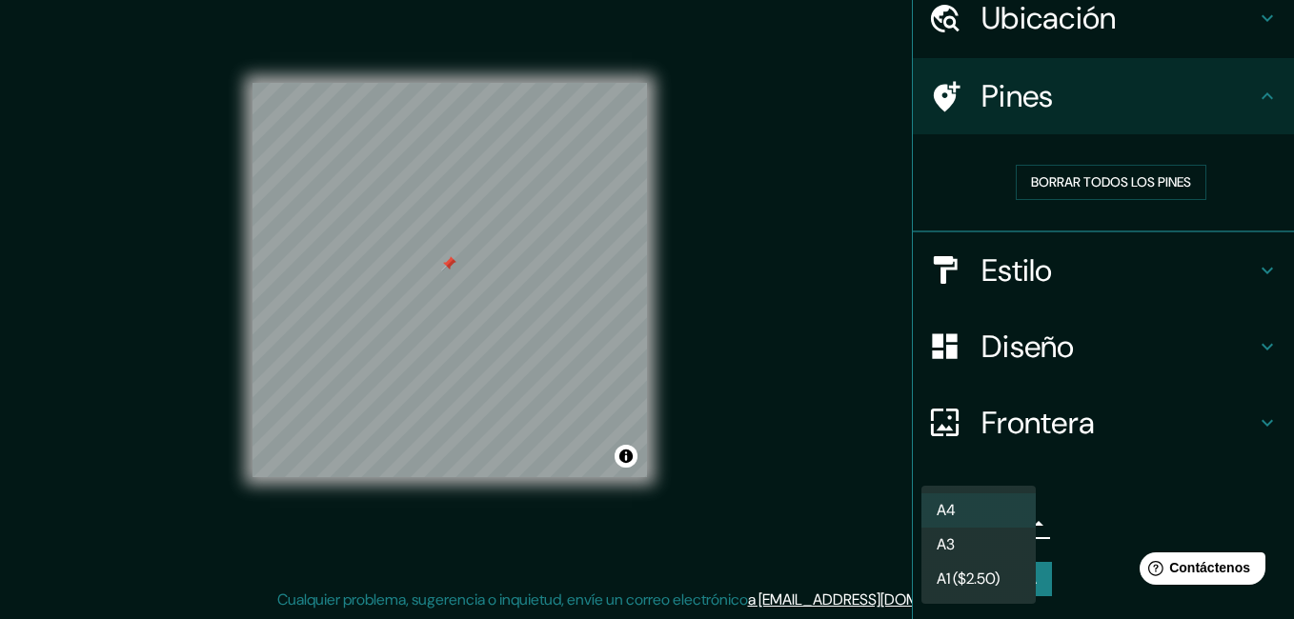
click at [1063, 526] on div at bounding box center [647, 309] width 1294 height 619
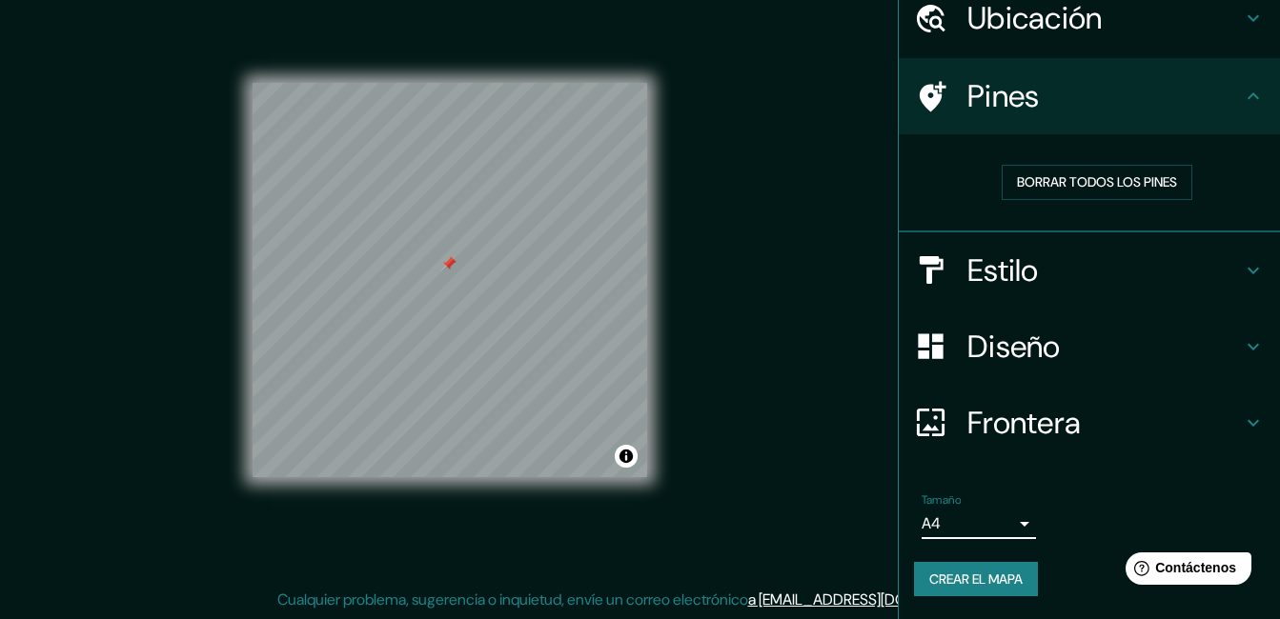
click at [974, 582] on font "Crear el mapa" at bounding box center [975, 580] width 93 height 24
click at [961, 569] on font "Crear el mapa" at bounding box center [975, 580] width 93 height 24
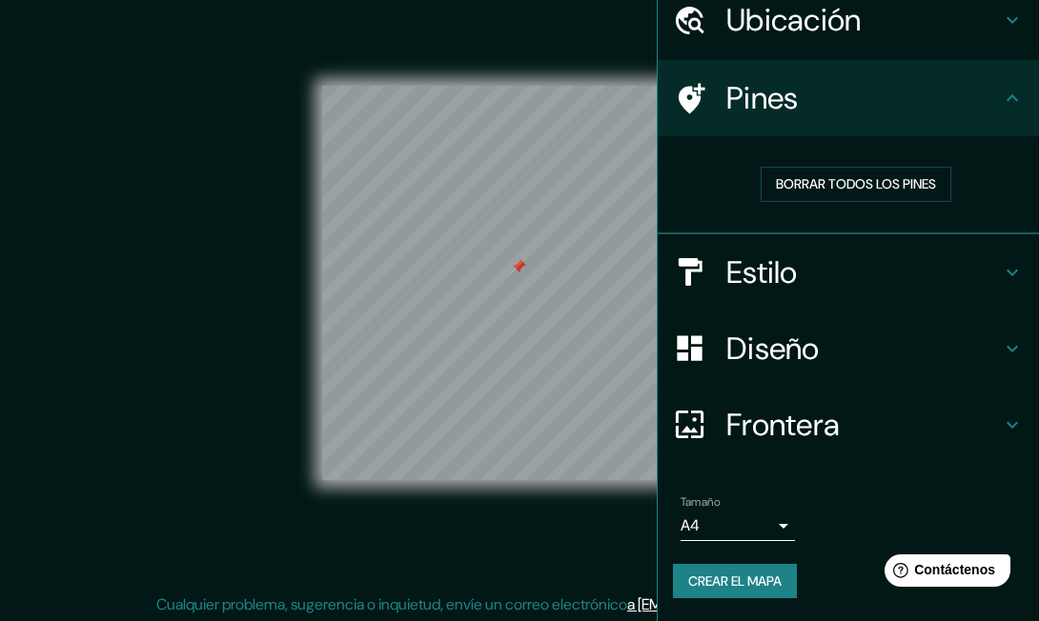
scroll to position [25, 0]
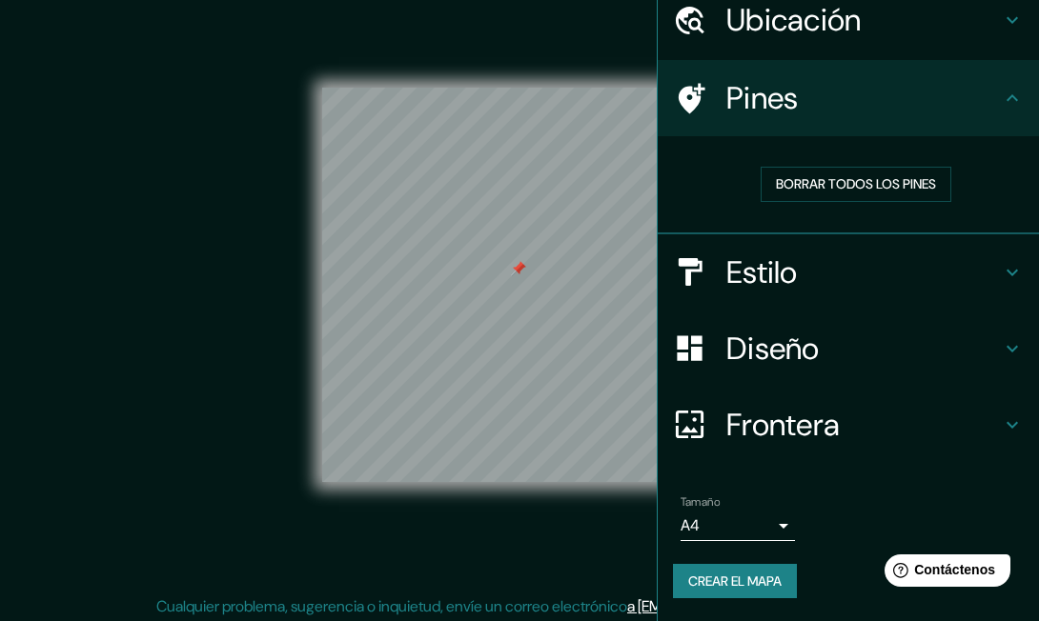
drag, startPoint x: 119, startPoint y: 0, endPoint x: 2, endPoint y: 128, distance: 173.3
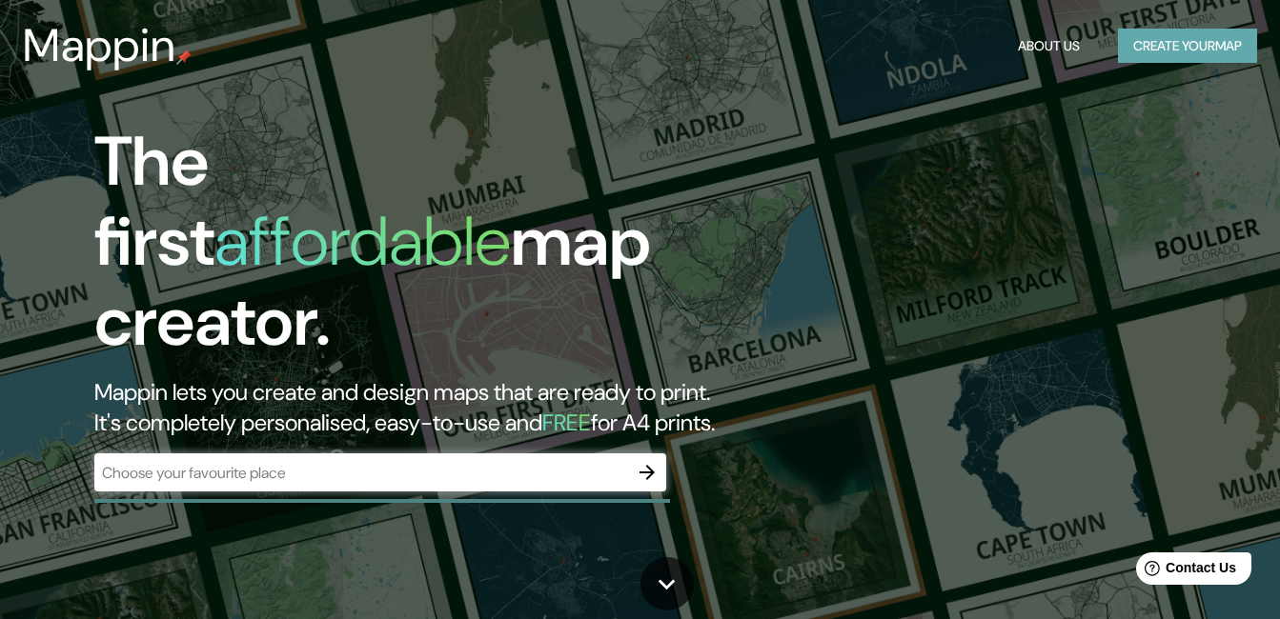
click at [1210, 50] on button "Create your map" at bounding box center [1187, 46] width 139 height 35
click at [640, 461] on icon "button" at bounding box center [646, 472] width 23 height 23
click at [1178, 45] on button "Create your map" at bounding box center [1187, 46] width 139 height 35
